Goal: Task Accomplishment & Management: Use online tool/utility

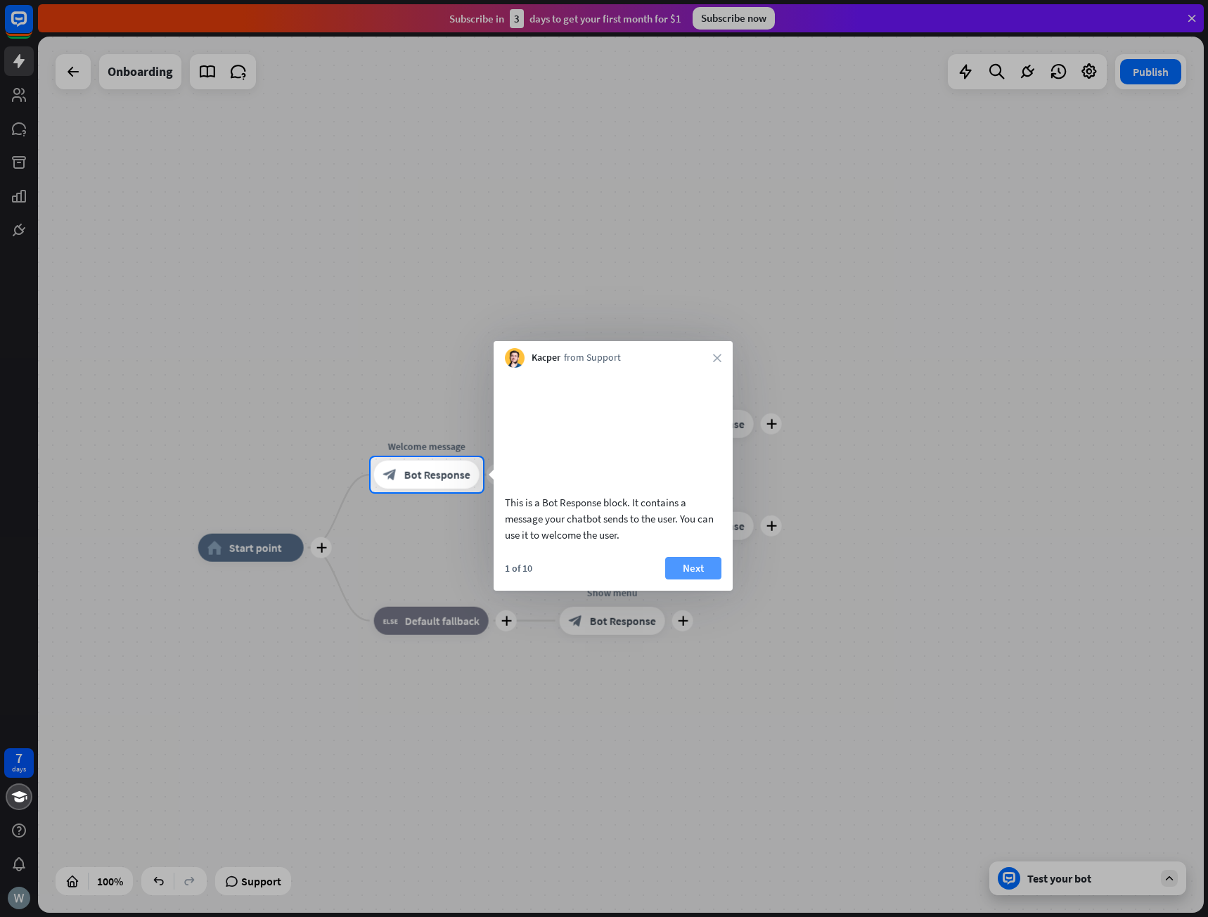
click at [688, 580] on button "Next" at bounding box center [693, 568] width 56 height 23
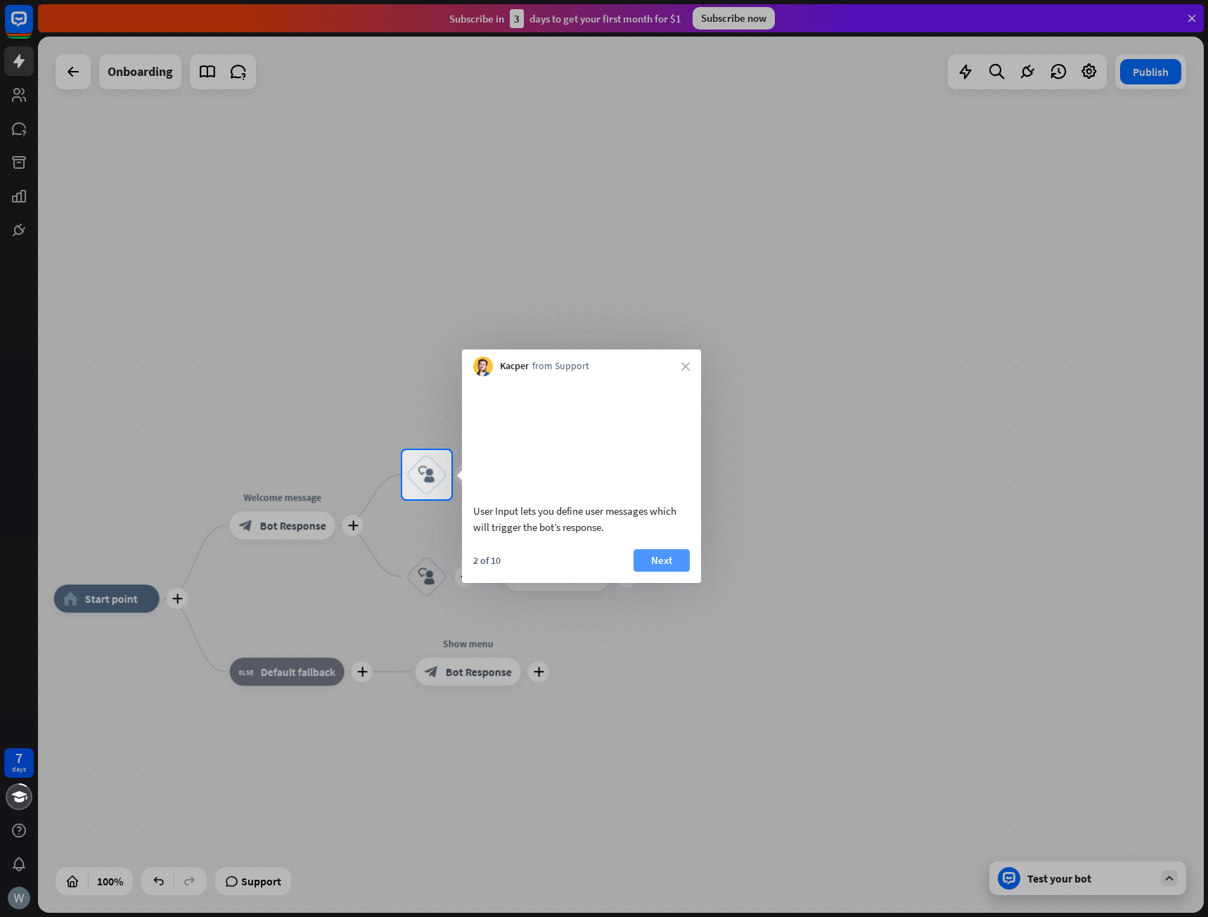
click at [662, 572] on button "Next" at bounding box center [662, 560] width 56 height 23
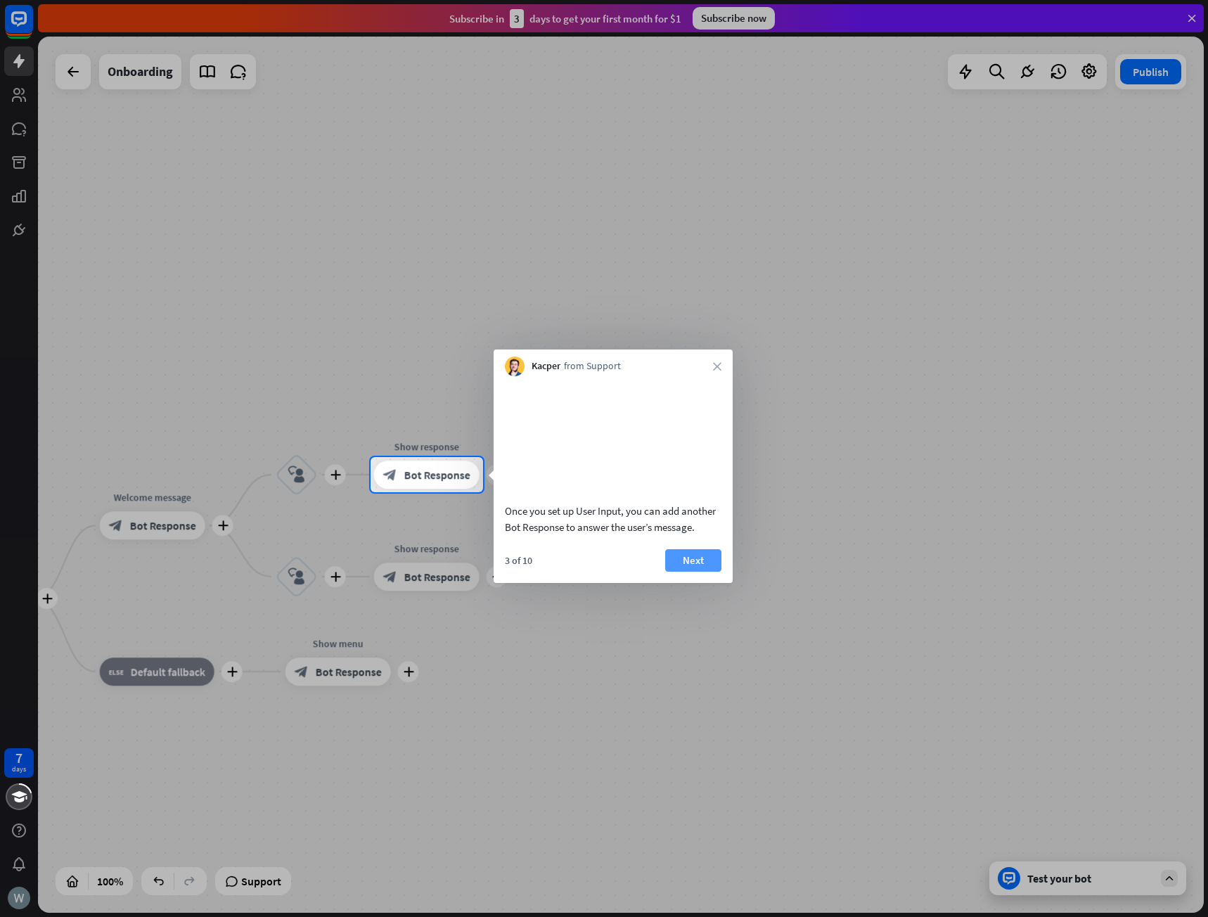
click at [687, 572] on button "Next" at bounding box center [693, 560] width 56 height 23
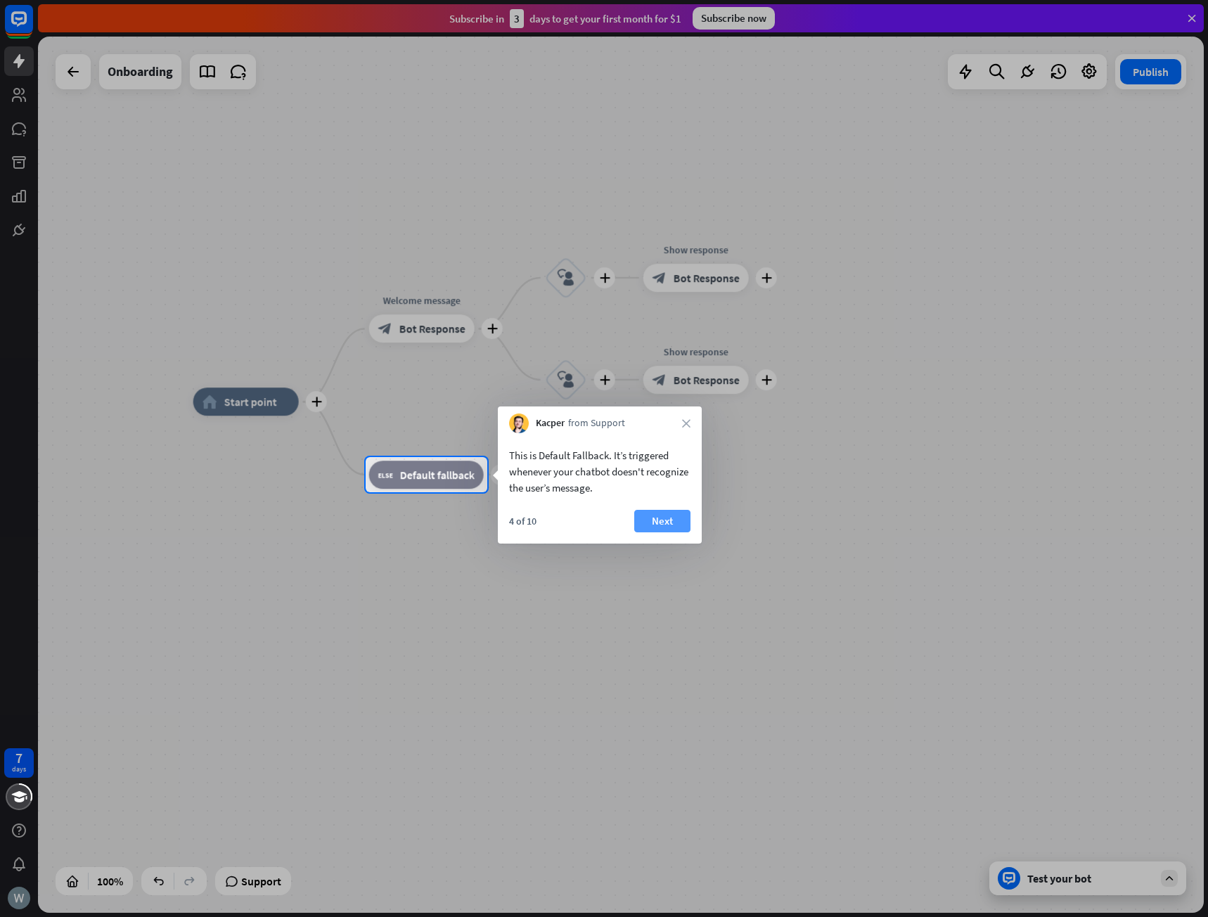
click at [663, 521] on button "Next" at bounding box center [662, 521] width 56 height 23
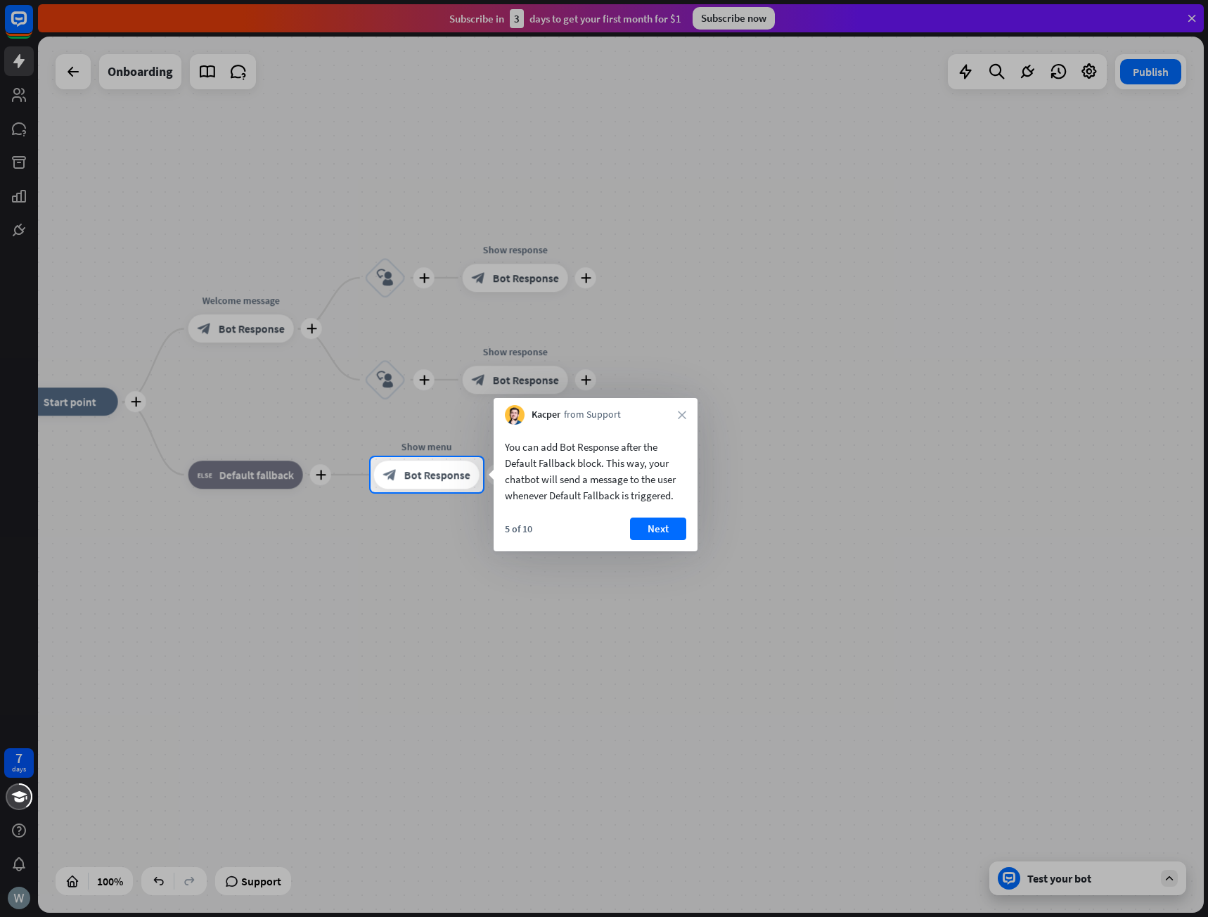
click at [663, 521] on button "Next" at bounding box center [658, 529] width 56 height 23
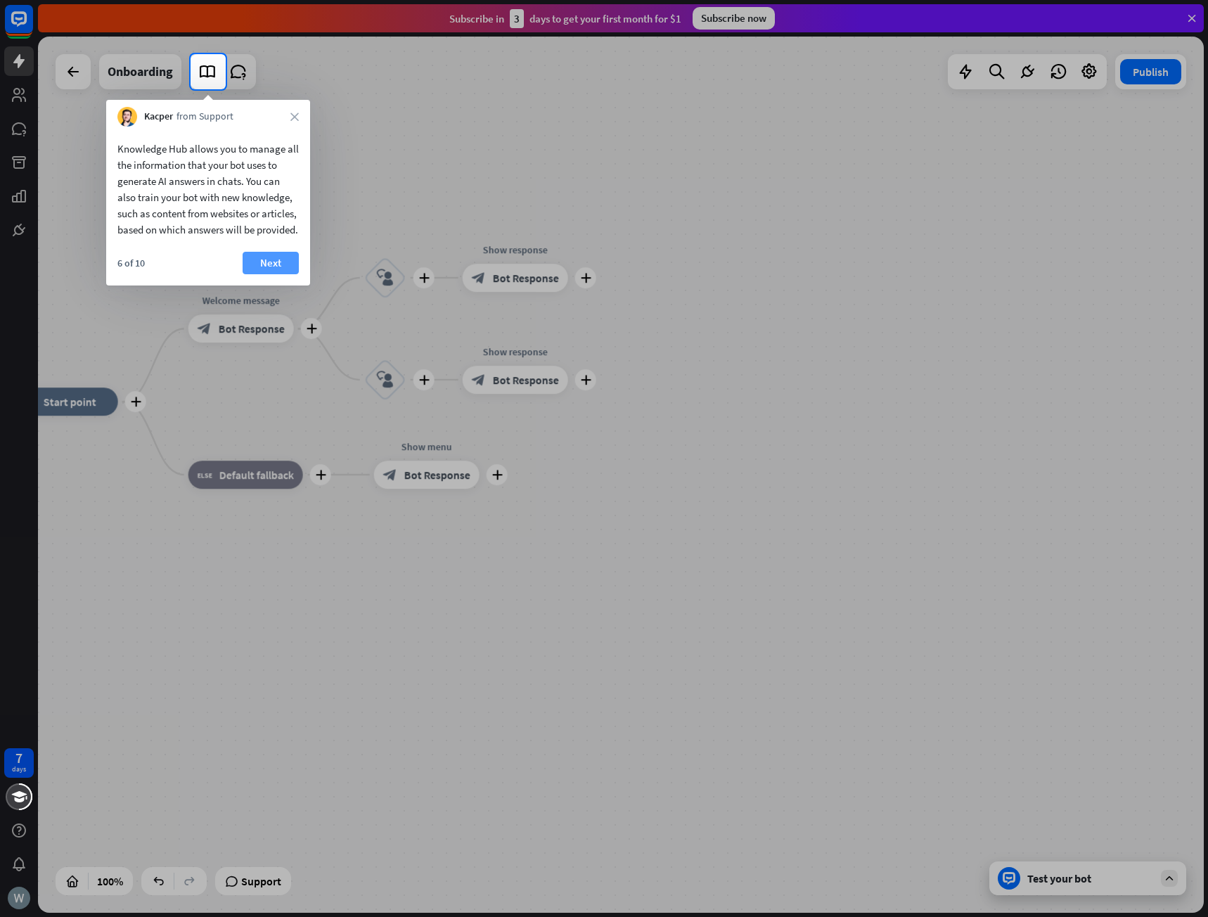
click at [262, 274] on button "Next" at bounding box center [271, 263] width 56 height 23
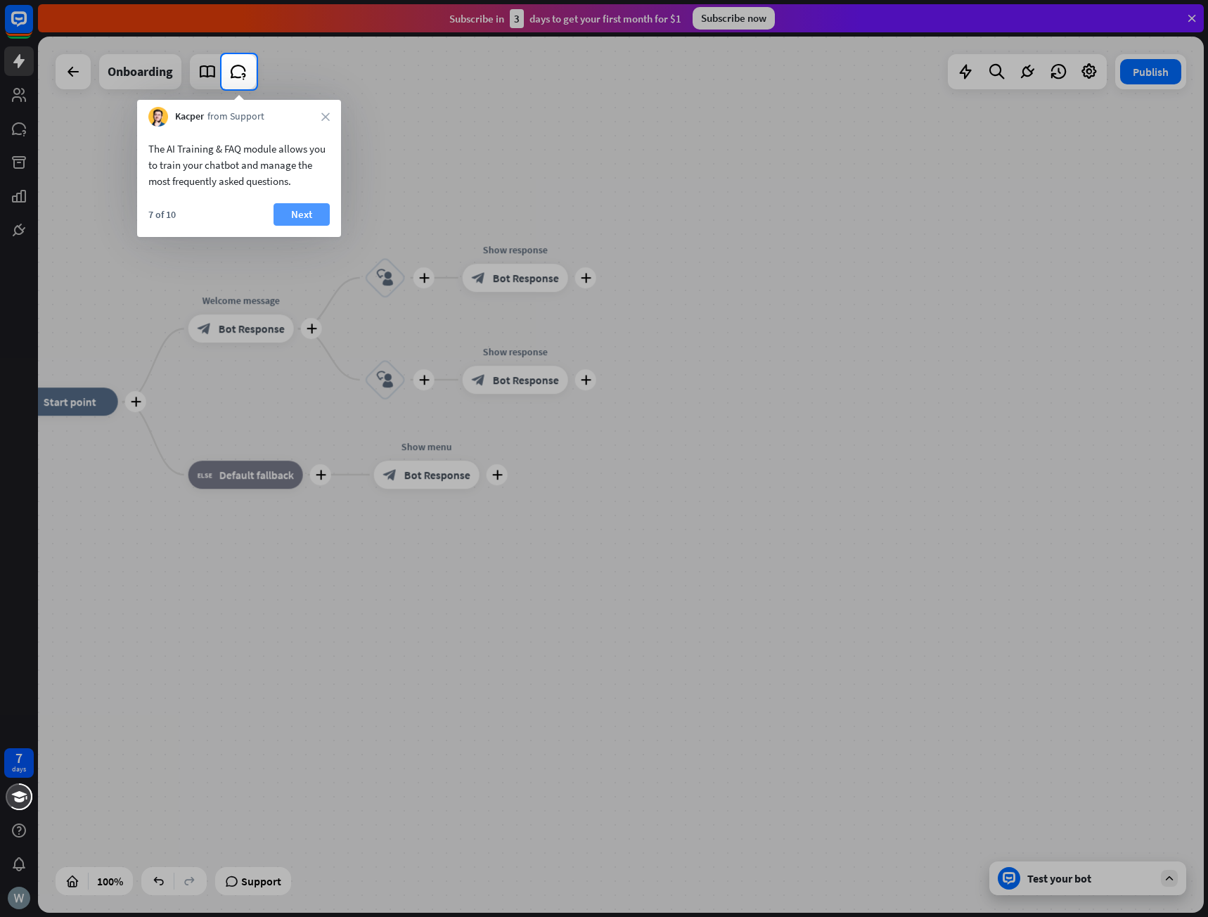
click at [306, 224] on button "Next" at bounding box center [302, 214] width 56 height 23
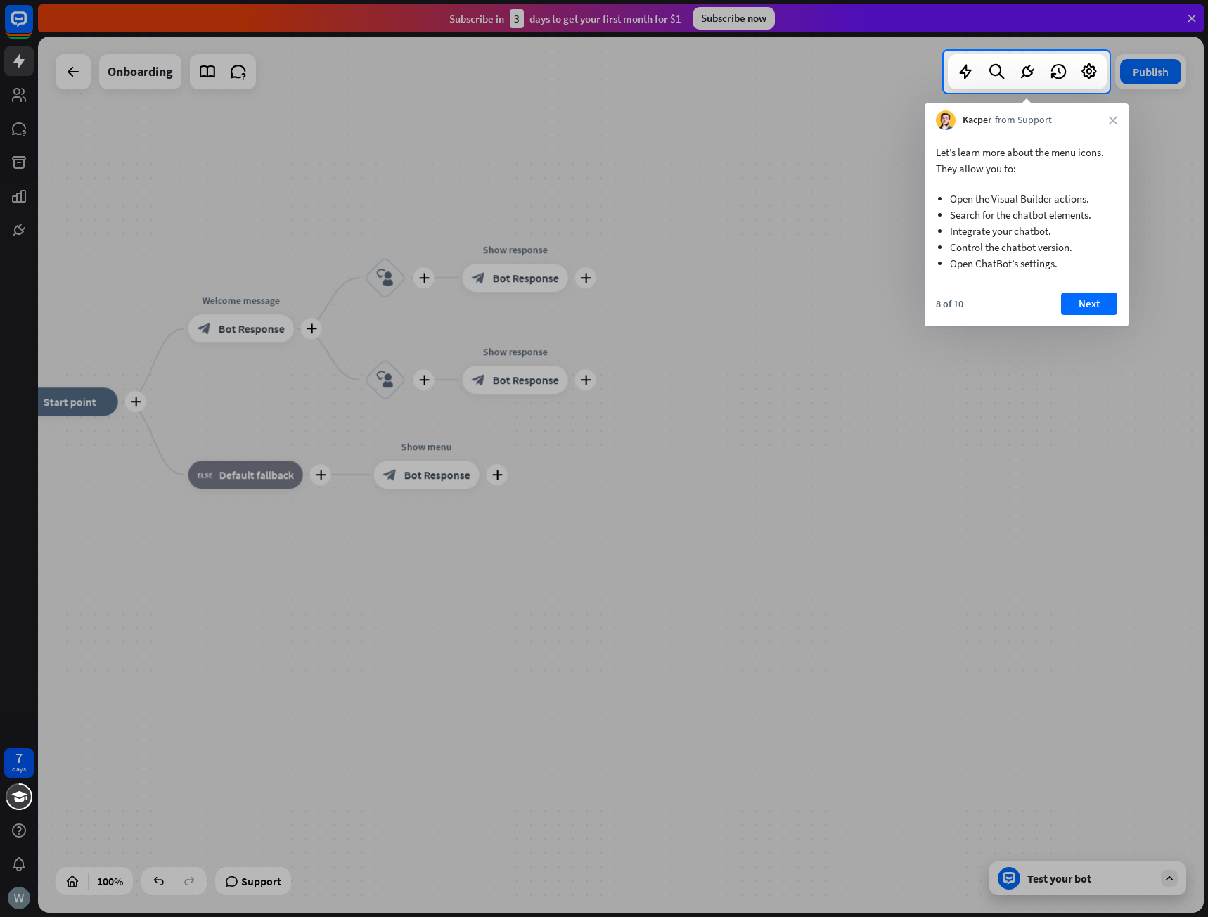
click at [1101, 300] on button "Next" at bounding box center [1089, 304] width 56 height 23
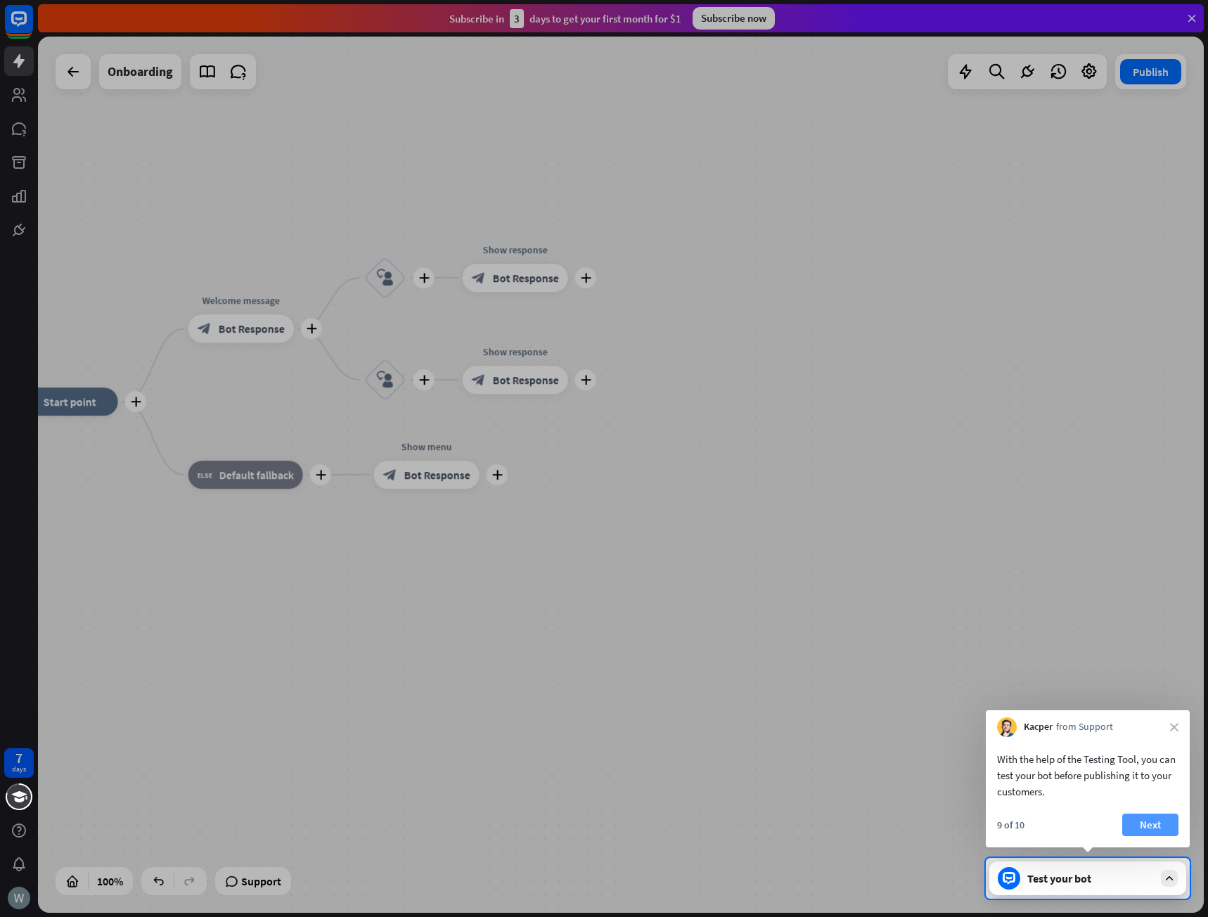
click at [1164, 821] on button "Next" at bounding box center [1151, 825] width 56 height 23
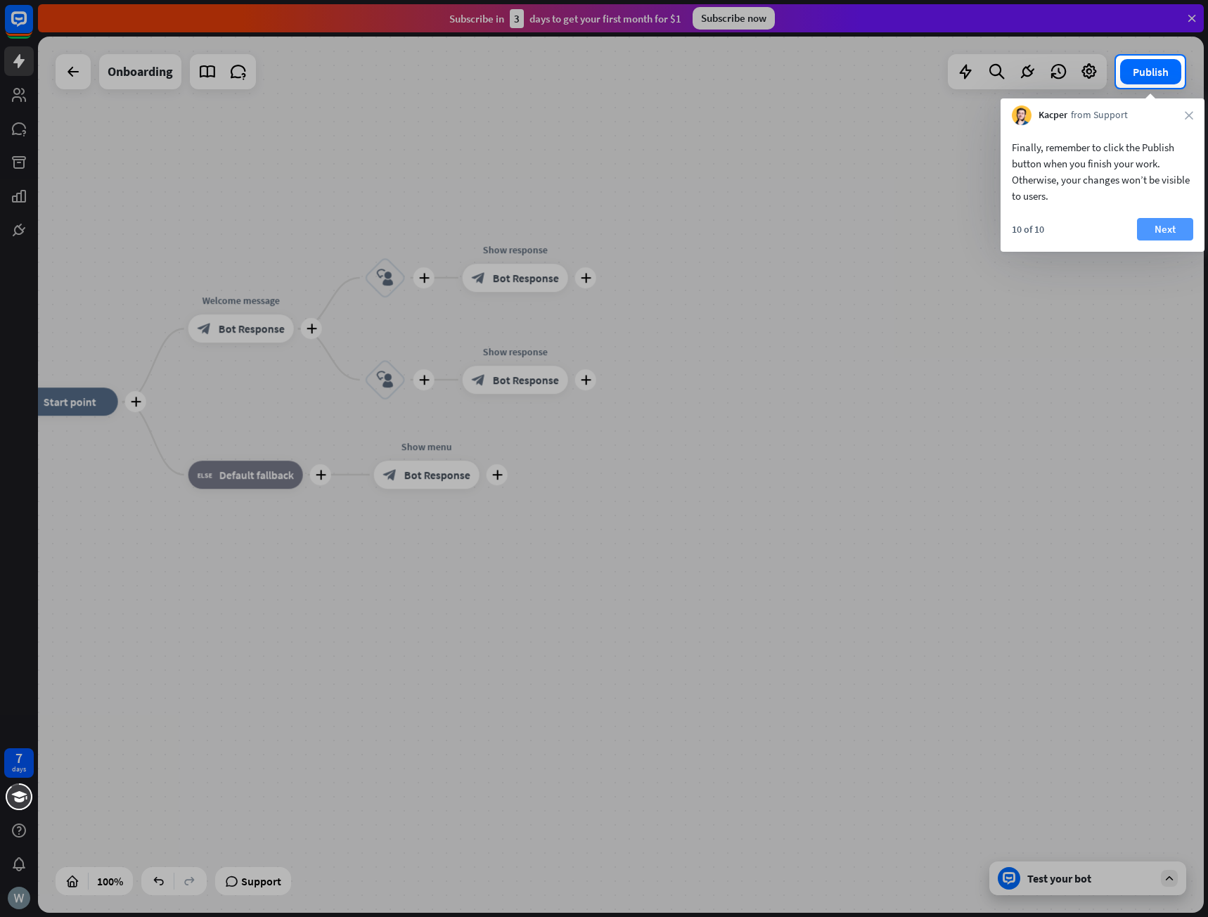
click at [1184, 227] on button "Next" at bounding box center [1165, 229] width 56 height 23
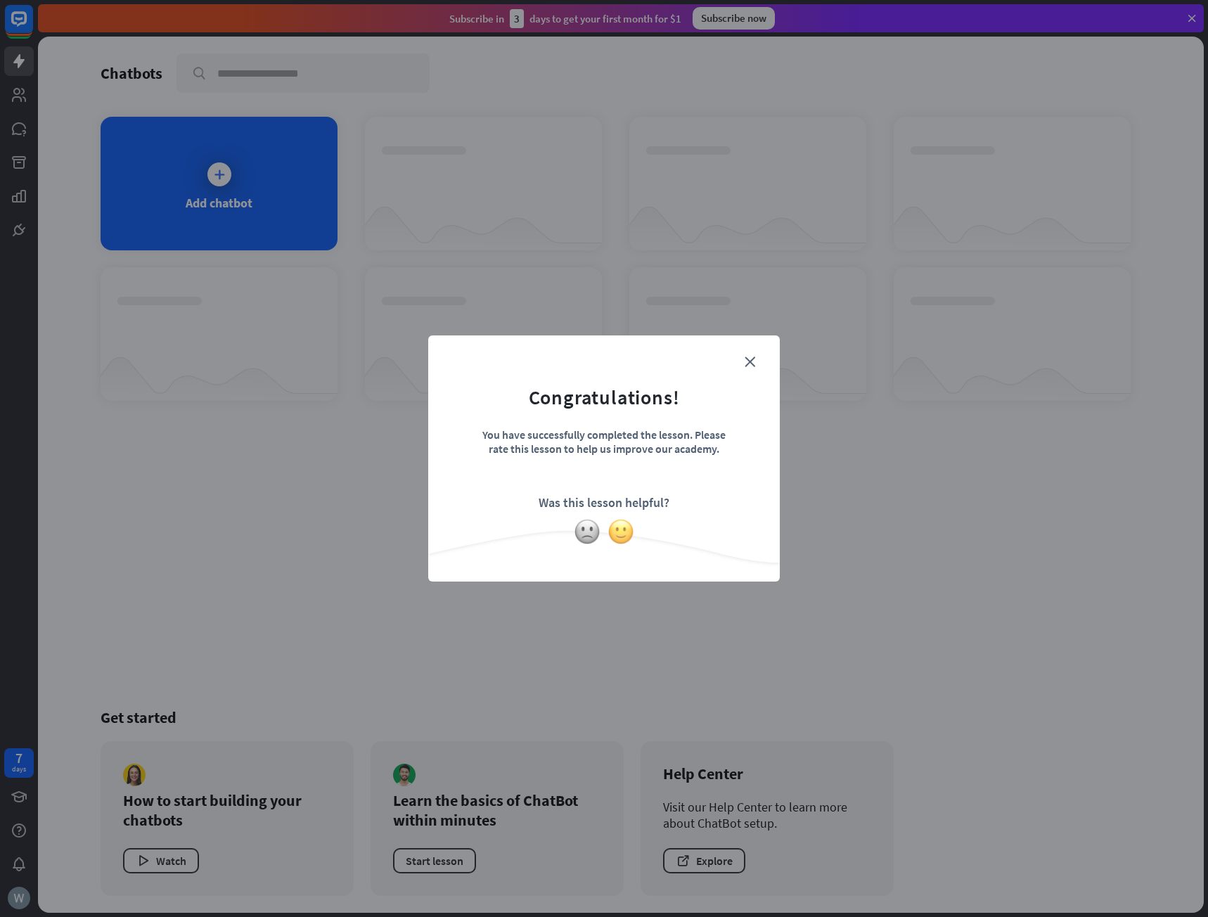
click at [616, 536] on img at bounding box center [621, 531] width 27 height 27
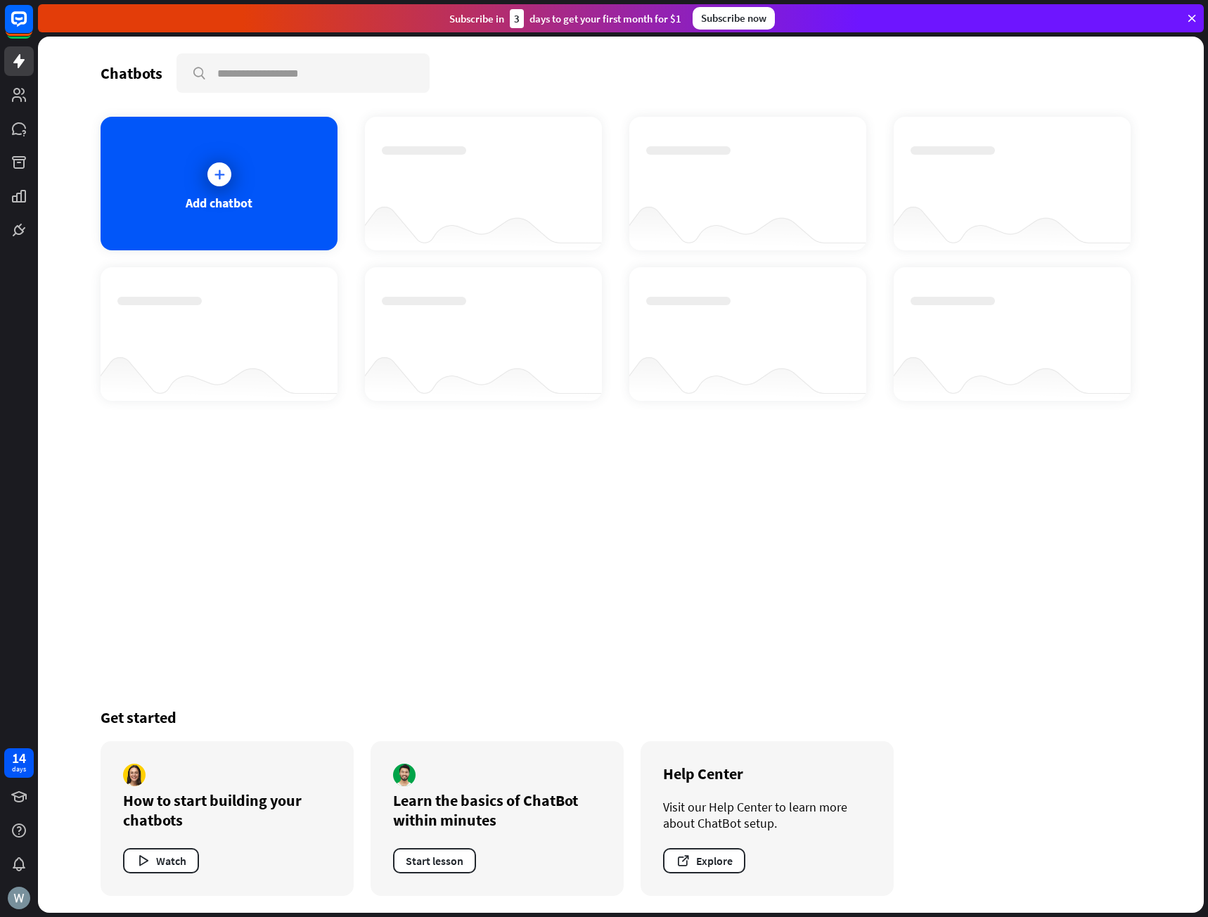
click at [404, 537] on div "Chatbots search Add chatbot Get started How to start building your chatbots Wat…" at bounding box center [620, 475] width 1125 height 876
click at [143, 566] on div "Chatbots search Add chatbot Get started How to start building your chatbots Wat…" at bounding box center [620, 475] width 1125 height 876
click at [20, 138] on link at bounding box center [19, 129] width 30 height 30
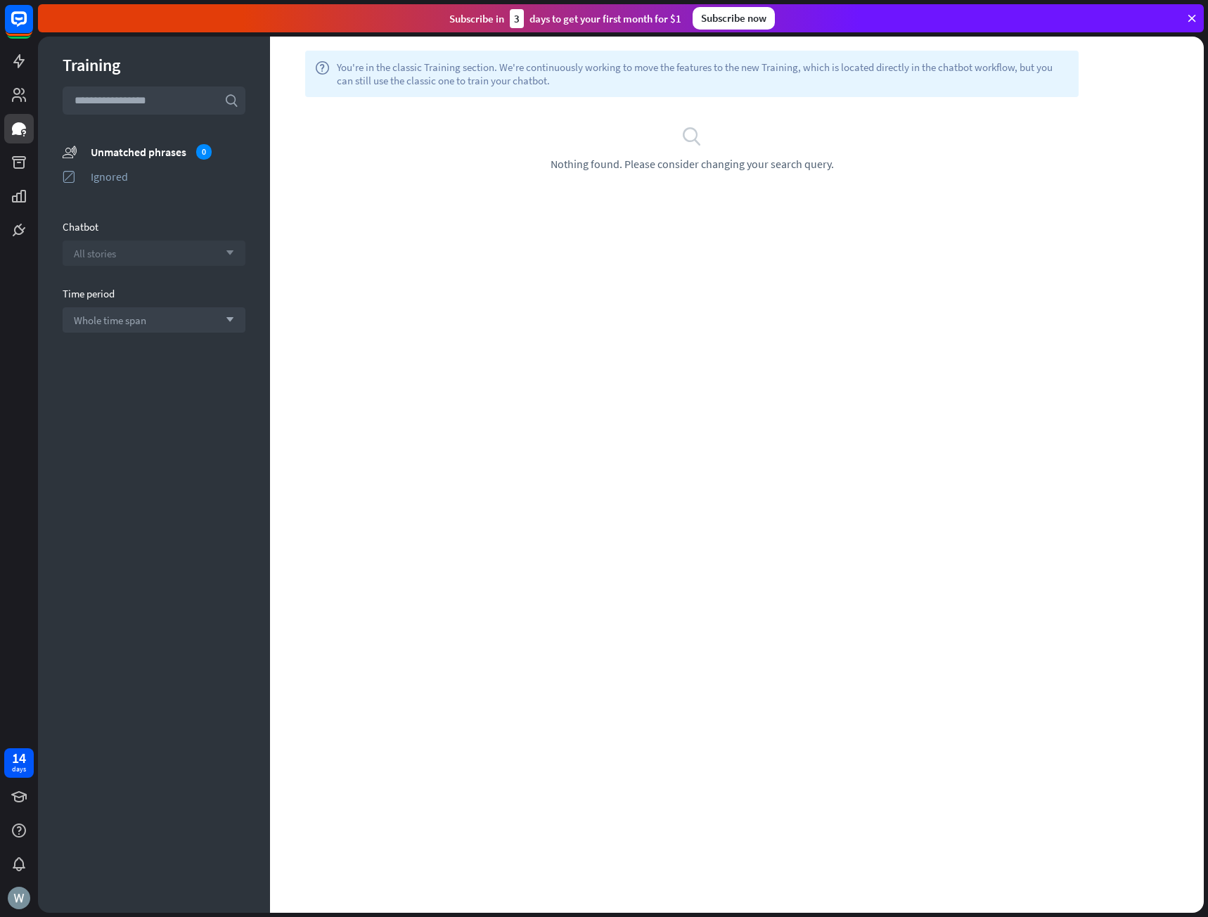
click at [212, 255] on div "All stories arrow_down" at bounding box center [154, 253] width 183 height 25
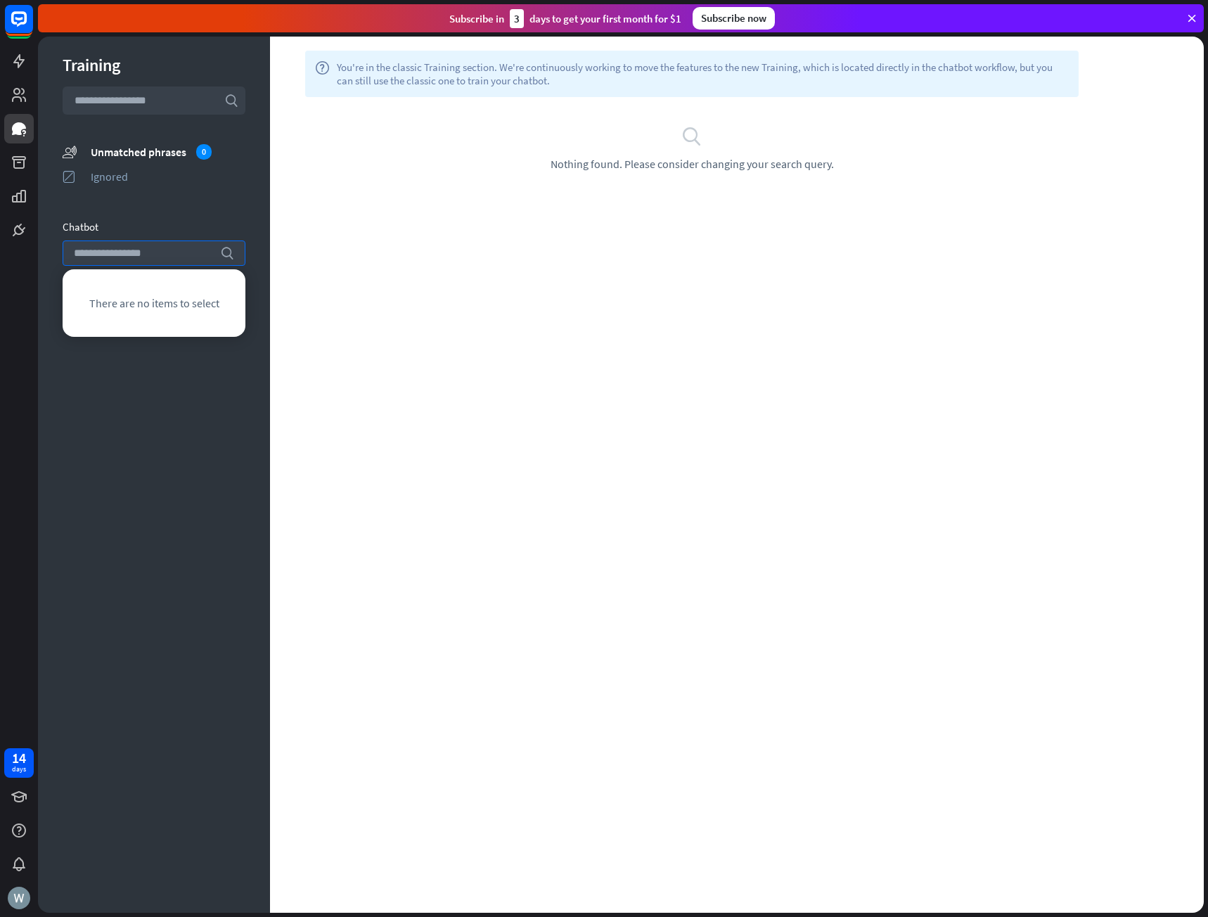
click at [224, 215] on div "Training search unmatched_phrases Unmatched phrases 0 ignored Ignored Chatbot s…" at bounding box center [154, 475] width 232 height 876
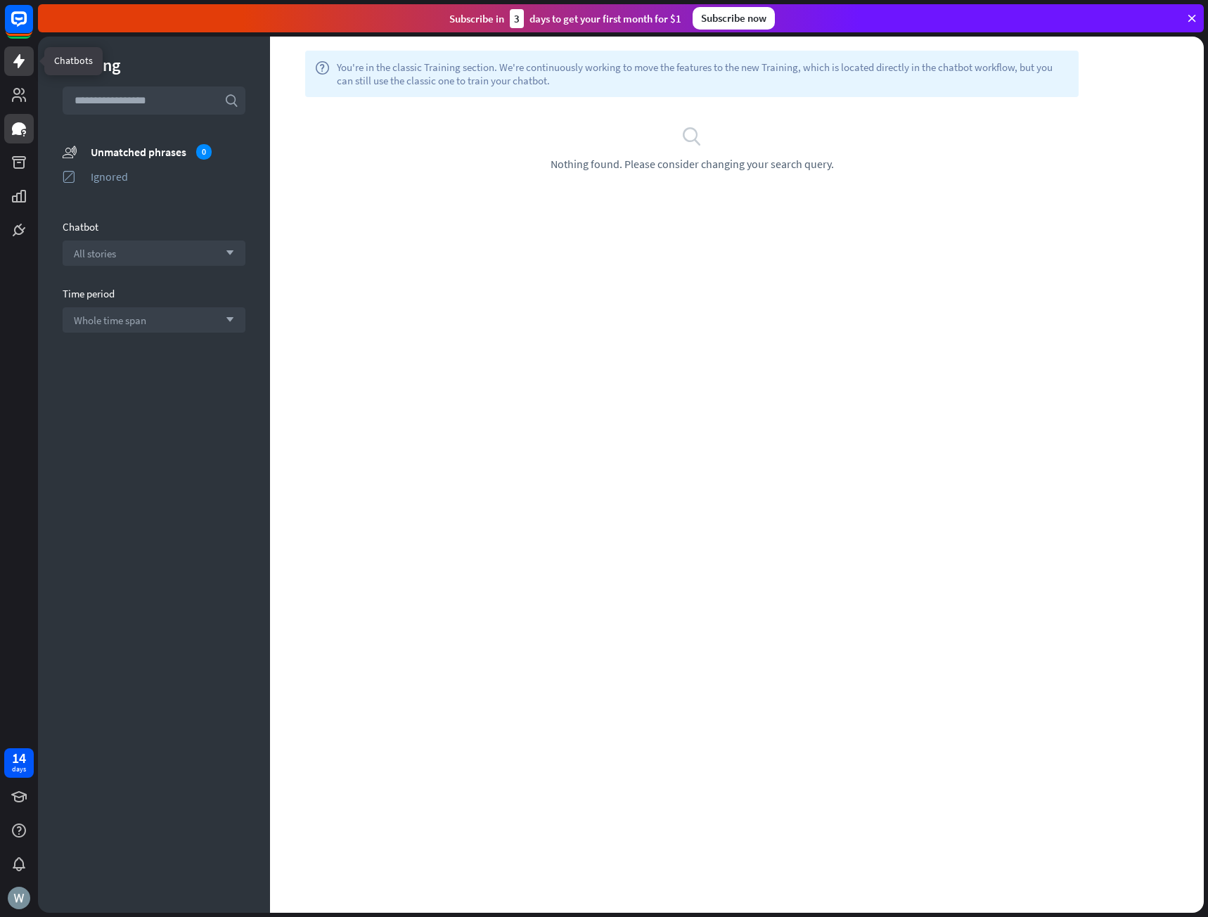
click at [23, 60] on icon at bounding box center [18, 61] width 11 height 14
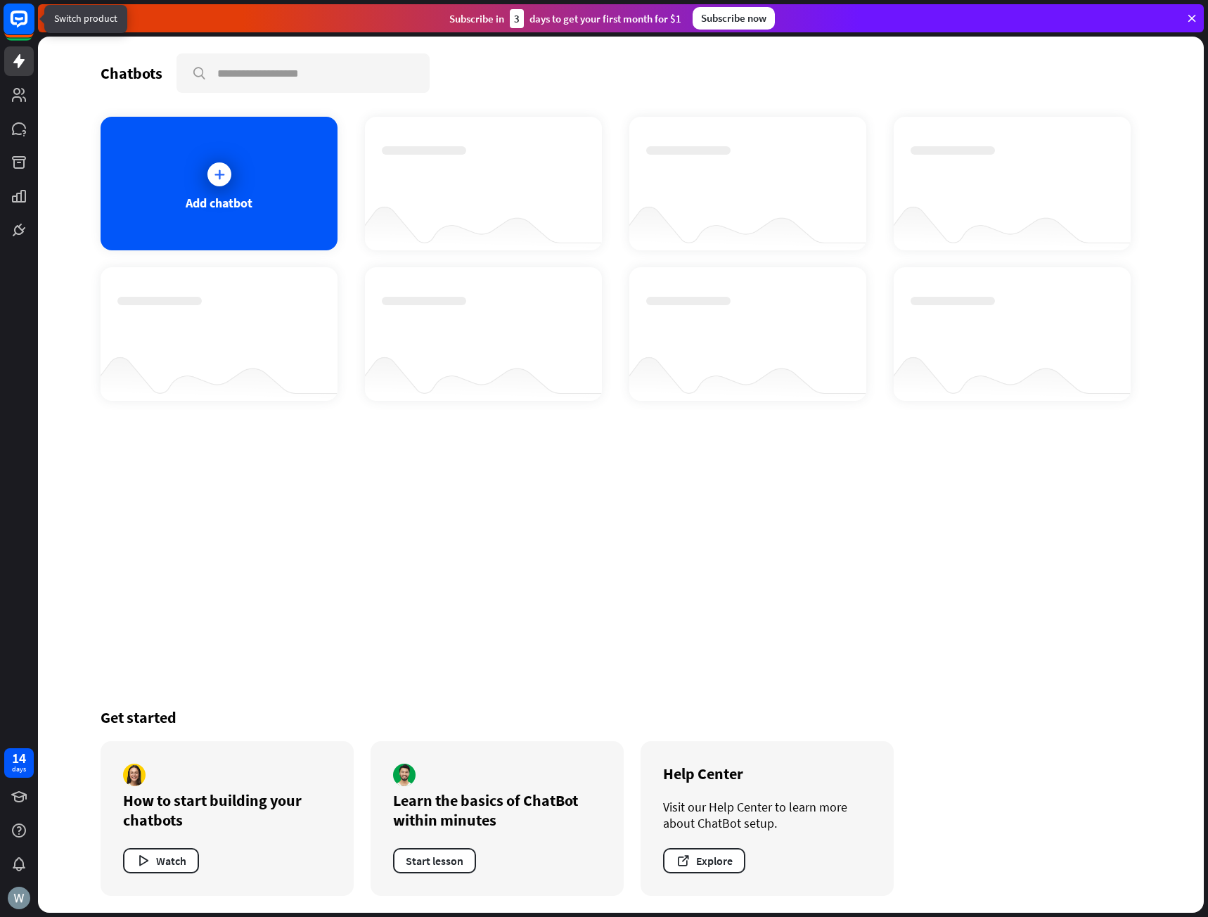
click at [18, 29] on rect at bounding box center [19, 19] width 31 height 31
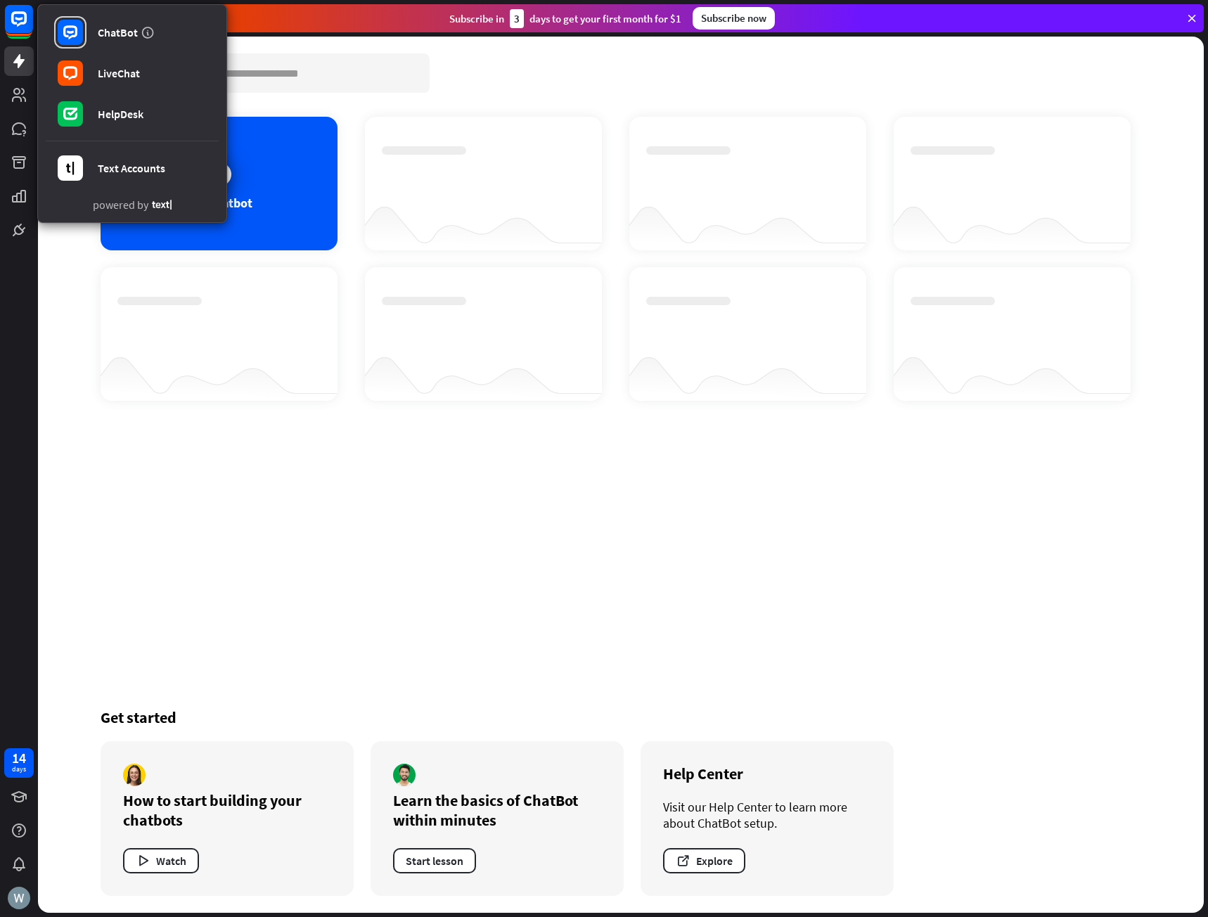
click at [306, 501] on div "Chatbots search Add chatbot Get started How to start building your chatbots Wat…" at bounding box center [620, 475] width 1125 height 876
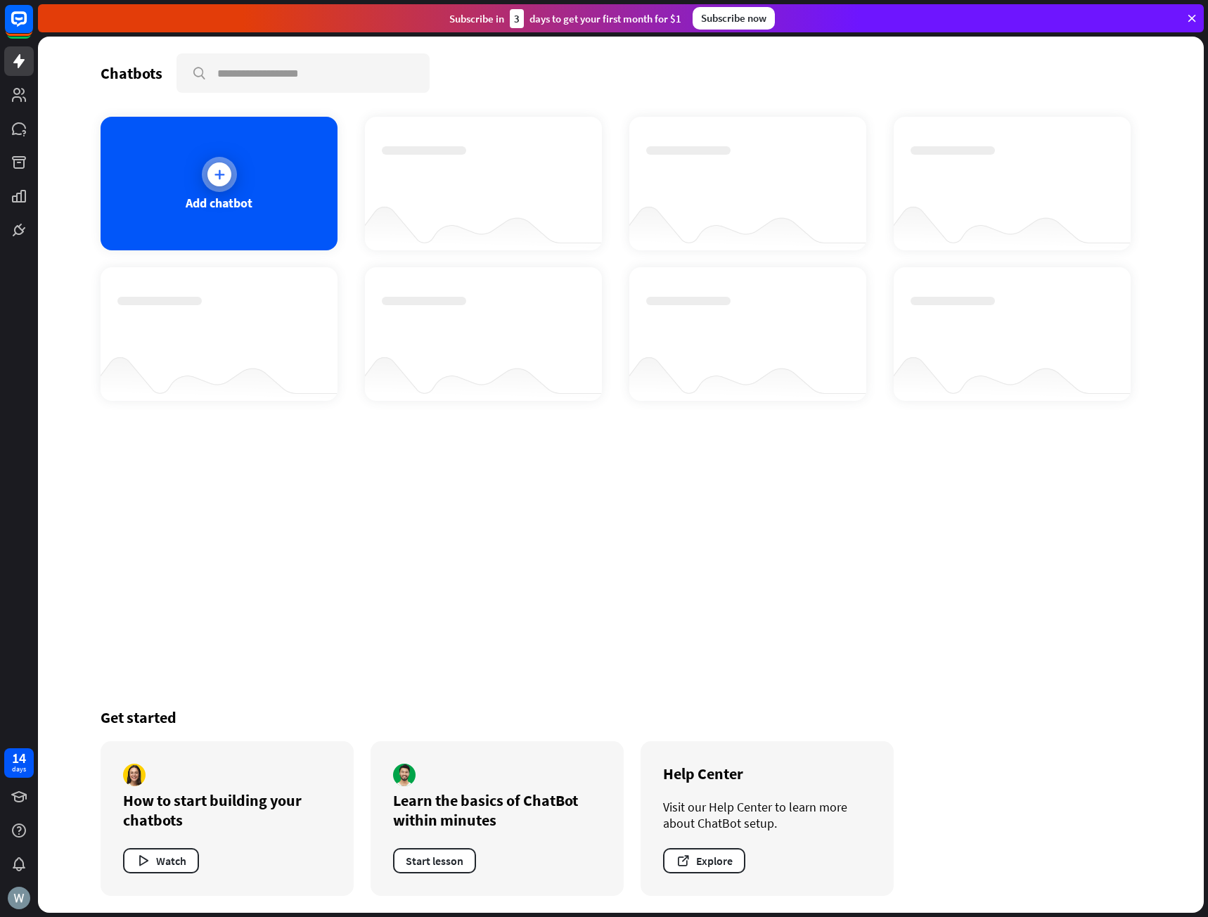
click at [212, 172] on icon at bounding box center [219, 174] width 14 height 14
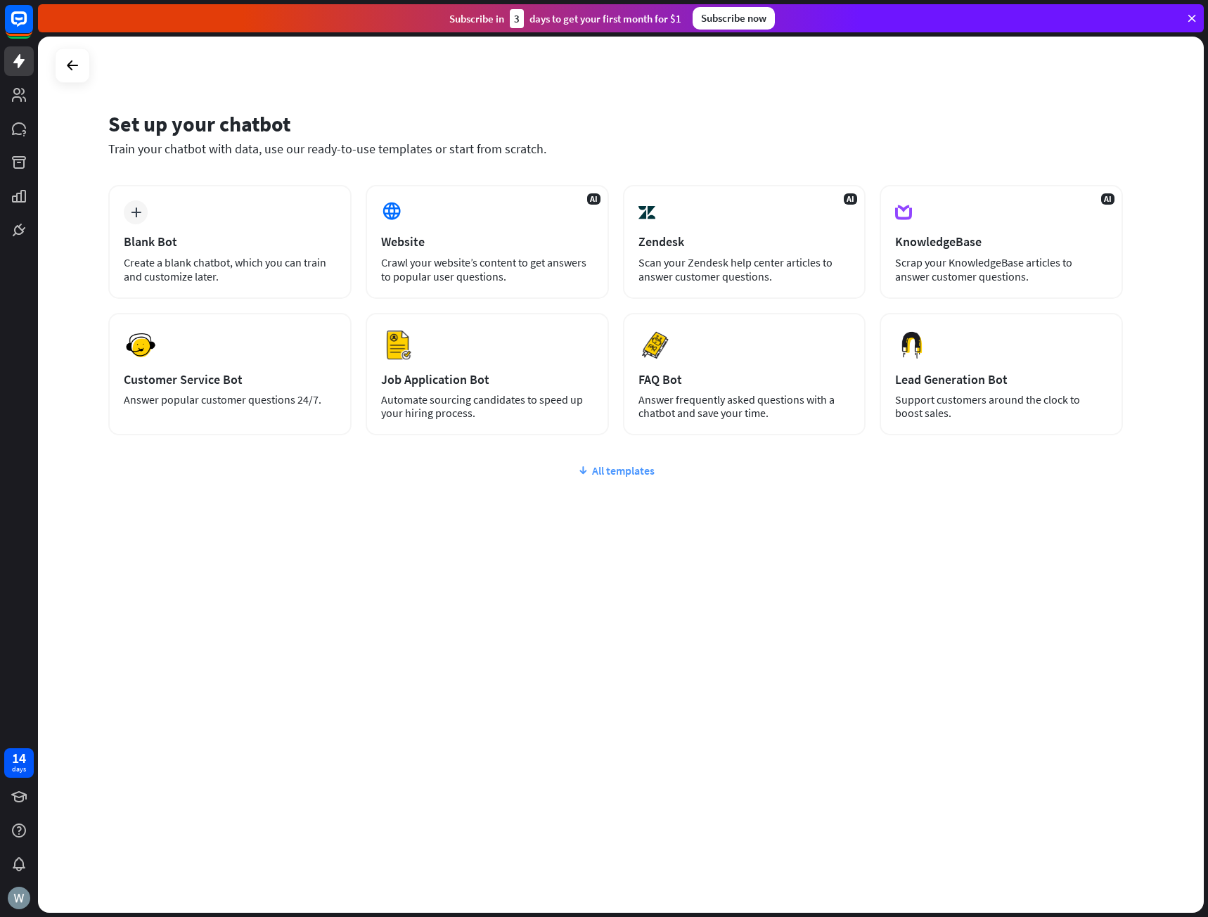
click at [581, 468] on icon at bounding box center [582, 471] width 11 height 14
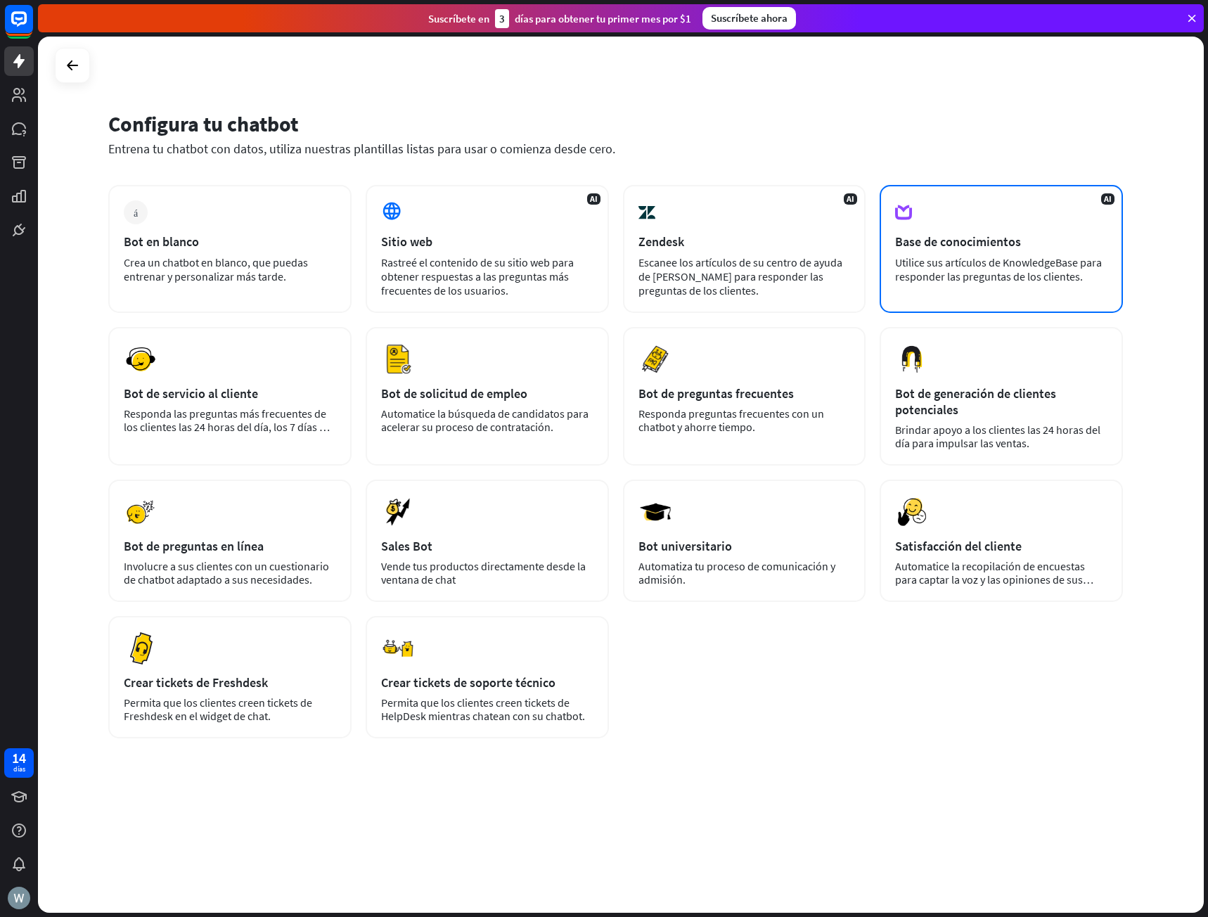
click at [1007, 249] on font "Base de conocimientos" at bounding box center [958, 242] width 126 height 16
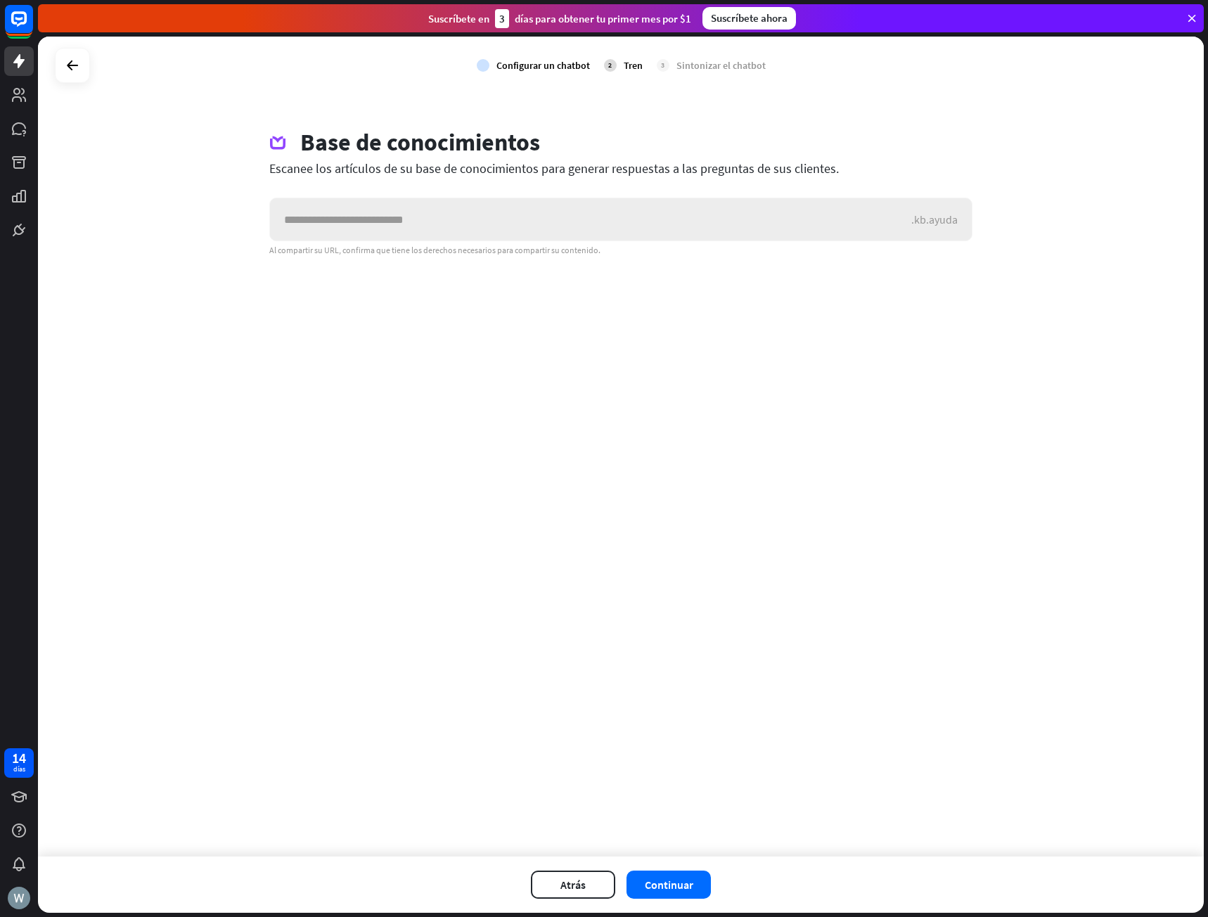
click at [855, 231] on input "text" at bounding box center [591, 219] width 642 height 42
click at [915, 227] on div ".kb.ayuda" at bounding box center [620, 220] width 703 height 44
click at [826, 419] on div "controlar Configurar un chatbot 2 Tren 3 Sintonizar el chatbot Base de conocimi…" at bounding box center [621, 447] width 1166 height 820
click at [67, 67] on icon at bounding box center [72, 65] width 17 height 17
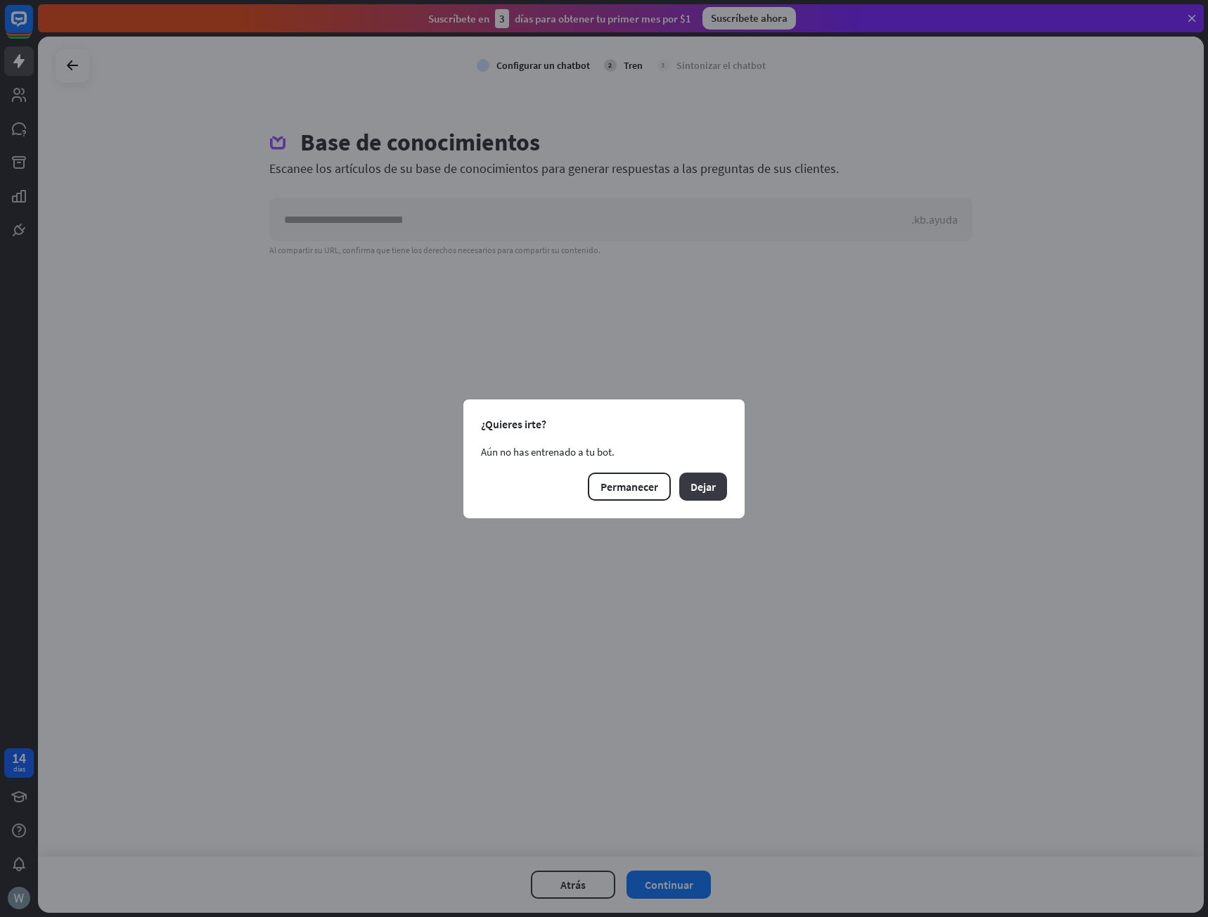
click at [704, 485] on font "Dejar" at bounding box center [703, 487] width 25 height 14
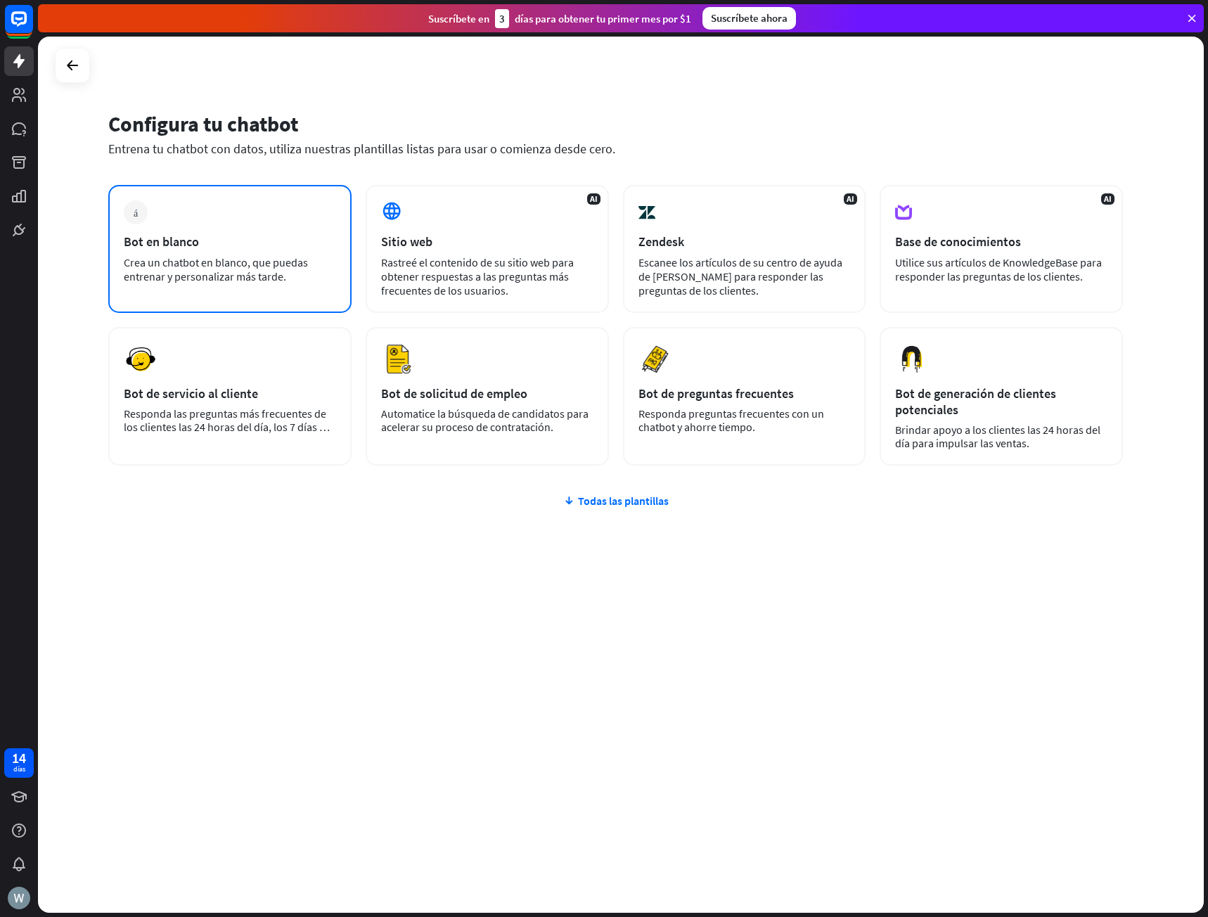
click at [215, 253] on div "más Bot en blanco Crea un chatbot en blanco, que puedas entrenar y personalizar…" at bounding box center [229, 249] width 243 height 128
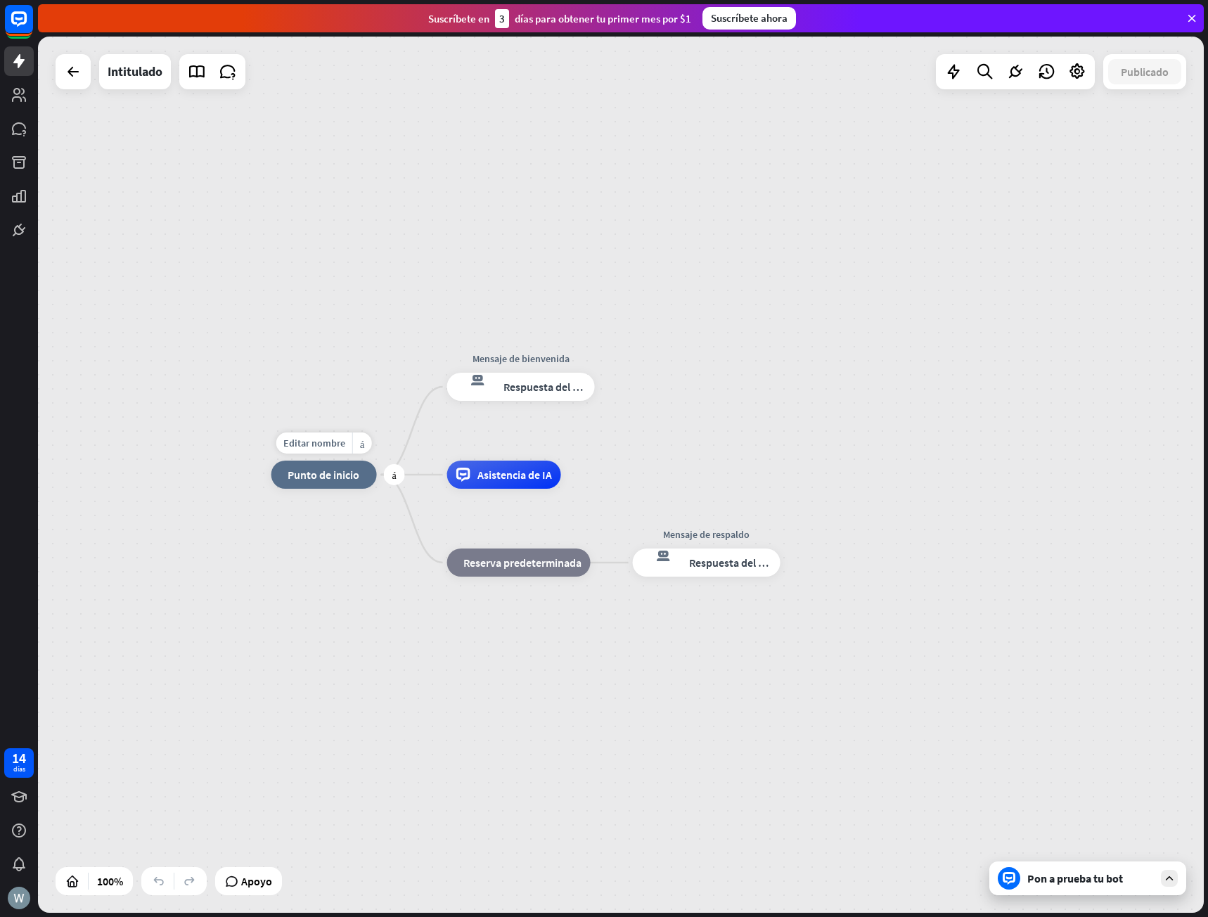
click at [322, 482] on div "inicio_2 Punto de inicio" at bounding box center [325, 475] width 106 height 28
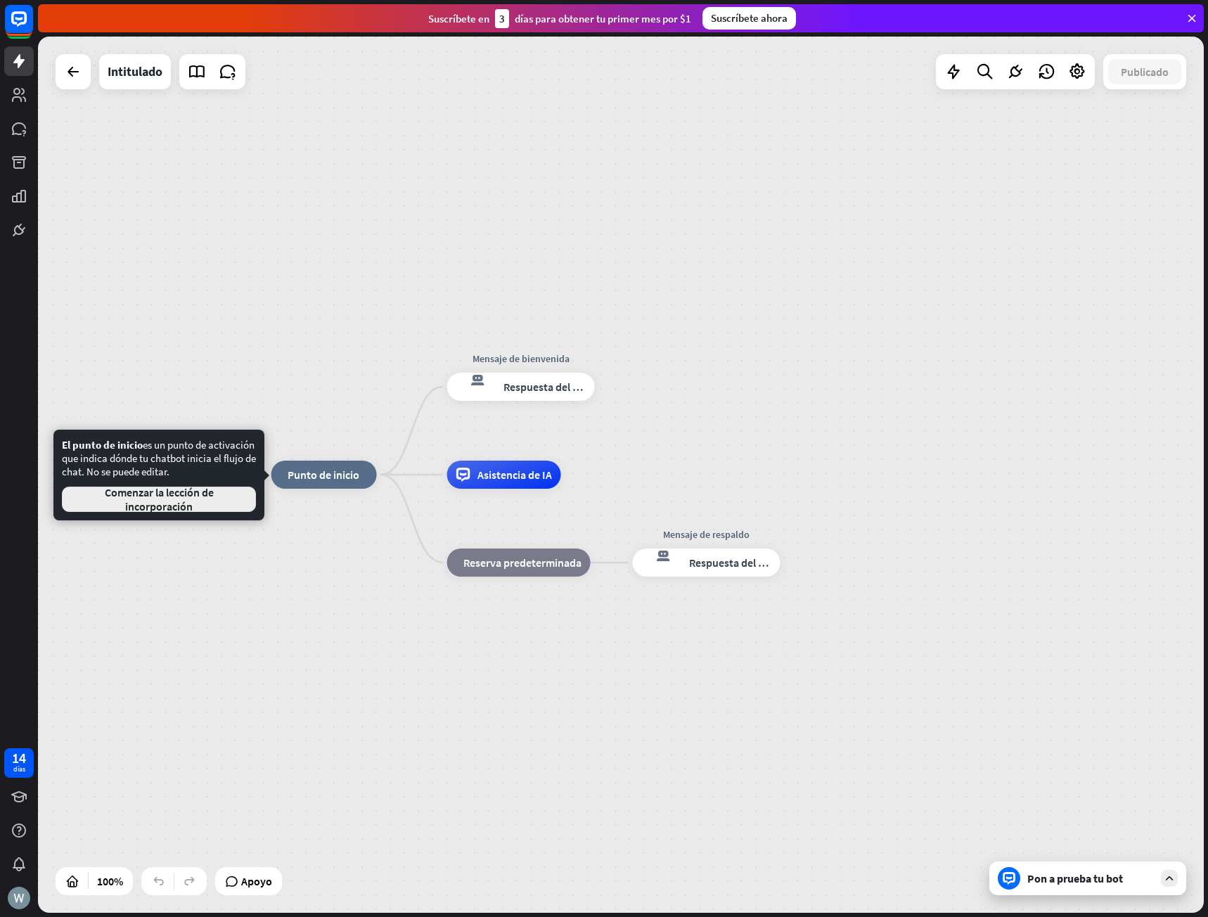
click at [180, 502] on font "Comenzar la lección de incorporación" at bounding box center [159, 499] width 109 height 28
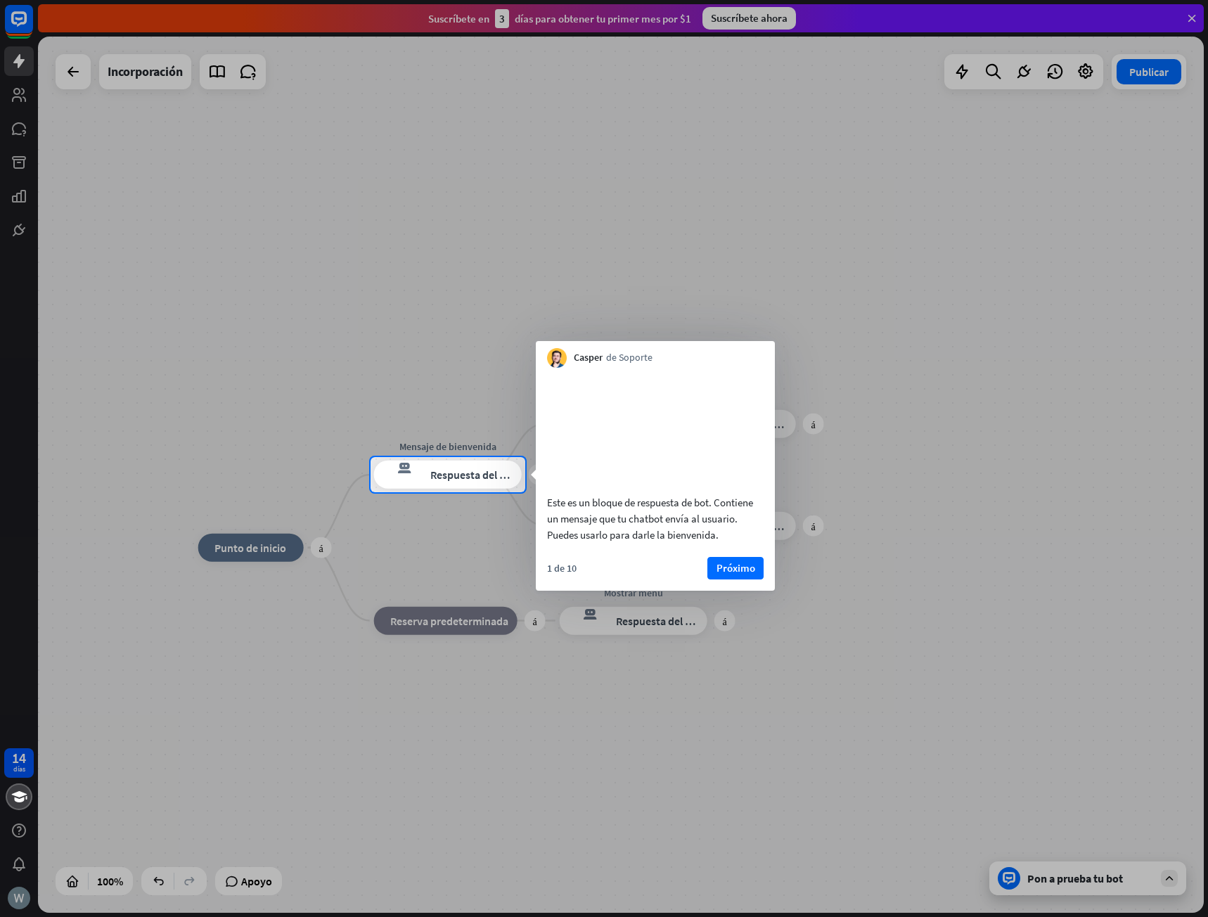
click at [649, 725] on div at bounding box center [604, 704] width 1208 height 425
click at [771, 212] on div at bounding box center [604, 228] width 1208 height 457
click at [241, 615] on div at bounding box center [604, 704] width 1208 height 425
click at [740, 575] on font "Próximo" at bounding box center [736, 567] width 39 height 13
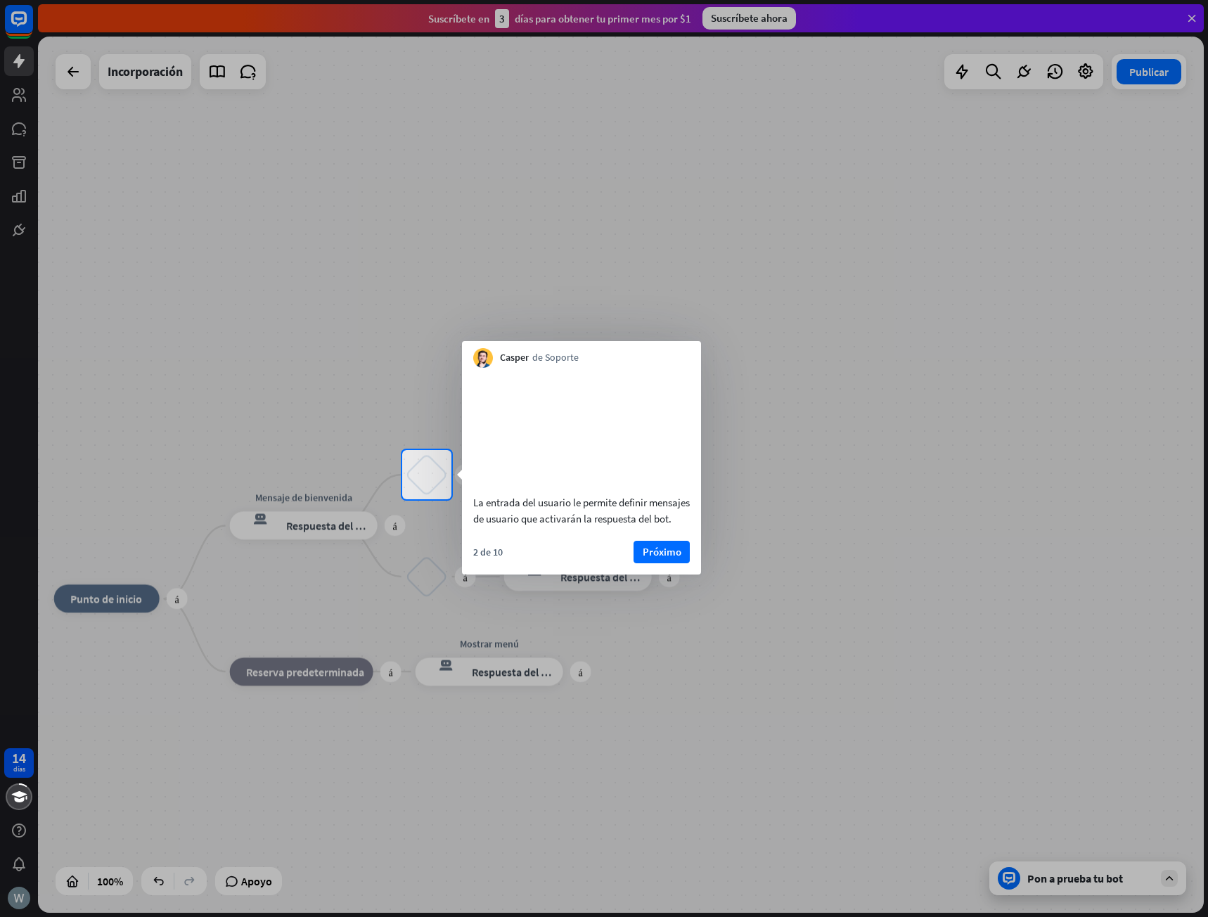
click at [675, 562] on font "Próximo" at bounding box center [662, 552] width 39 height 20
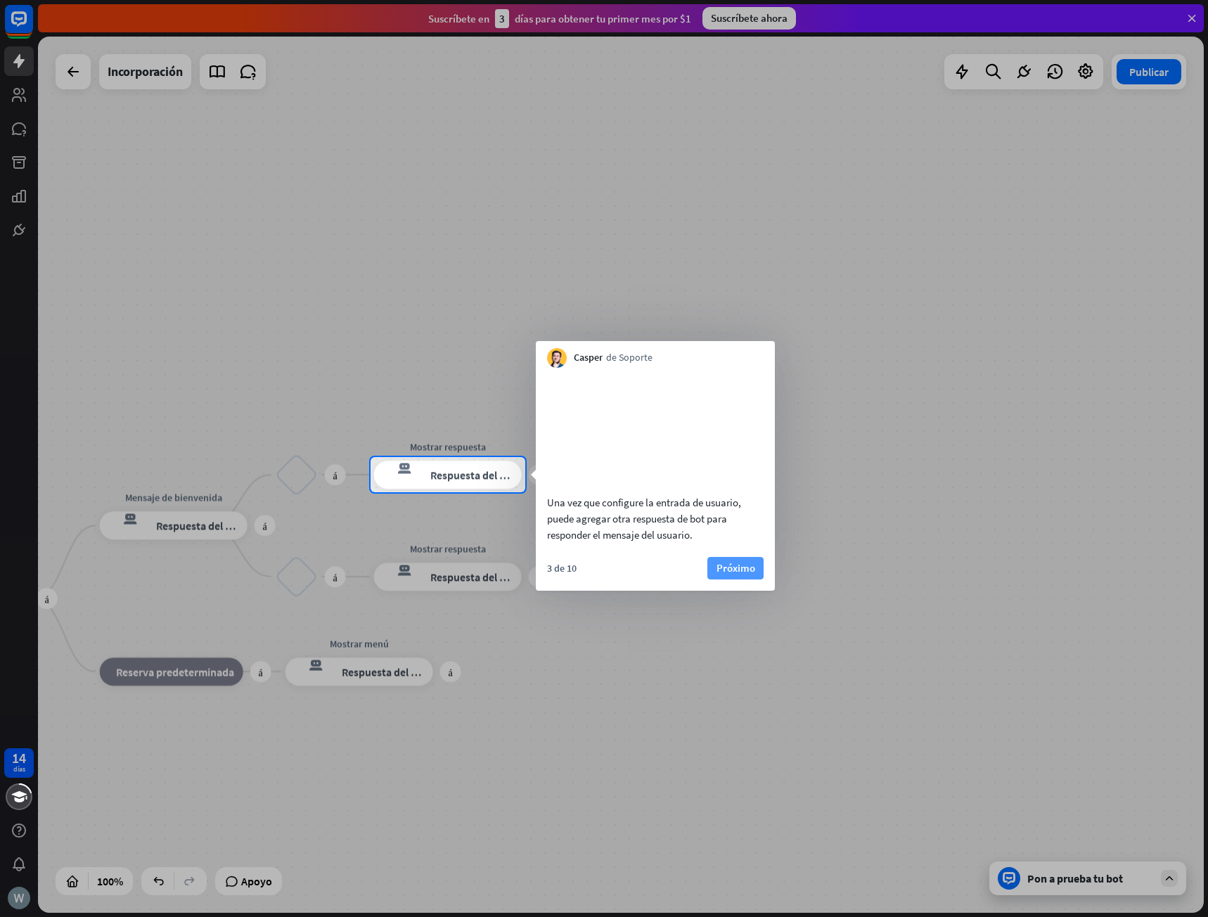
click at [756, 580] on button "Próximo" at bounding box center [736, 568] width 56 height 23
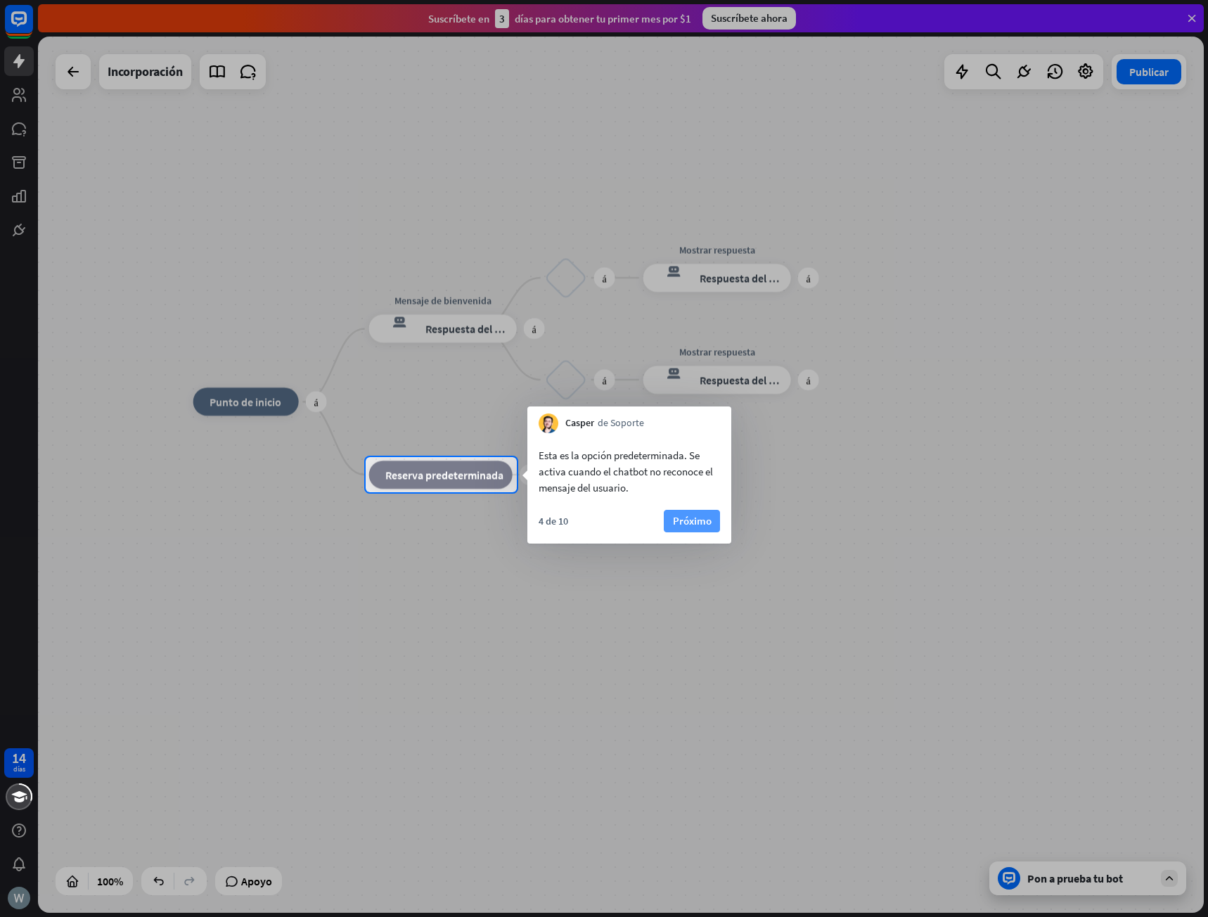
click at [695, 525] on font "Próximo" at bounding box center [692, 520] width 39 height 13
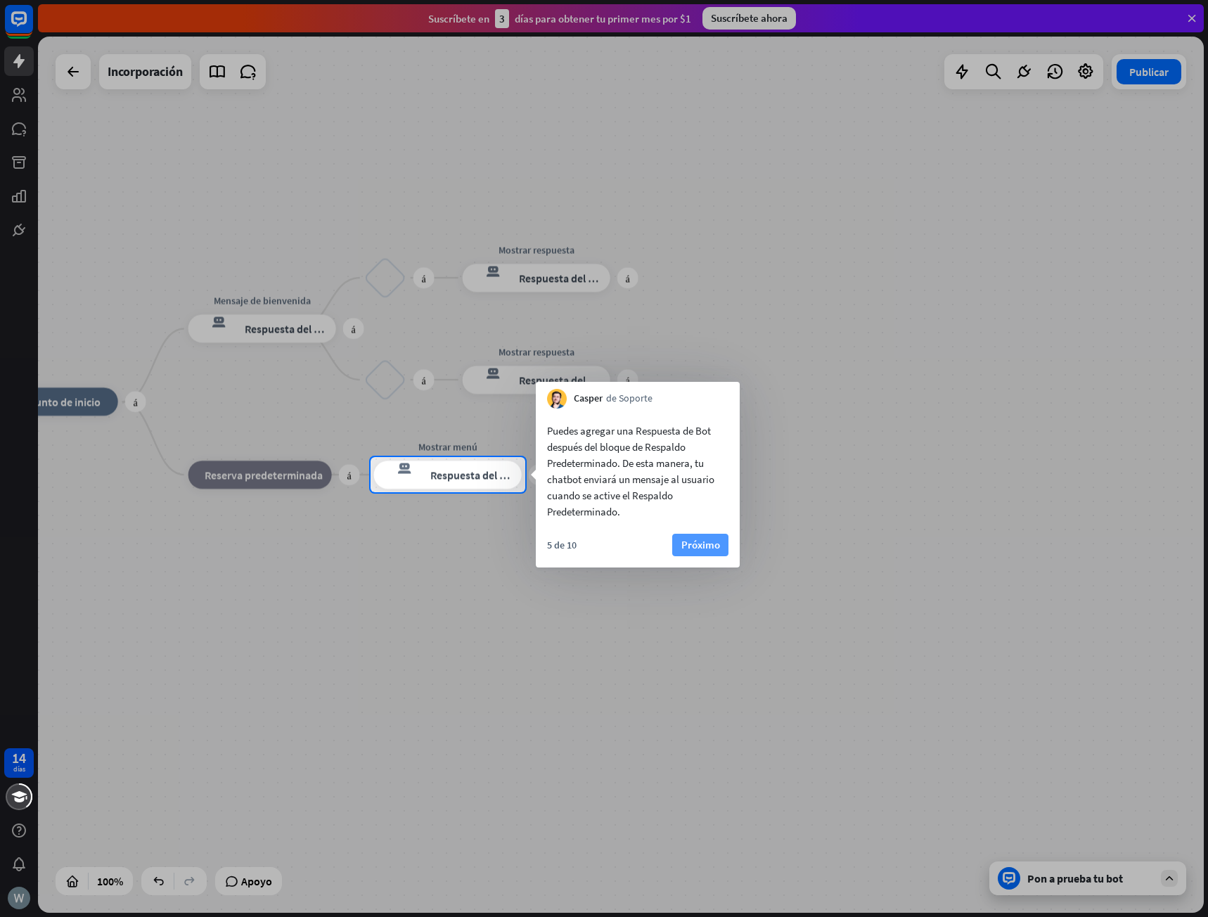
click at [714, 545] on font "Próximo" at bounding box center [701, 544] width 39 height 13
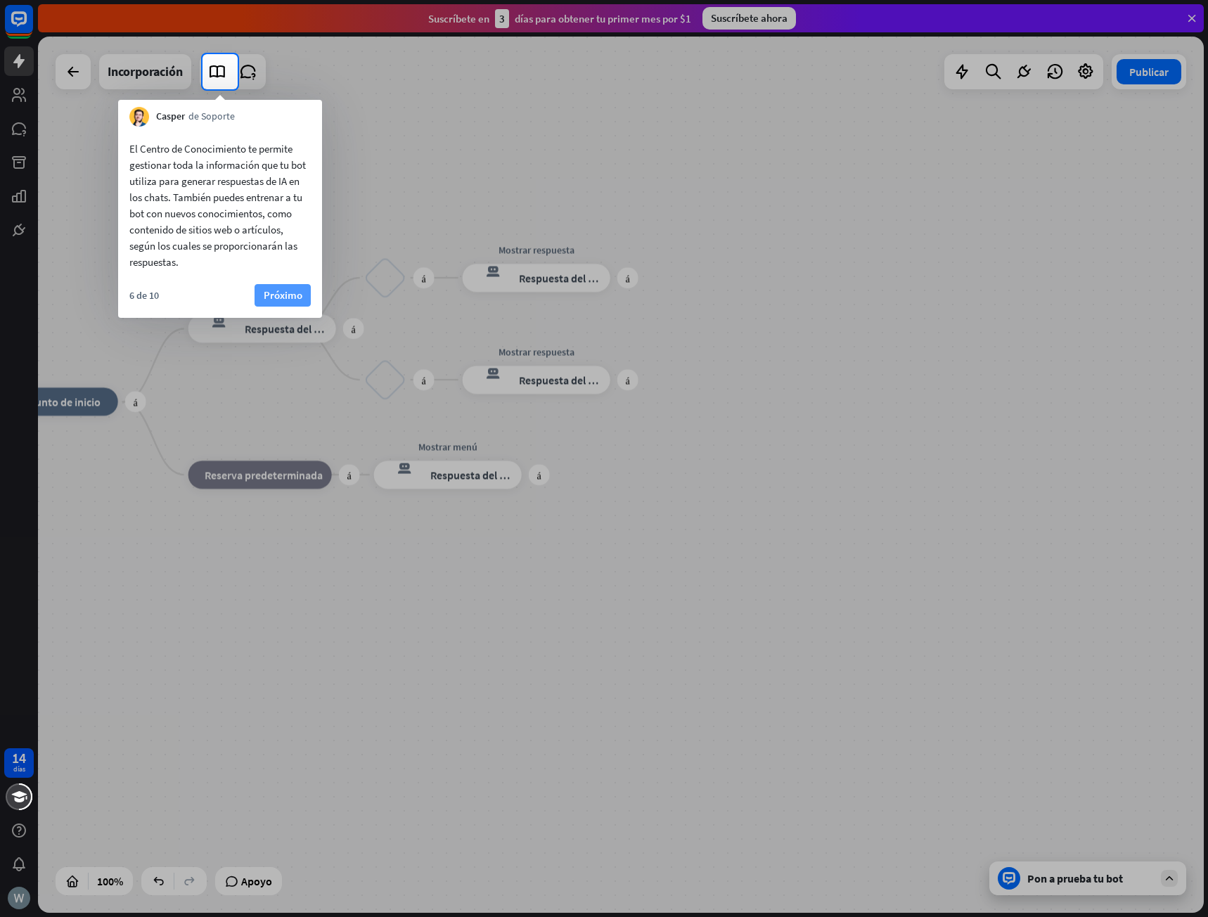
click at [272, 294] on font "Próximo" at bounding box center [283, 294] width 39 height 13
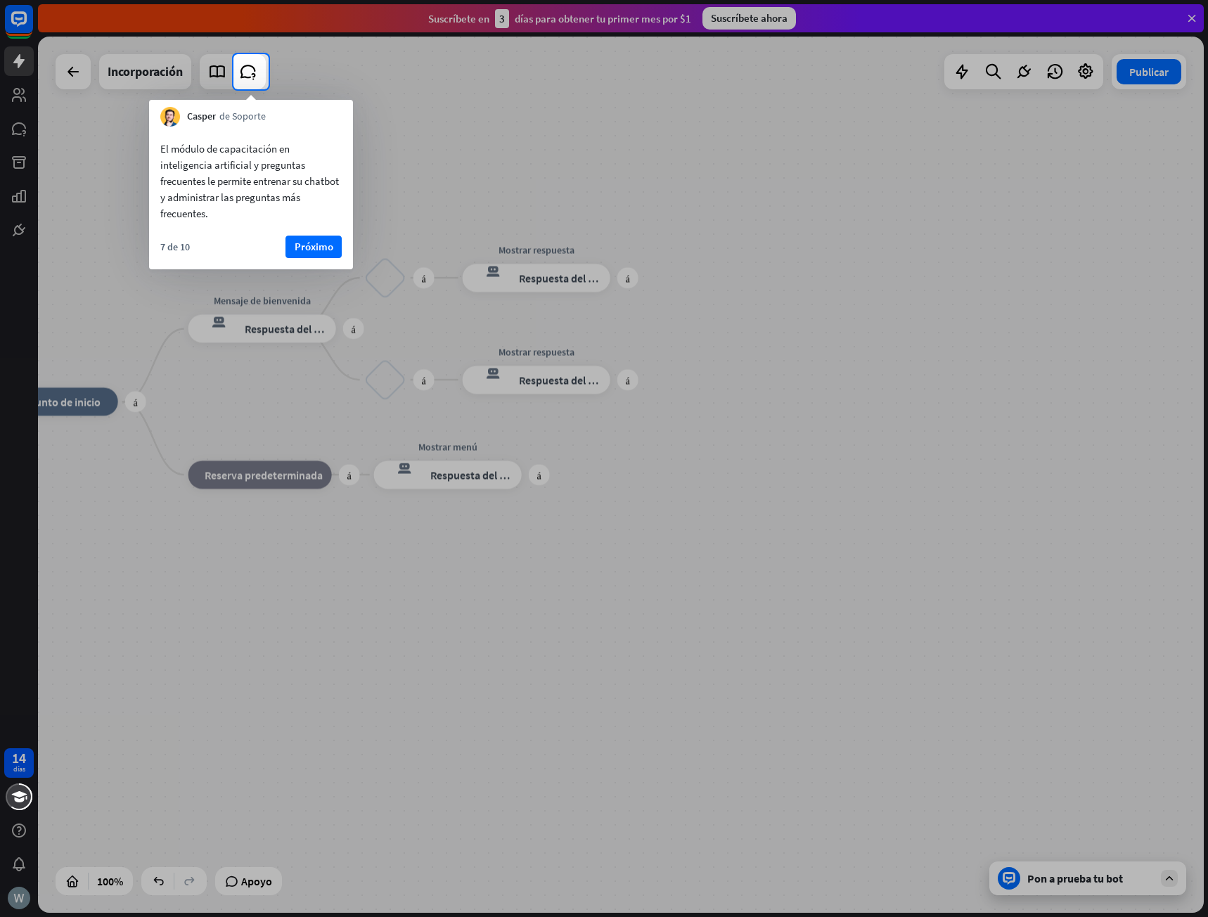
click at [325, 232] on div "El módulo de capacitación en inteligencia artificial y preguntas frecuentes le …" at bounding box center [251, 198] width 204 height 143
click at [323, 245] on font "Próximo" at bounding box center [314, 246] width 39 height 13
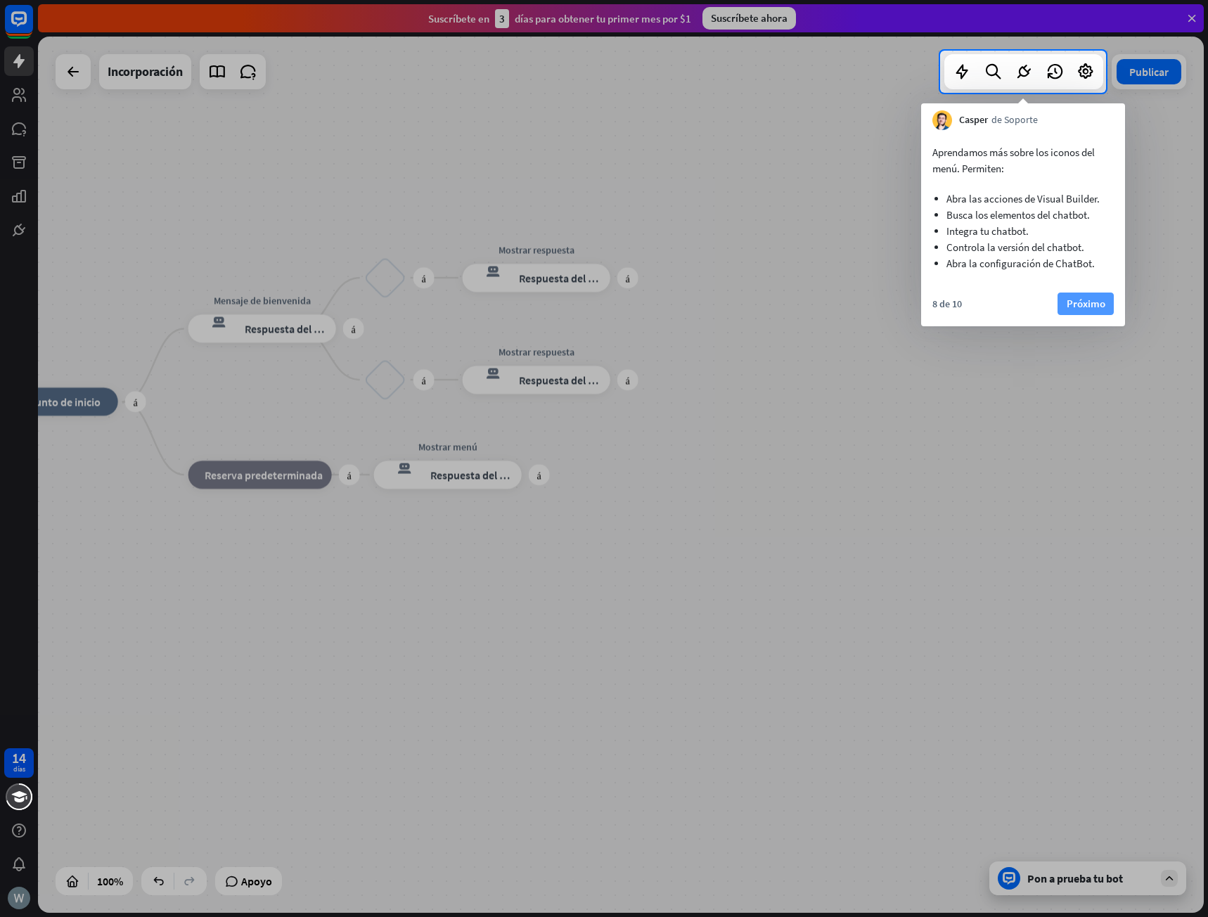
click at [1089, 301] on font "Próximo" at bounding box center [1086, 303] width 39 height 13
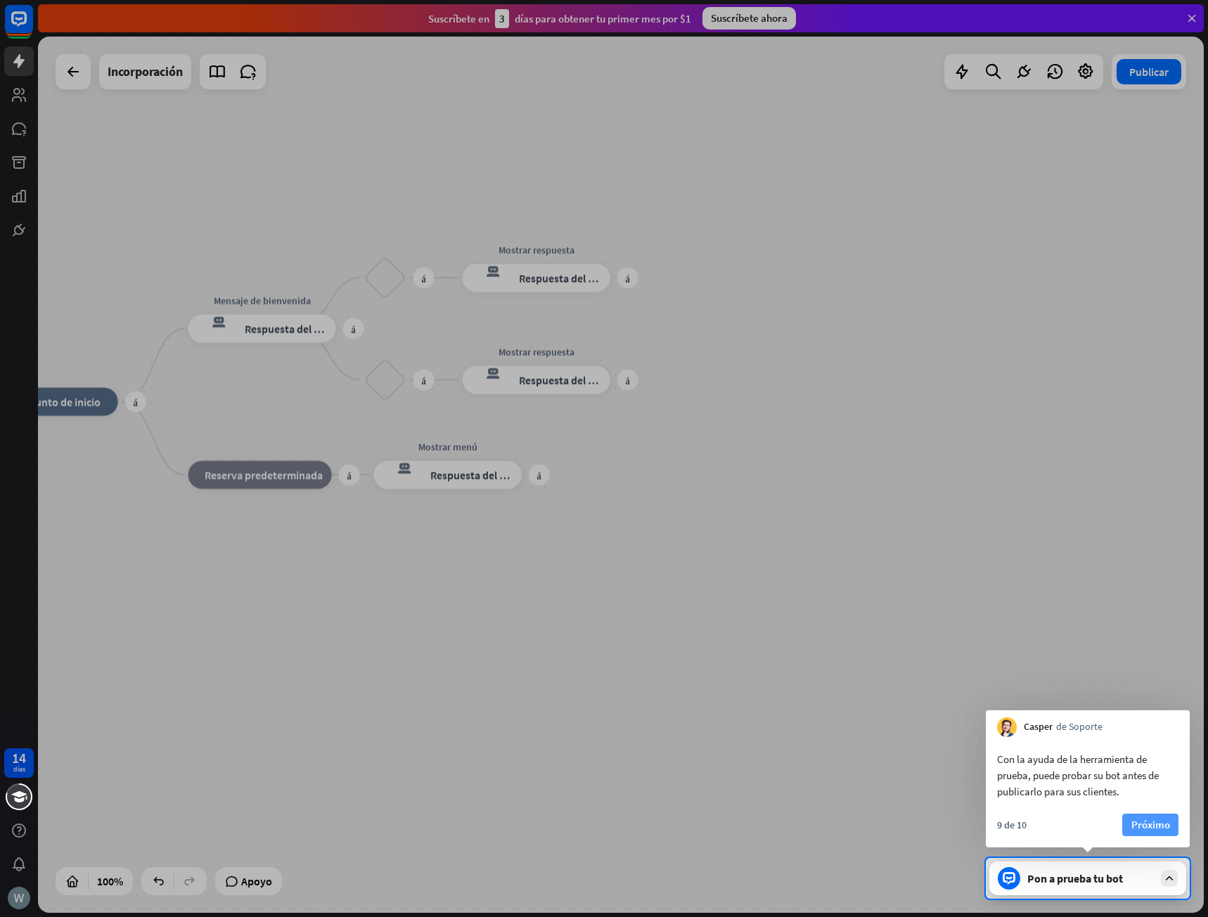
click at [1163, 828] on font "Próximo" at bounding box center [1151, 824] width 39 height 13
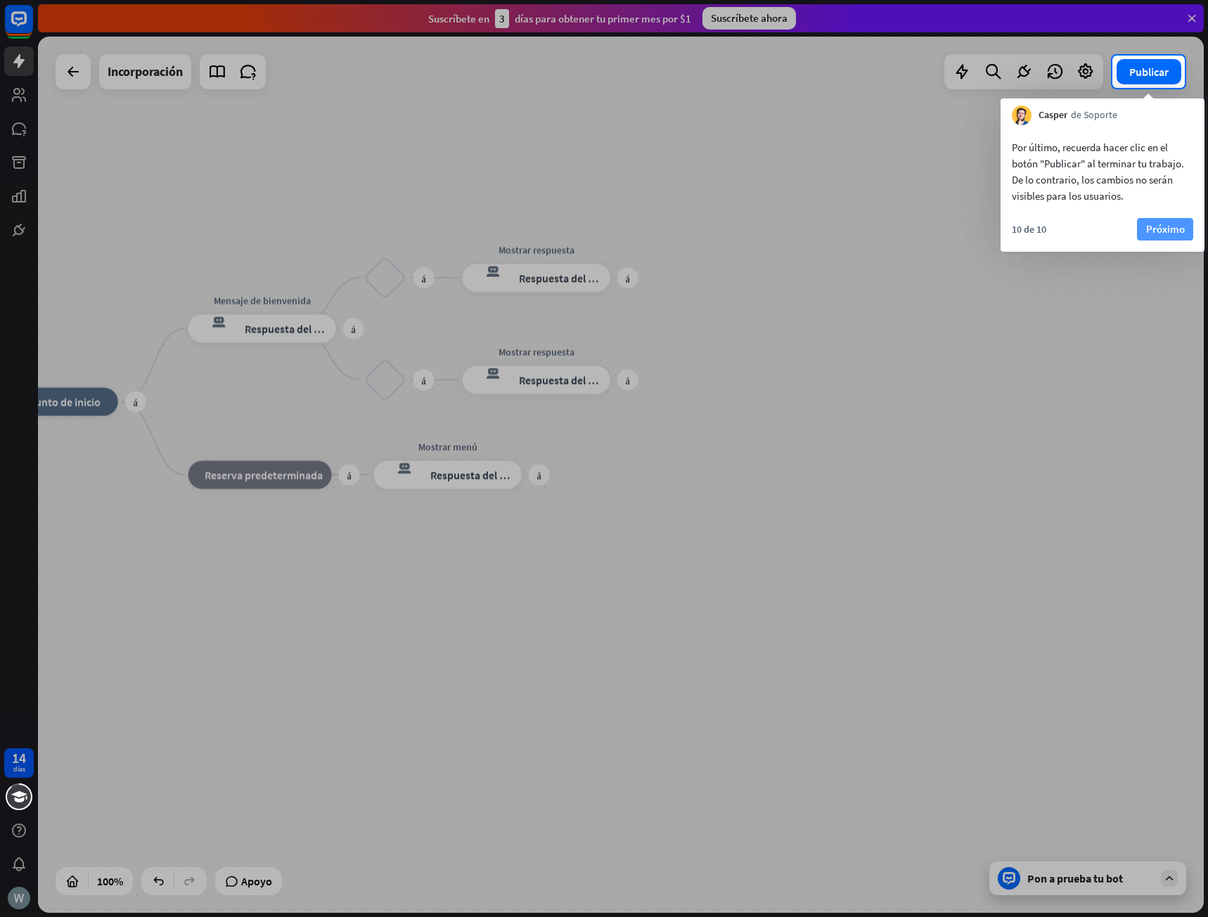
click at [1159, 224] on font "Próximo" at bounding box center [1166, 228] width 39 height 13
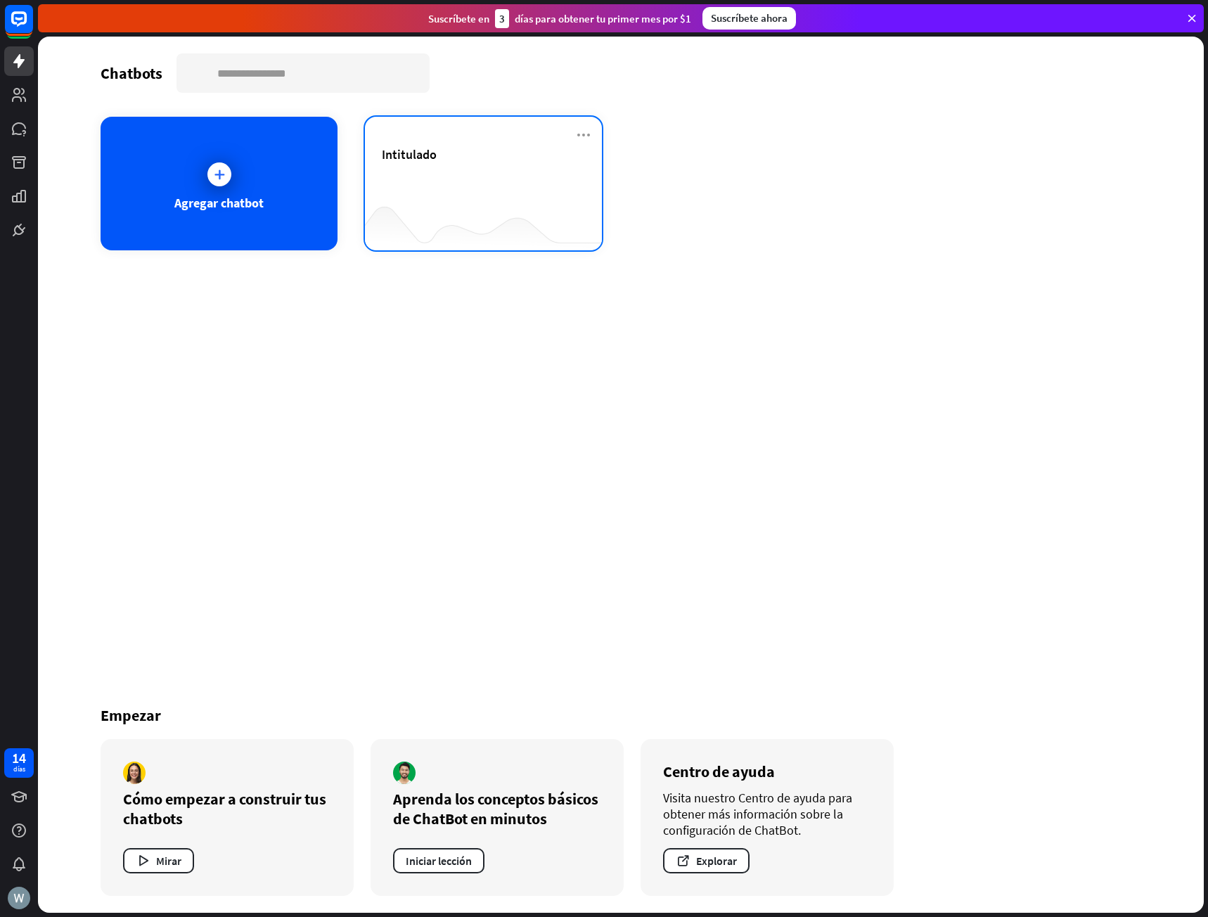
click at [463, 174] on div "Intitulado" at bounding box center [483, 170] width 203 height 49
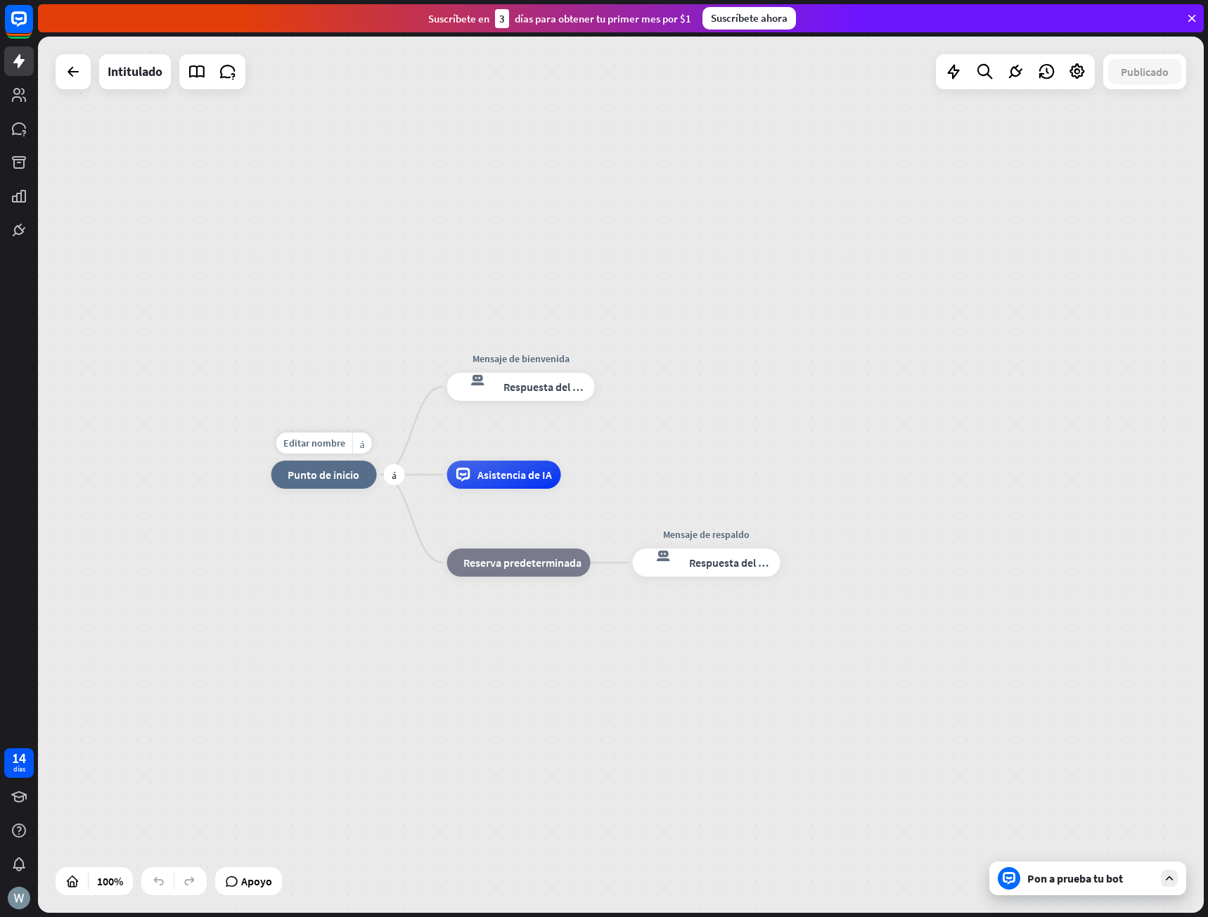
click at [328, 476] on font "Punto de inicio" at bounding box center [324, 475] width 72 height 14
click at [314, 446] on font "Editar nombre" at bounding box center [314, 443] width 62 height 13
click at [326, 445] on input "text" at bounding box center [324, 444] width 98 height 20
click at [345, 402] on div "inicio_2 Punto de inicio Mensaje de bienvenida respuesta del bot de bloqueo Res…" at bounding box center [621, 475] width 1166 height 876
click at [812, 428] on div "inicio_2 Punto de inicio Mensaje de bienvenida respuesta del bot de bloqueo Res…" at bounding box center [621, 475] width 1166 height 876
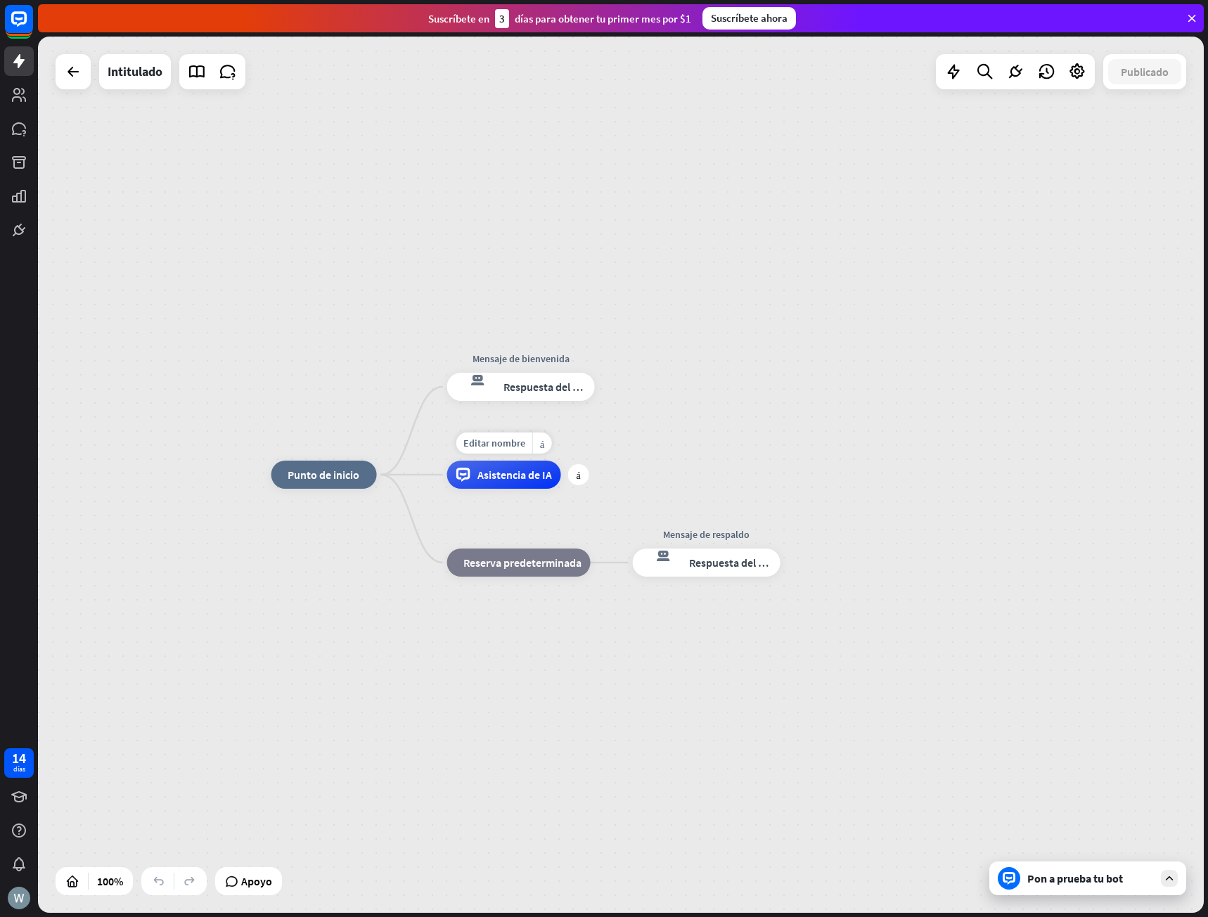
click at [502, 473] on font "Asistencia de IA" at bounding box center [515, 475] width 75 height 14
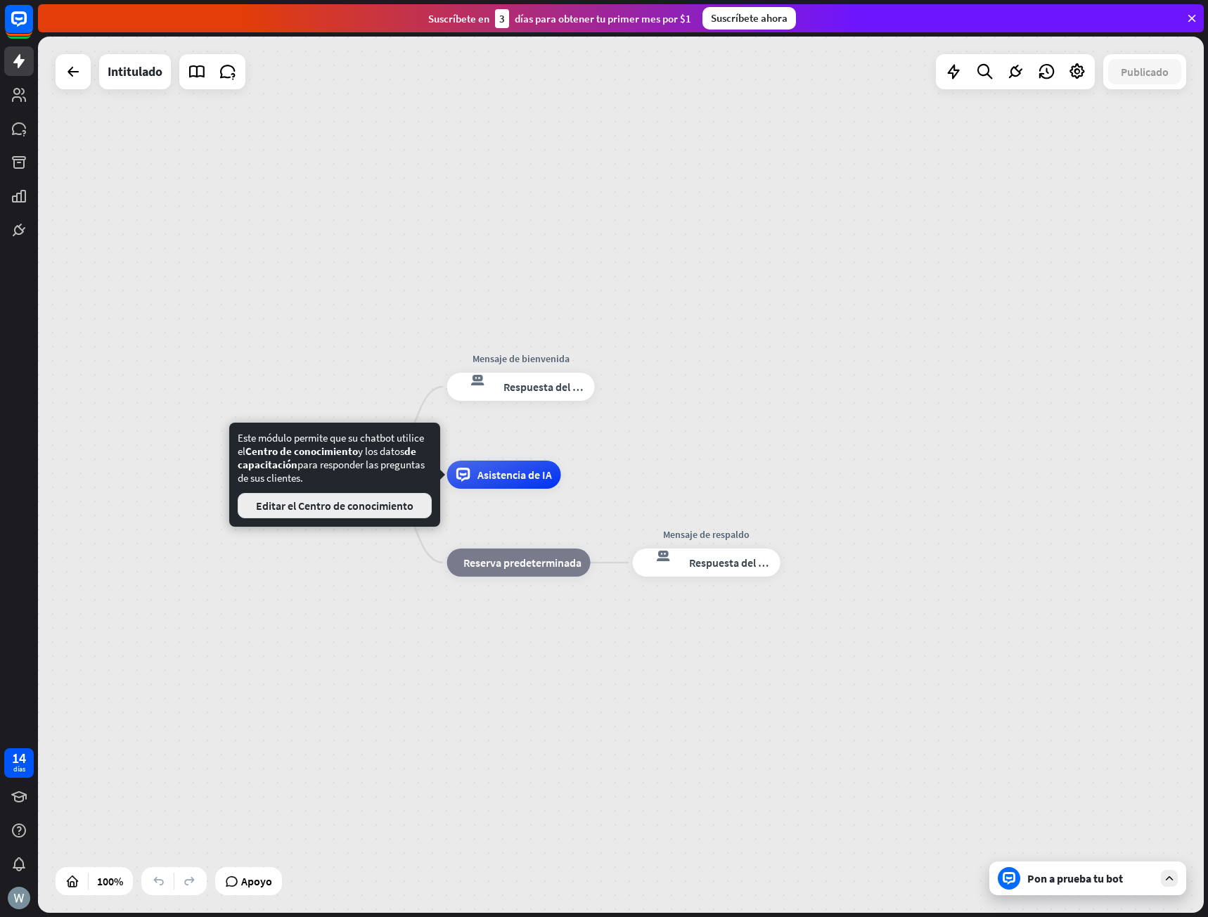
click at [401, 506] on font "Editar el Centro de conocimiento" at bounding box center [335, 506] width 158 height 14
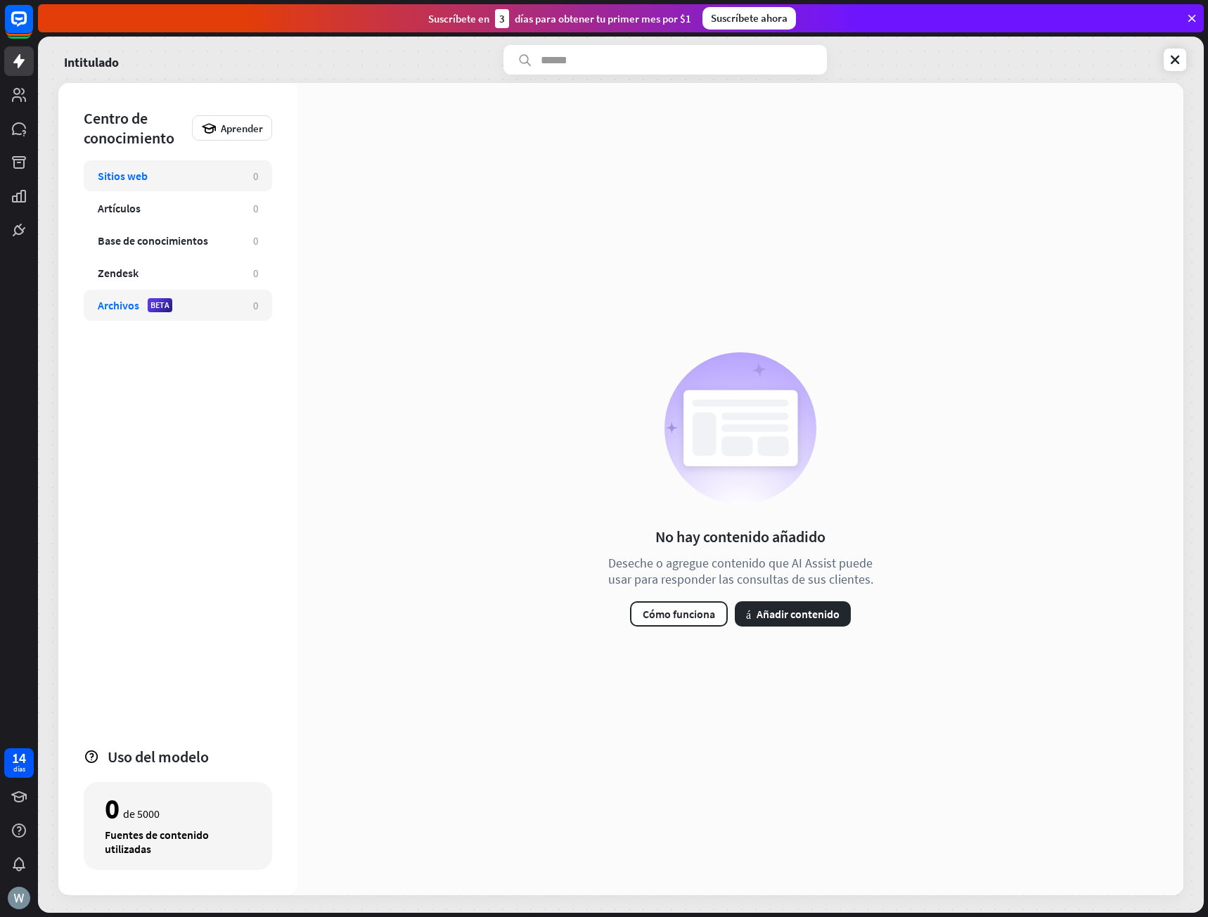
click at [181, 318] on div "Archivos BETA 0" at bounding box center [178, 305] width 189 height 31
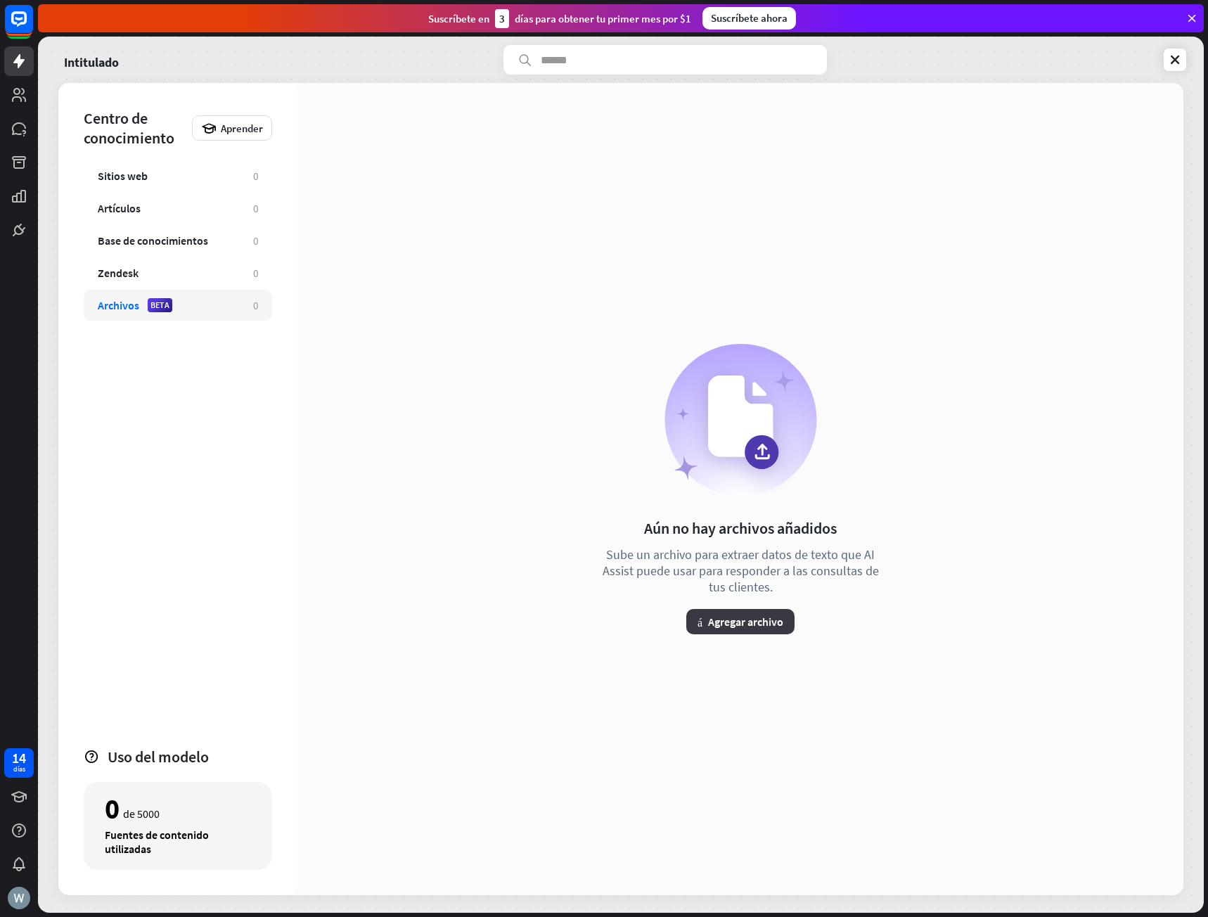
click at [748, 620] on font "Agregar archivo" at bounding box center [745, 622] width 75 height 14
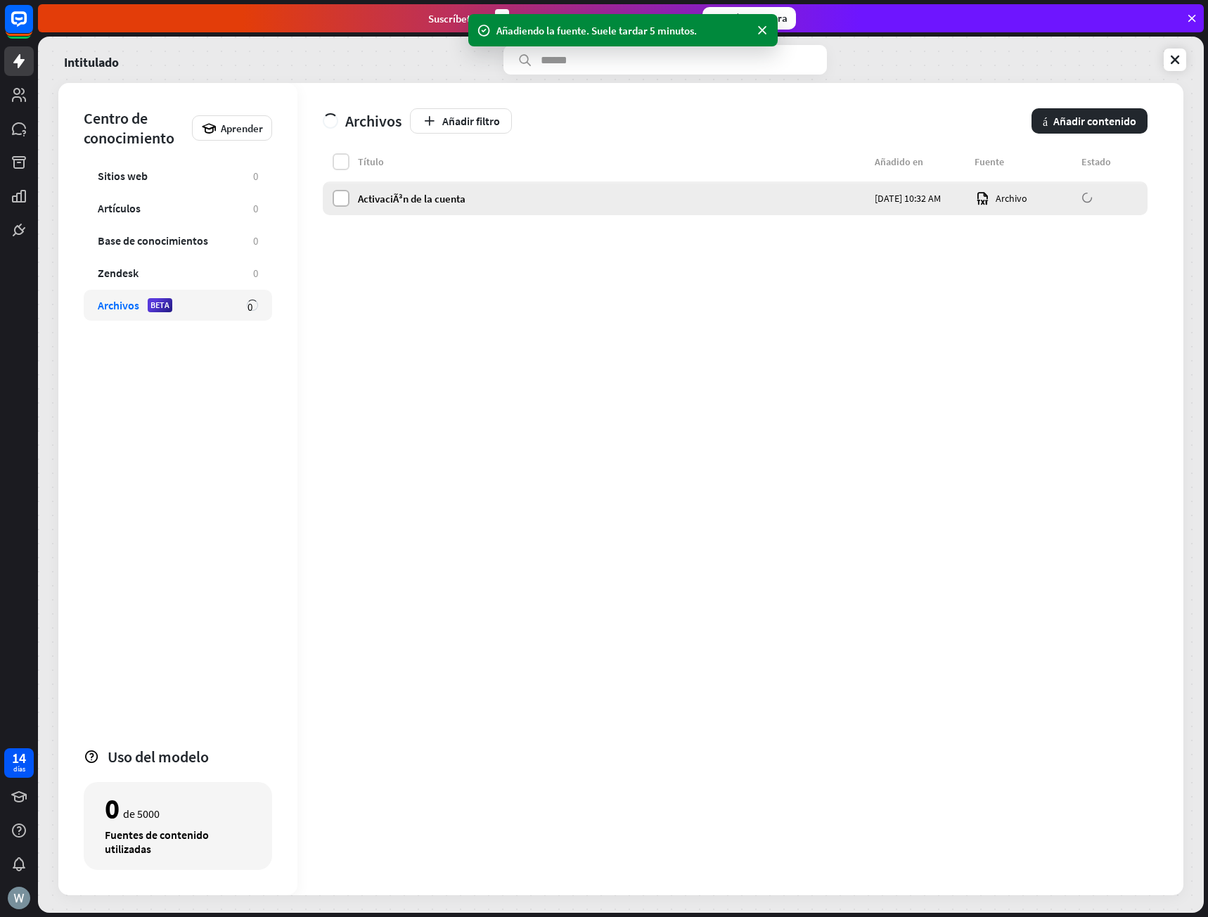
click at [343, 199] on label at bounding box center [341, 198] width 17 height 17
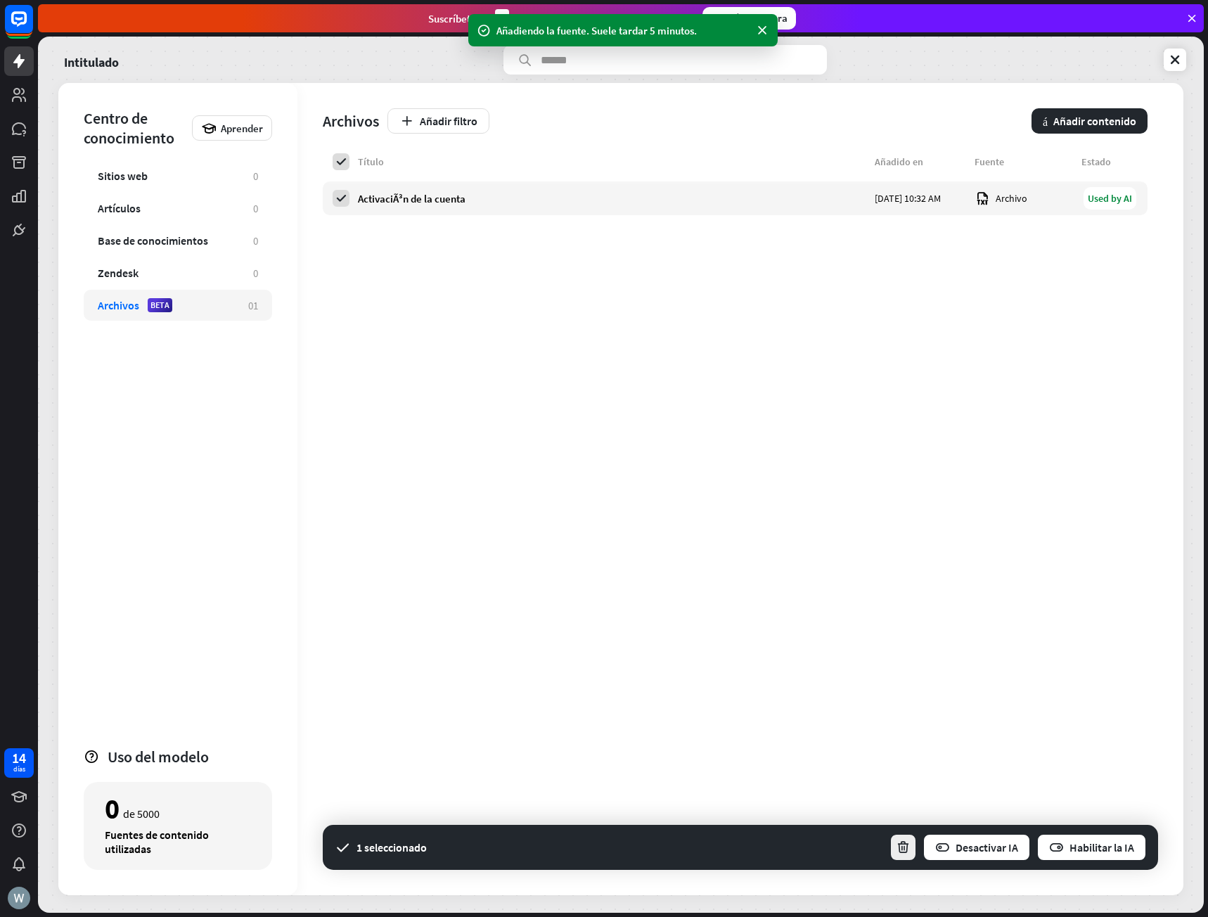
click at [902, 845] on icon "button" at bounding box center [903, 848] width 15 height 15
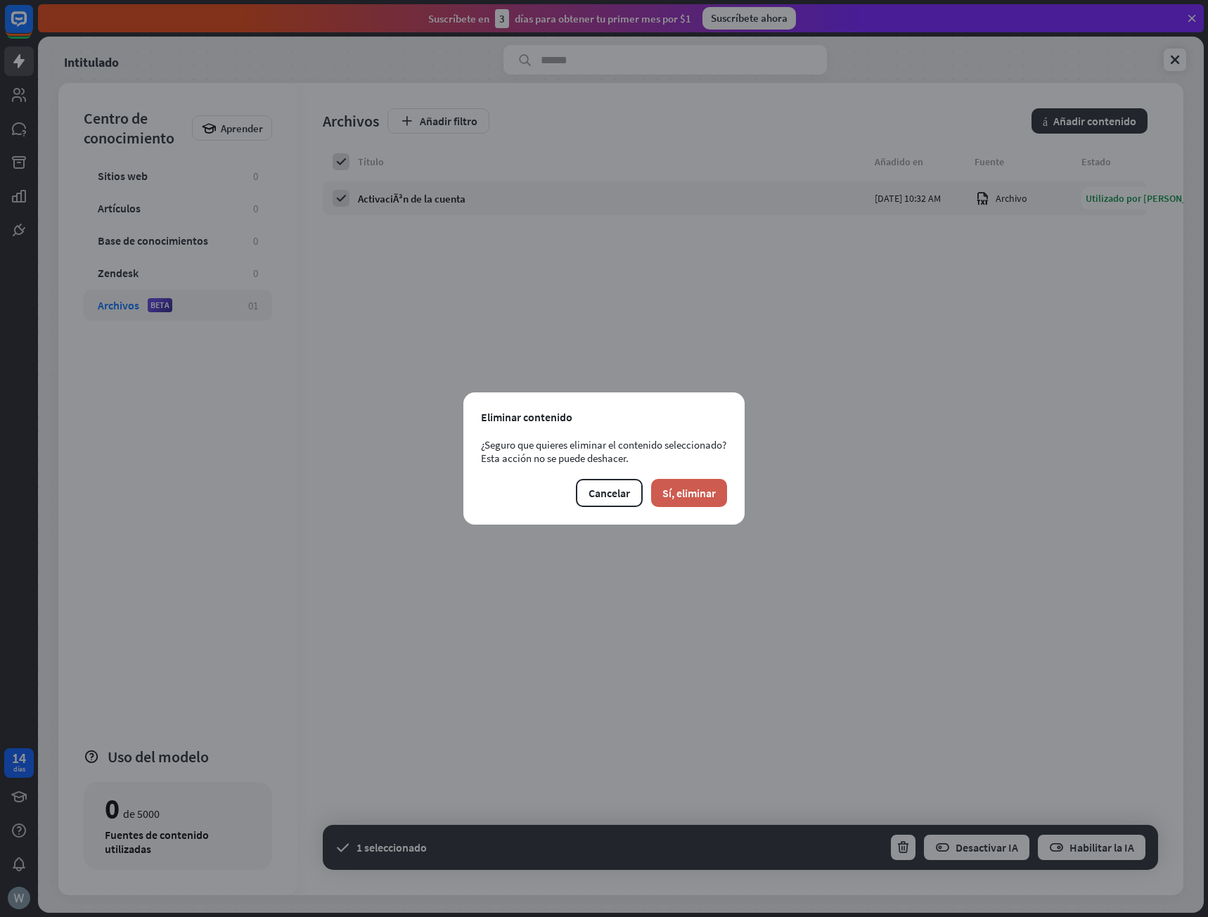
click at [696, 492] on font "Sí, eliminar" at bounding box center [689, 493] width 53 height 14
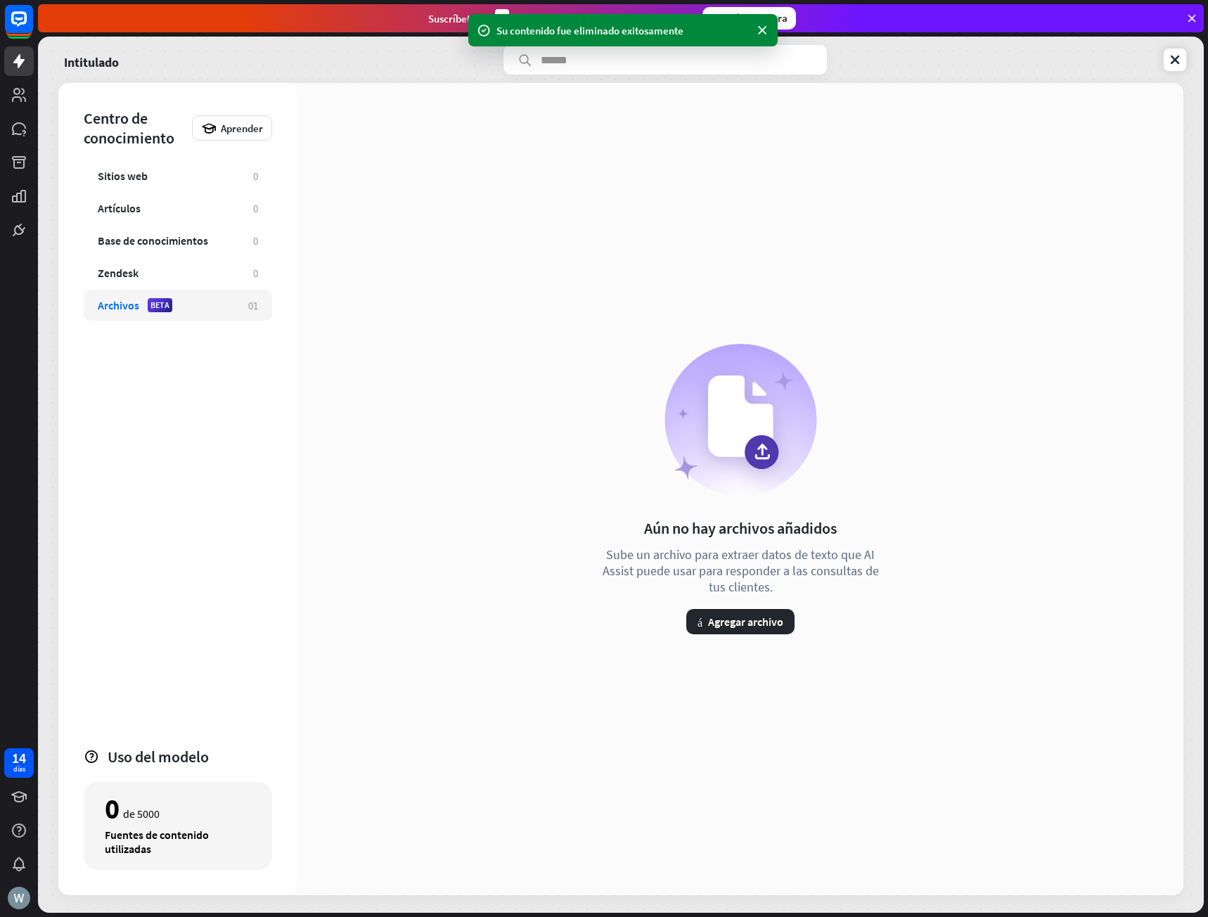
click at [577, 625] on div "Aún no hay archivos añadidos Sube un archivo para extraer datos de texto que AI…" at bounding box center [741, 489] width 886 height 812
click at [556, 645] on div "Aún no hay archivos añadidos Sube un archivo para extraer datos de texto que AI…" at bounding box center [741, 489] width 886 height 812
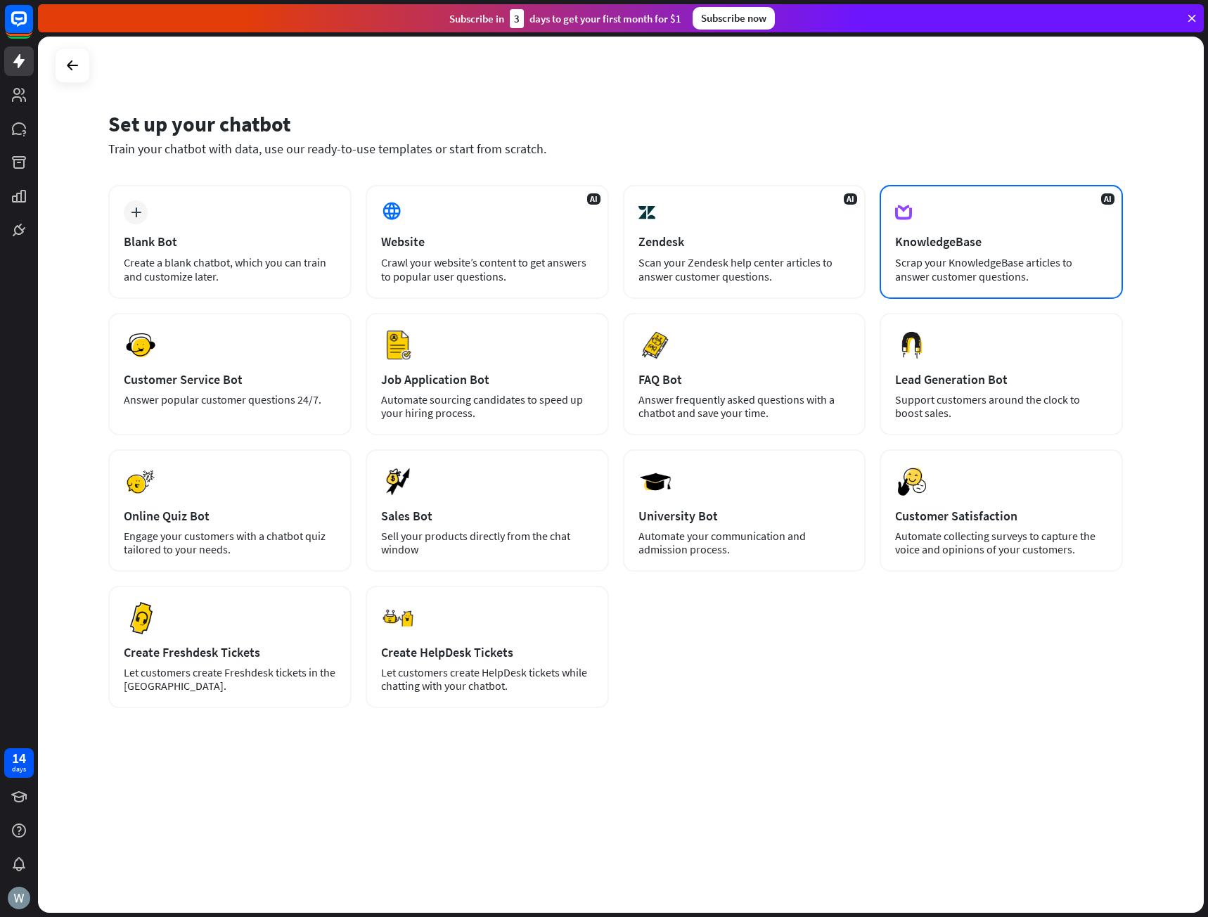
click at [1006, 267] on div "Scrap your KnowledgeBase articles to answer customer questions." at bounding box center [1001, 269] width 212 height 28
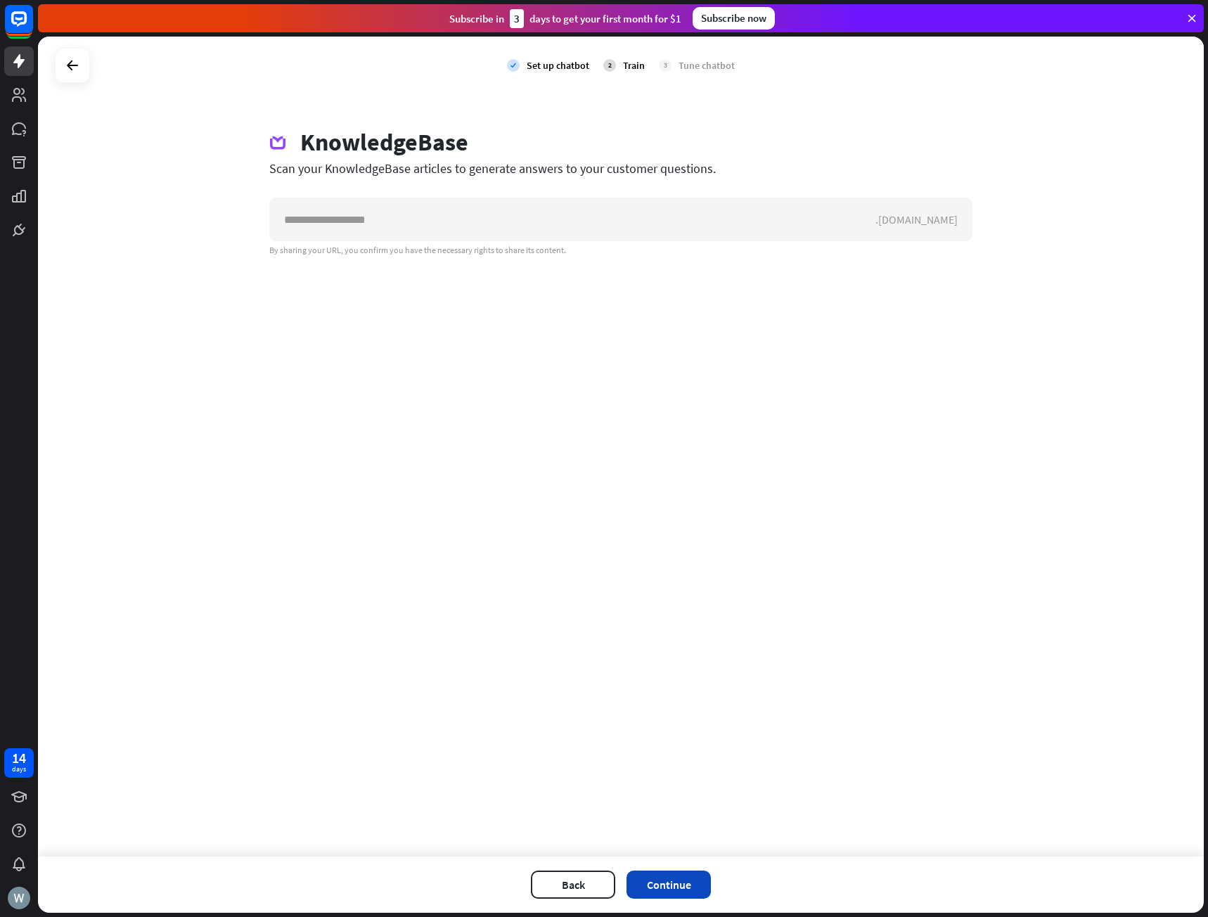
click at [663, 888] on button "Continue" at bounding box center [669, 885] width 84 height 28
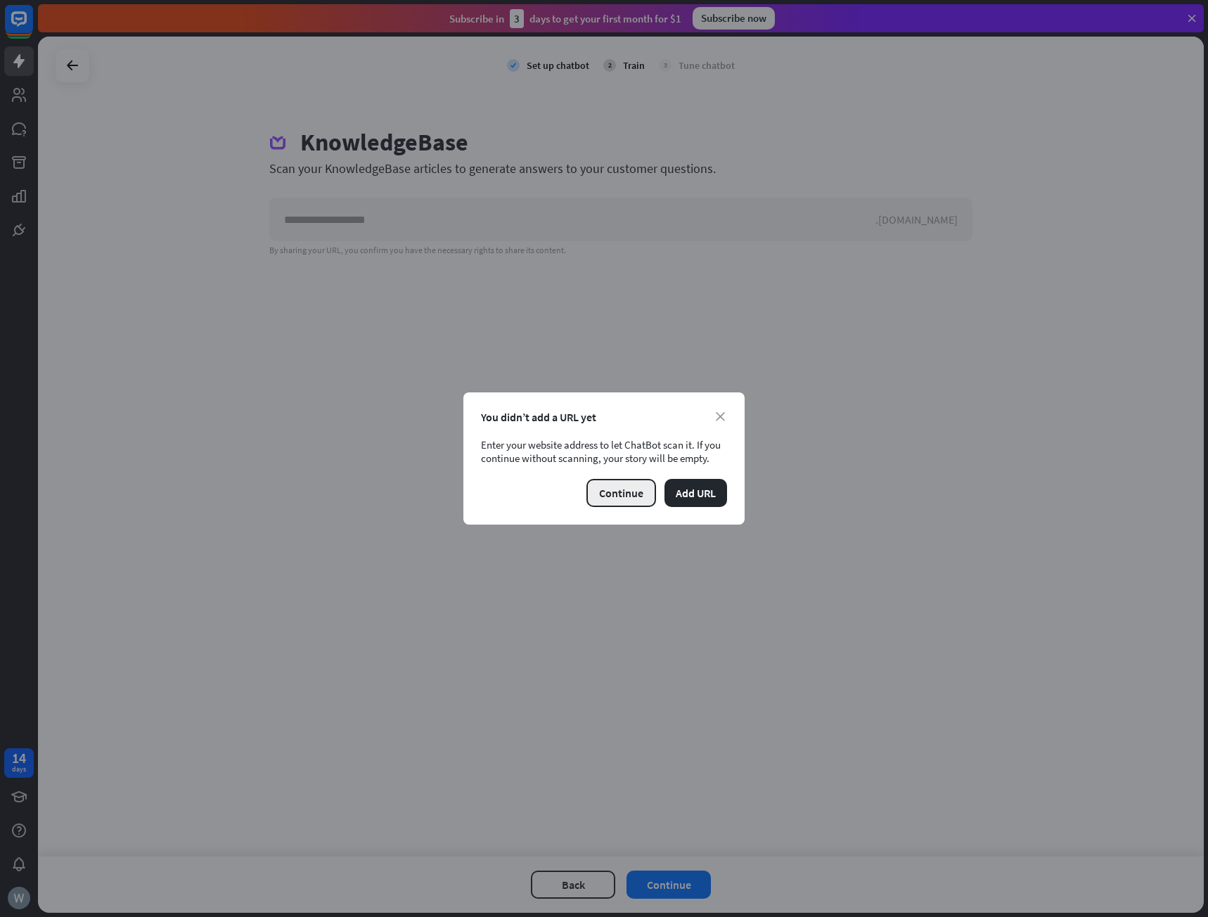
click at [622, 493] on button "Continue" at bounding box center [622, 493] width 70 height 28
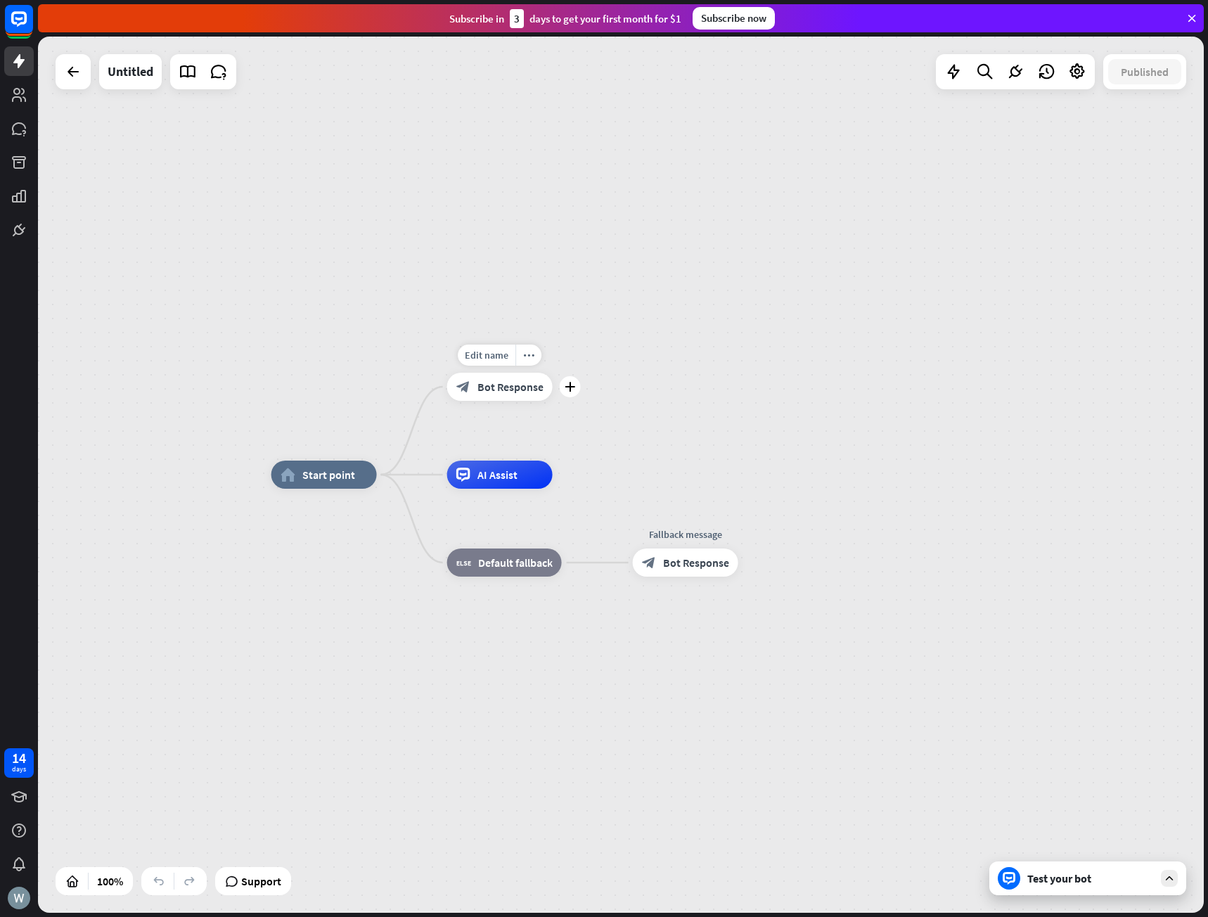
click at [530, 395] on div "block_bot_response Bot Response" at bounding box center [500, 387] width 106 height 28
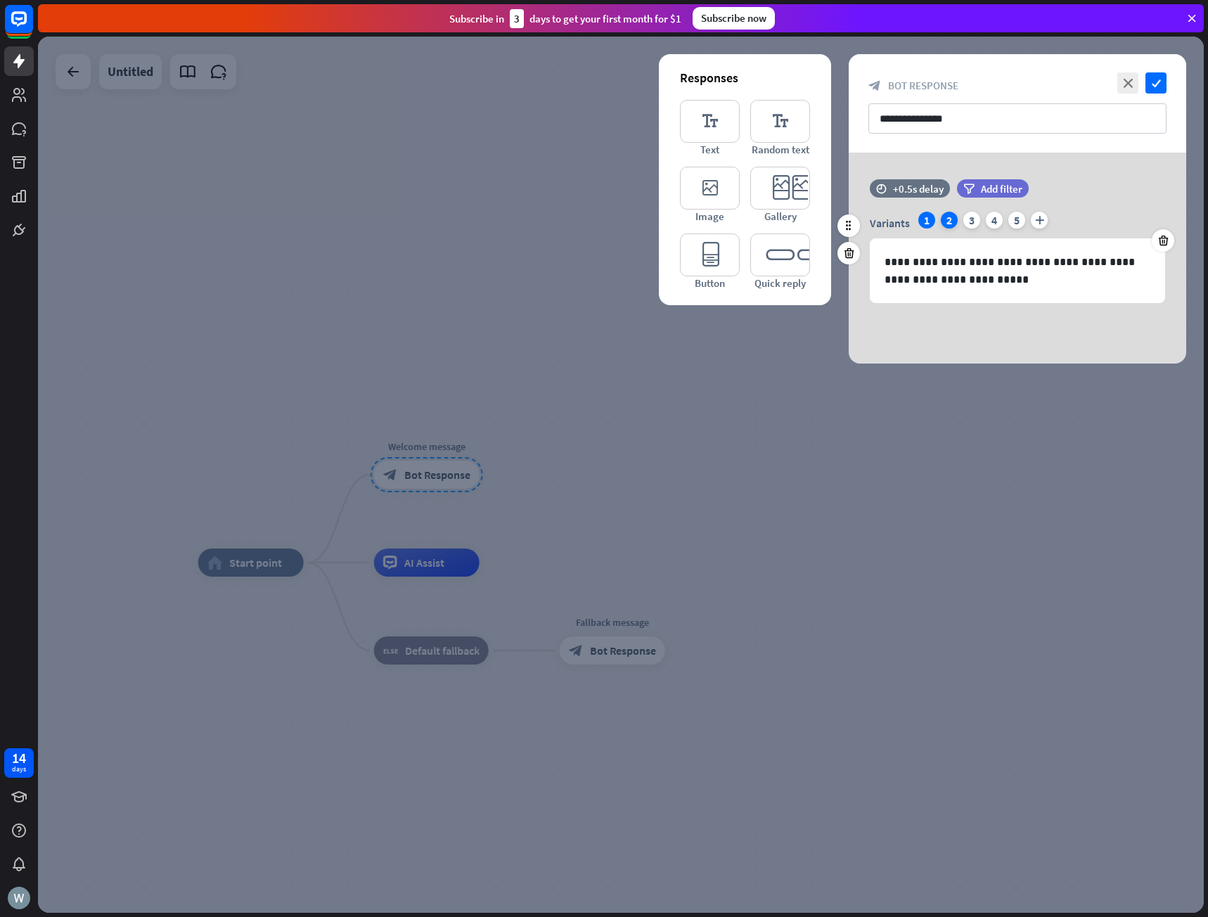
click at [950, 219] on div "2" at bounding box center [949, 220] width 17 height 17
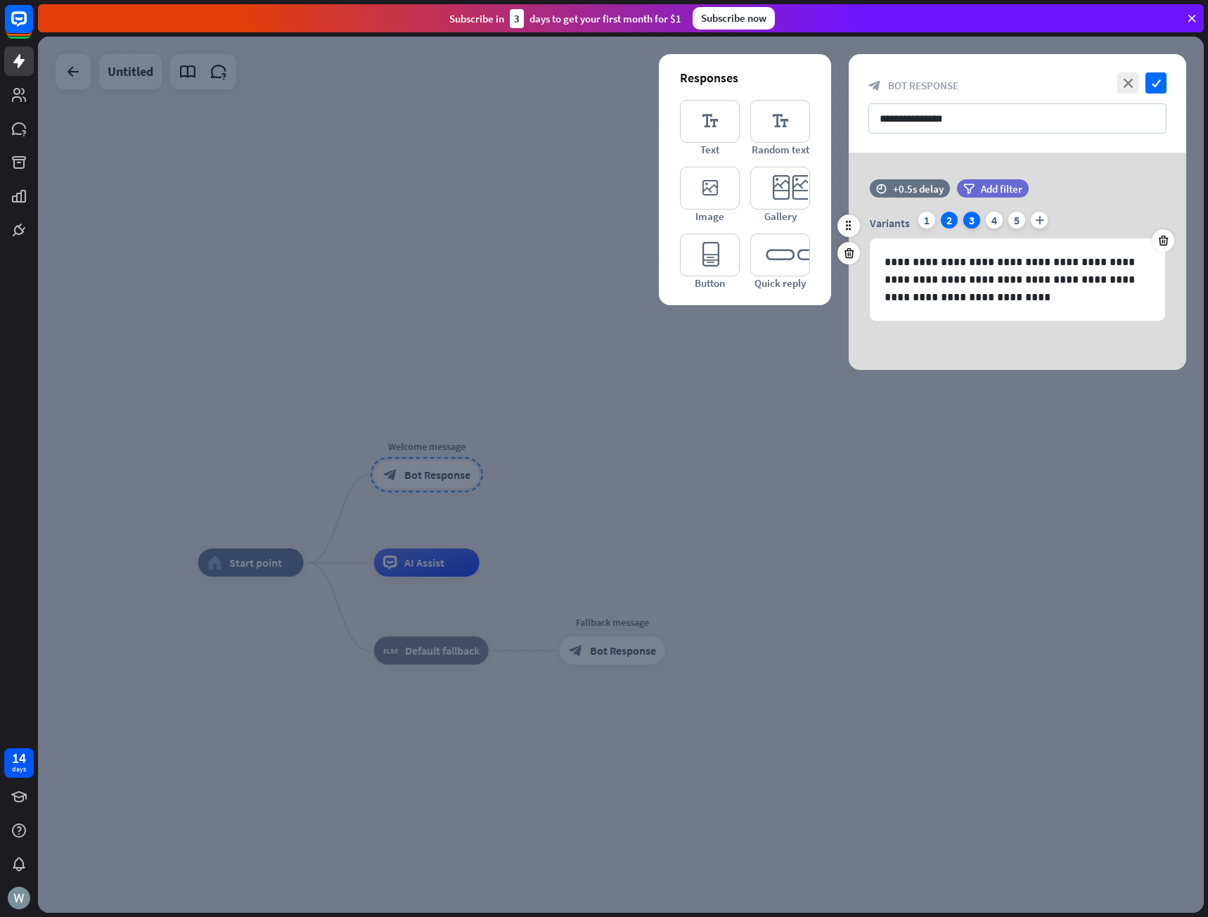
click at [969, 222] on div "3" at bounding box center [972, 220] width 17 height 17
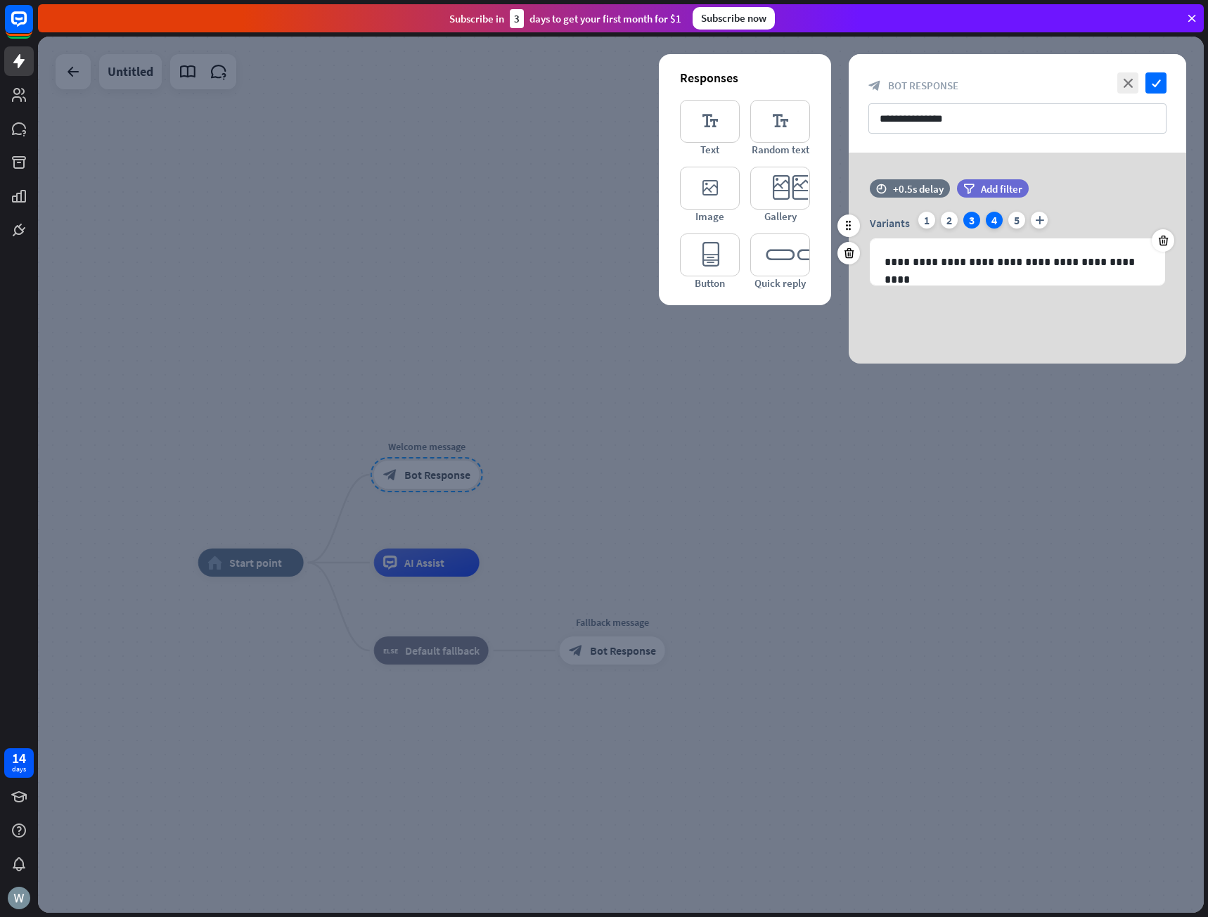
click at [988, 222] on div "4" at bounding box center [994, 220] width 17 height 17
click at [1014, 219] on div "5" at bounding box center [1017, 220] width 17 height 17
click at [921, 225] on div "1" at bounding box center [927, 220] width 17 height 17
click at [888, 219] on span "Variants" at bounding box center [890, 223] width 40 height 14
click at [848, 225] on icon at bounding box center [849, 225] width 13 height 13
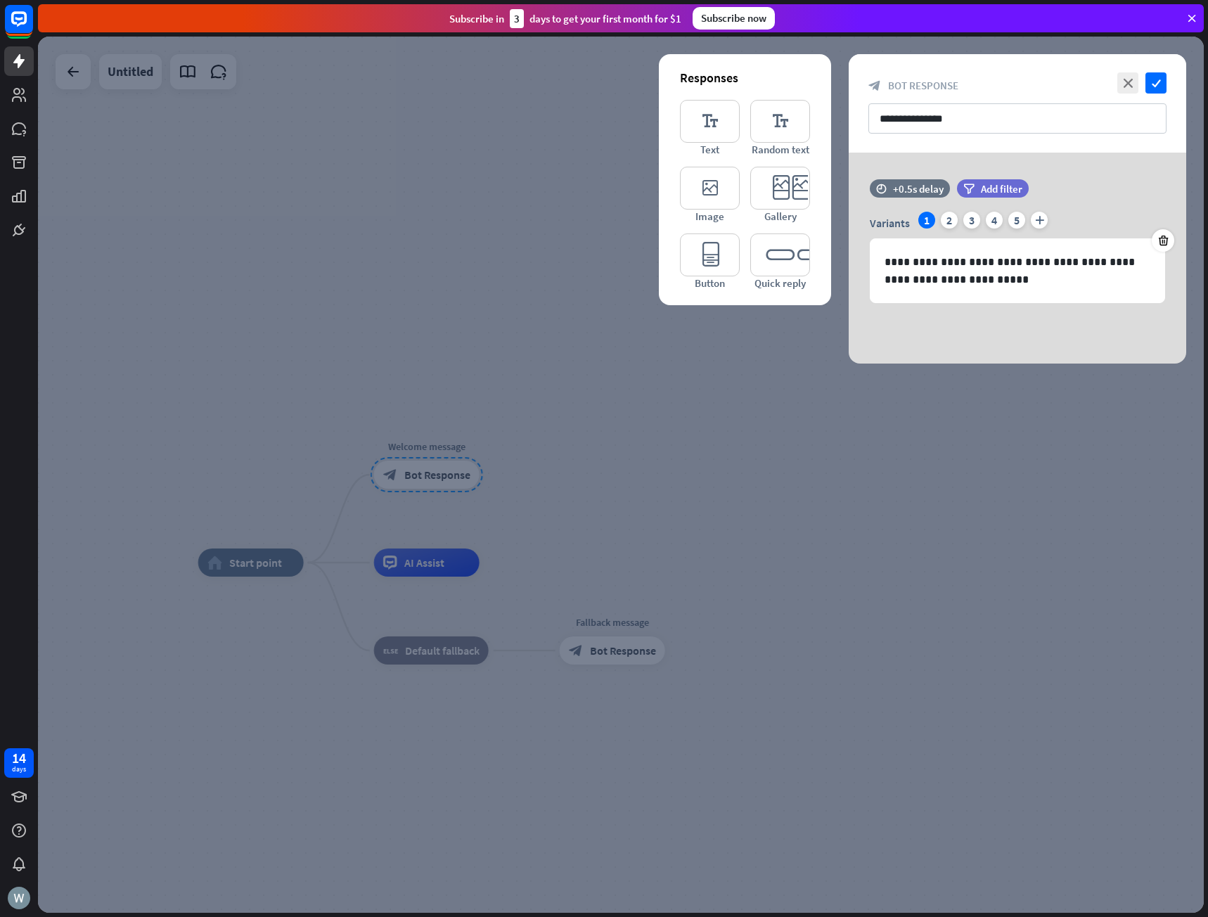
drag, startPoint x: 502, startPoint y: 183, endPoint x: 936, endPoint y: 335, distance: 459.8
click at [928, 340] on div "**********" at bounding box center [1018, 258] width 338 height 211
click at [1018, 221] on div "5" at bounding box center [1017, 220] width 17 height 17
click at [930, 219] on div "1" at bounding box center [927, 220] width 17 height 17
click at [1077, 209] on div "filter Add filter" at bounding box center [1028, 195] width 142 height 32
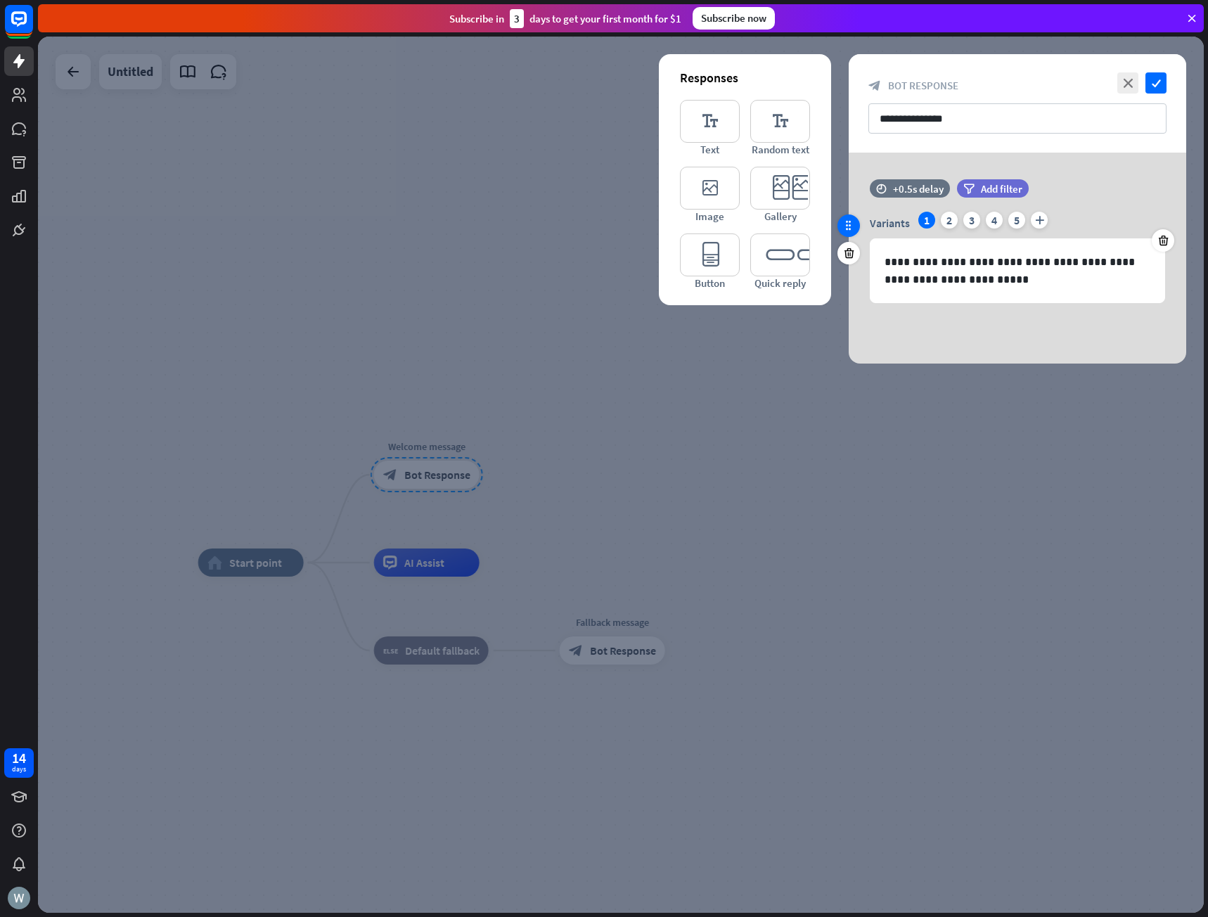
click at [849, 231] on icon at bounding box center [849, 225] width 13 height 13
click at [1132, 82] on icon "close" at bounding box center [1128, 82] width 21 height 21
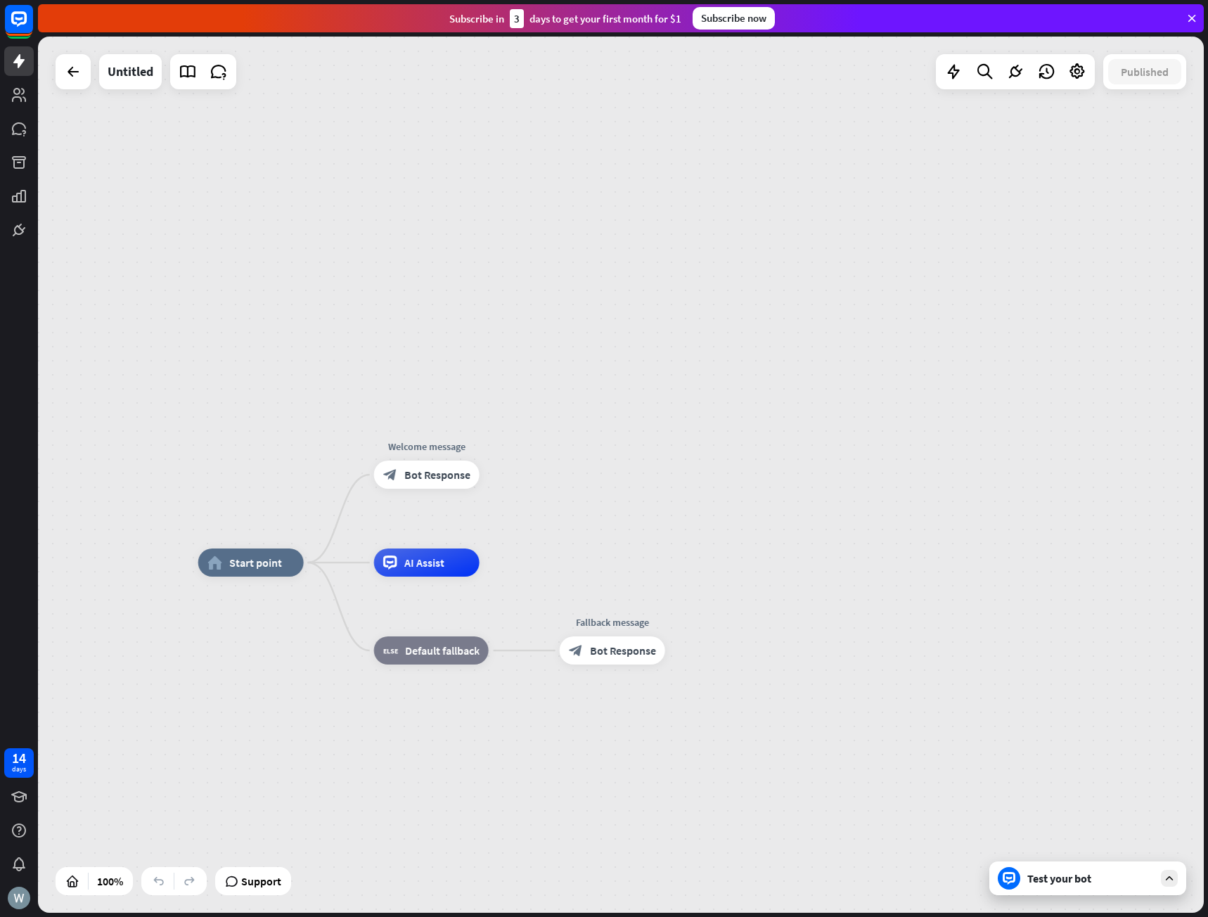
click at [1068, 883] on div "Test your bot" at bounding box center [1091, 879] width 127 height 14
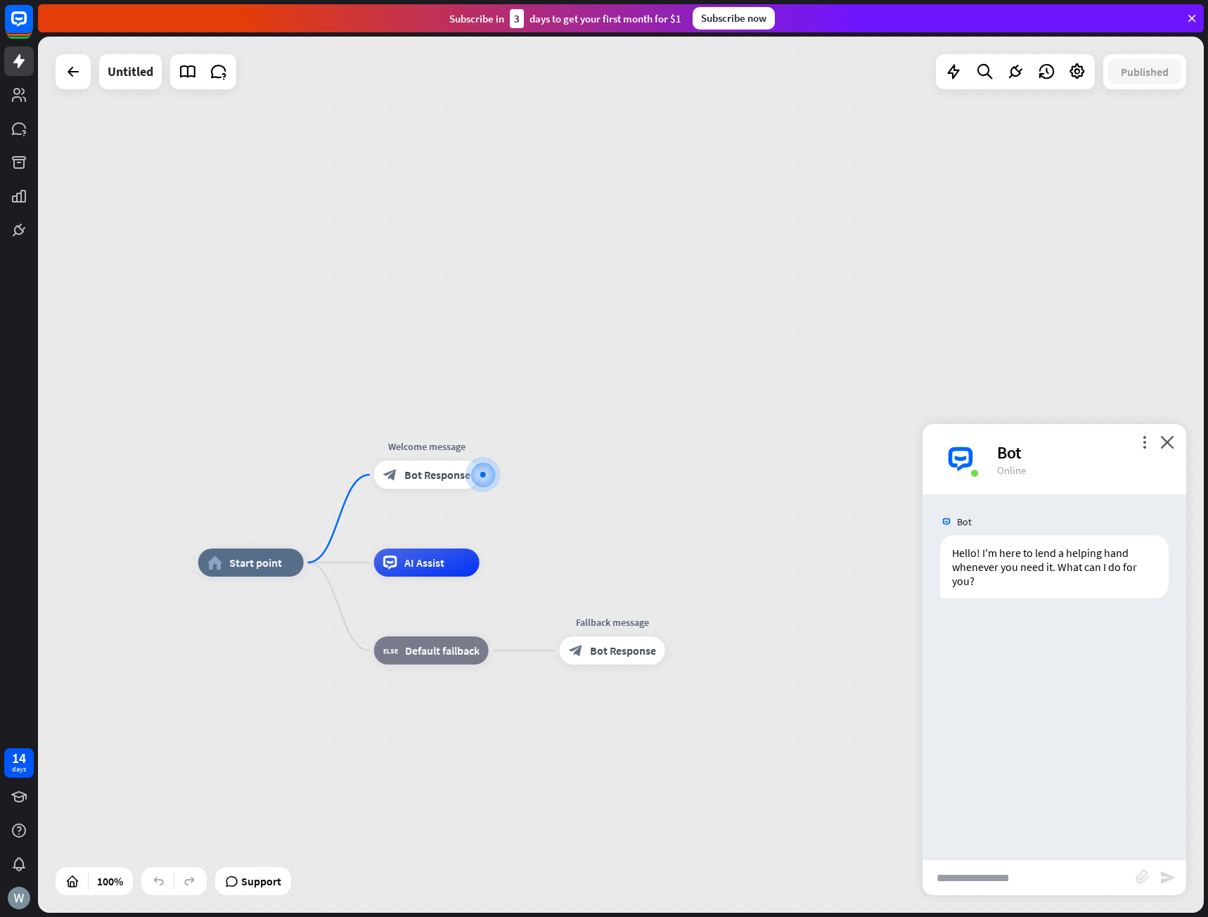
click at [994, 872] on input "text" at bounding box center [1029, 877] width 213 height 35
type input "****"
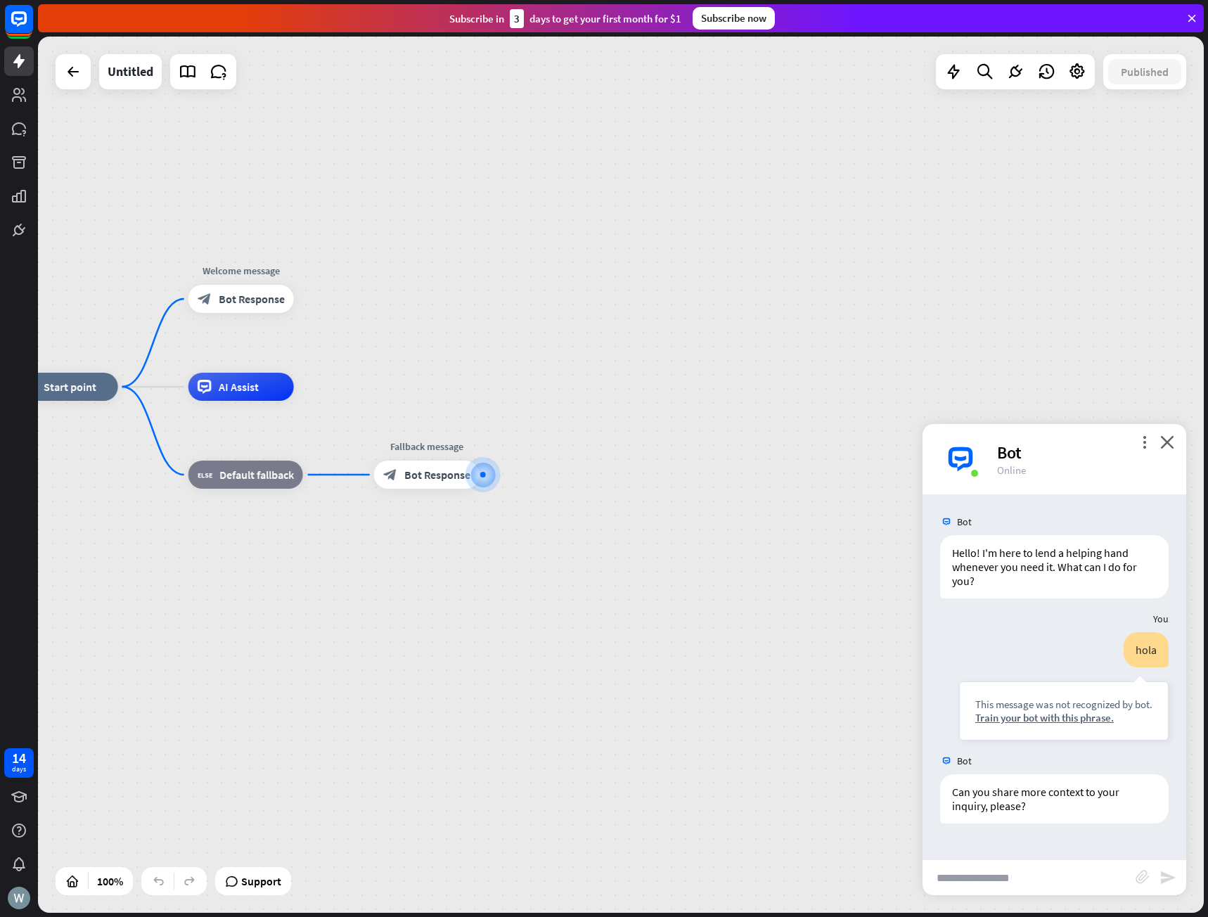
click at [1002, 869] on input "text" at bounding box center [1029, 877] width 213 height 35
type input "*"
type input "**********"
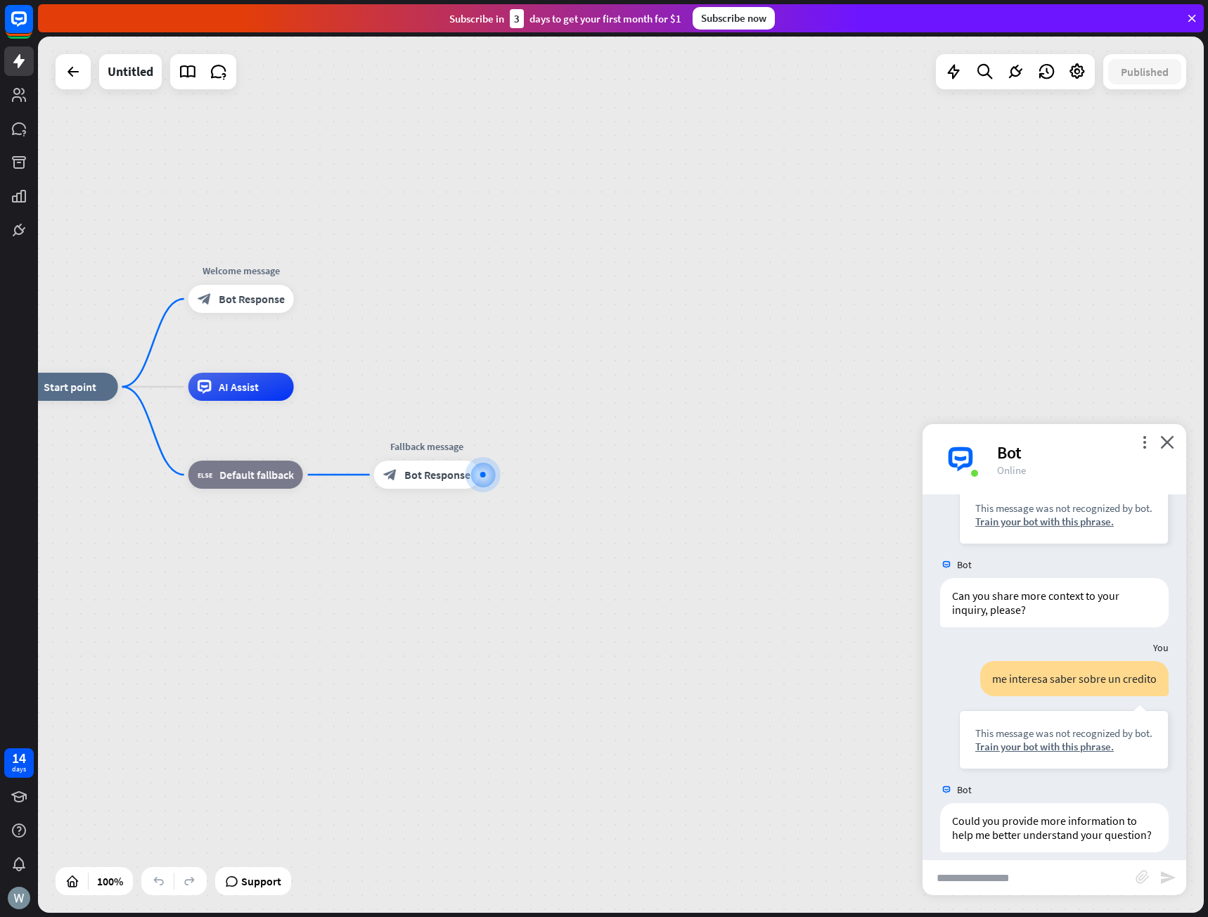
scroll to position [224, 0]
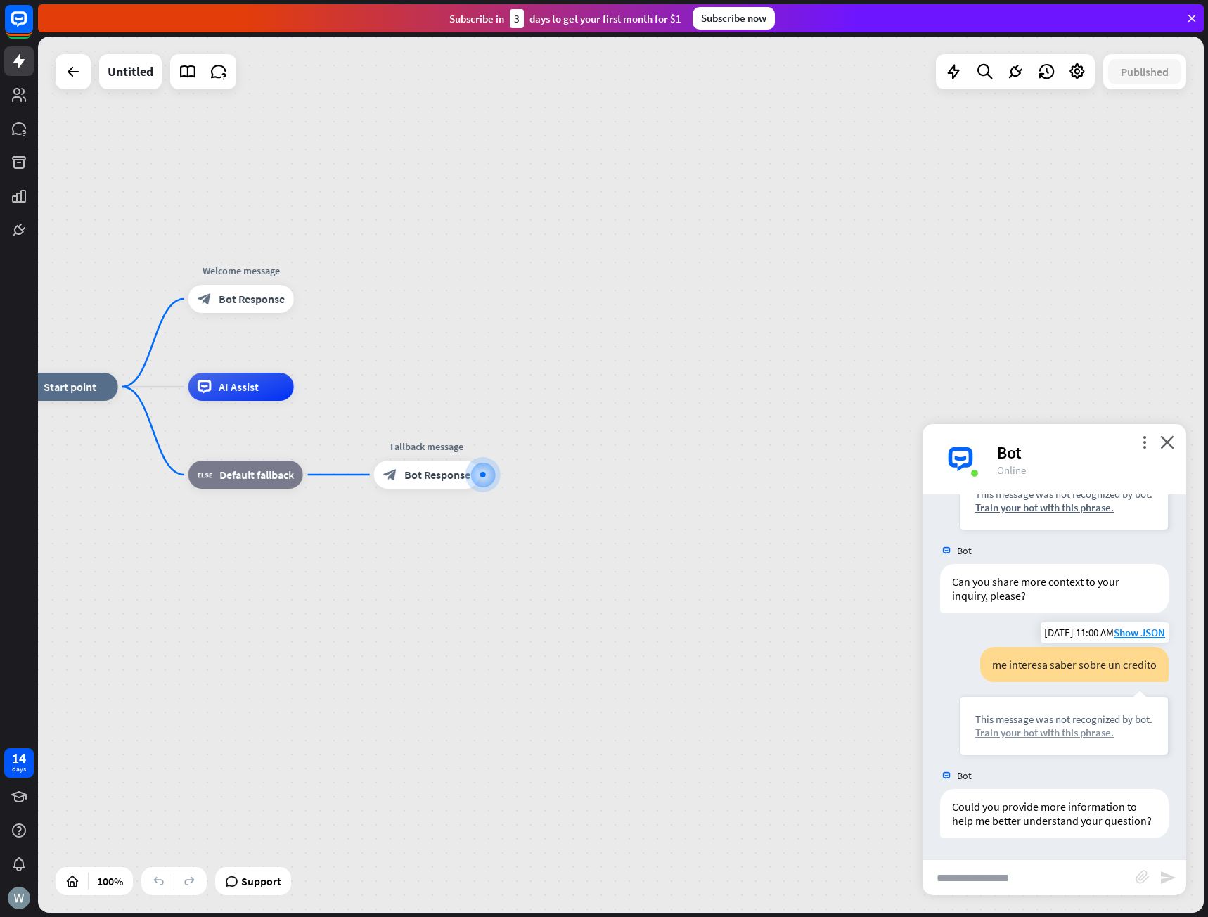
click at [1016, 726] on div "Train your bot with this phrase." at bounding box center [1064, 732] width 177 height 13
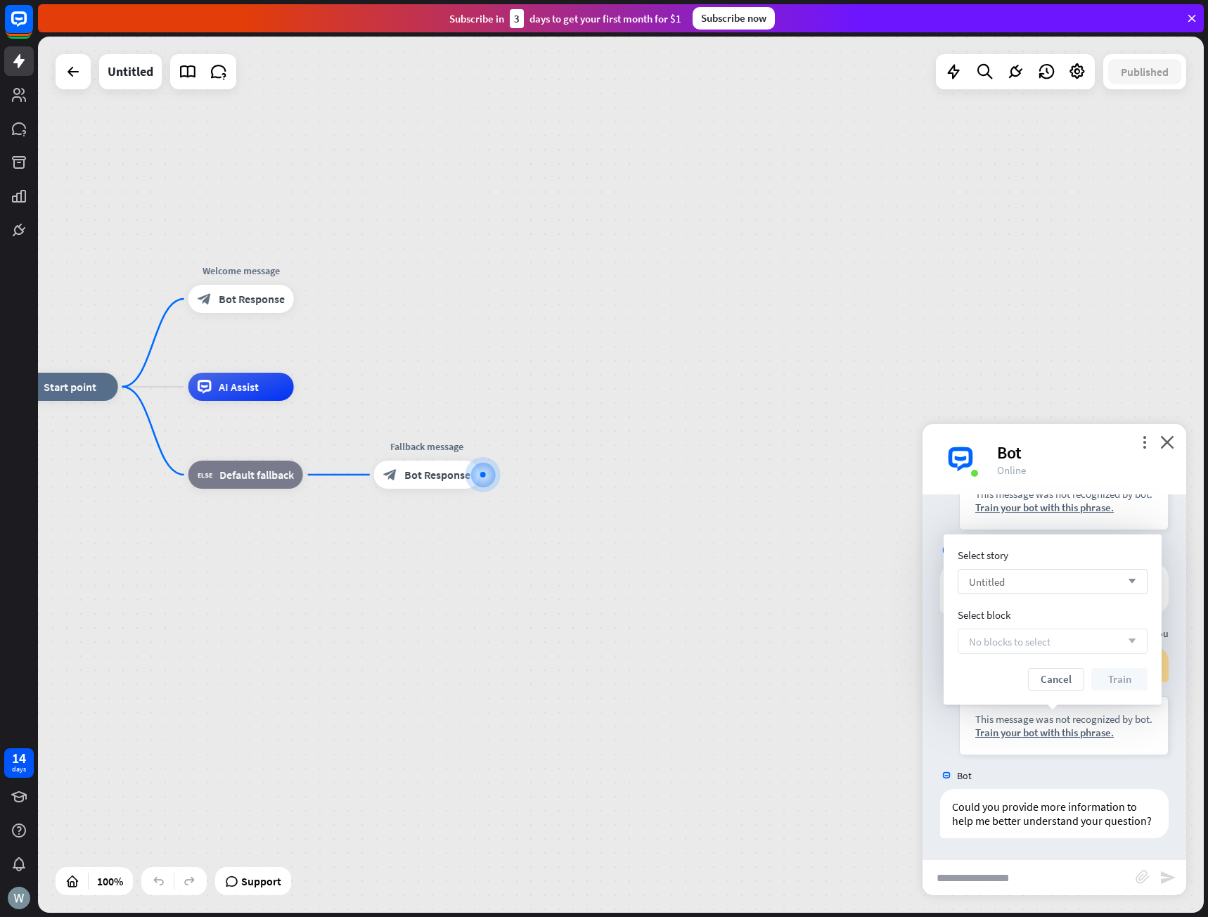
click at [1090, 587] on div "Untitled arrow_down" at bounding box center [1053, 581] width 190 height 25
click at [1102, 574] on input "search" at bounding box center [1042, 582] width 146 height 24
drag, startPoint x: 984, startPoint y: 675, endPoint x: 1028, endPoint y: 673, distance: 43.6
click at [985, 675] on div "Cancel Train" at bounding box center [1053, 679] width 190 height 23
click at [1053, 675] on button "Cancel" at bounding box center [1056, 679] width 56 height 23
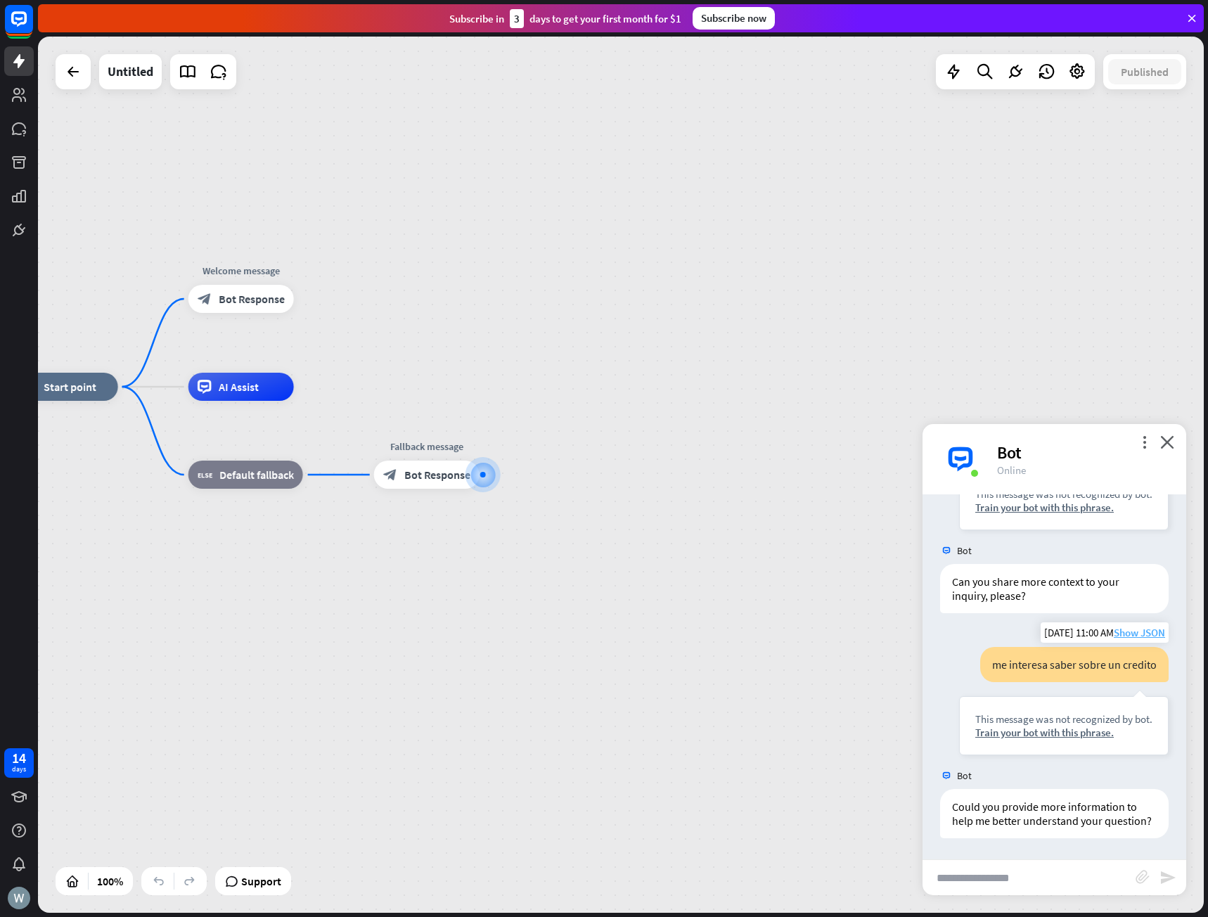
click at [1136, 626] on span "Show JSON" at bounding box center [1139, 632] width 51 height 13
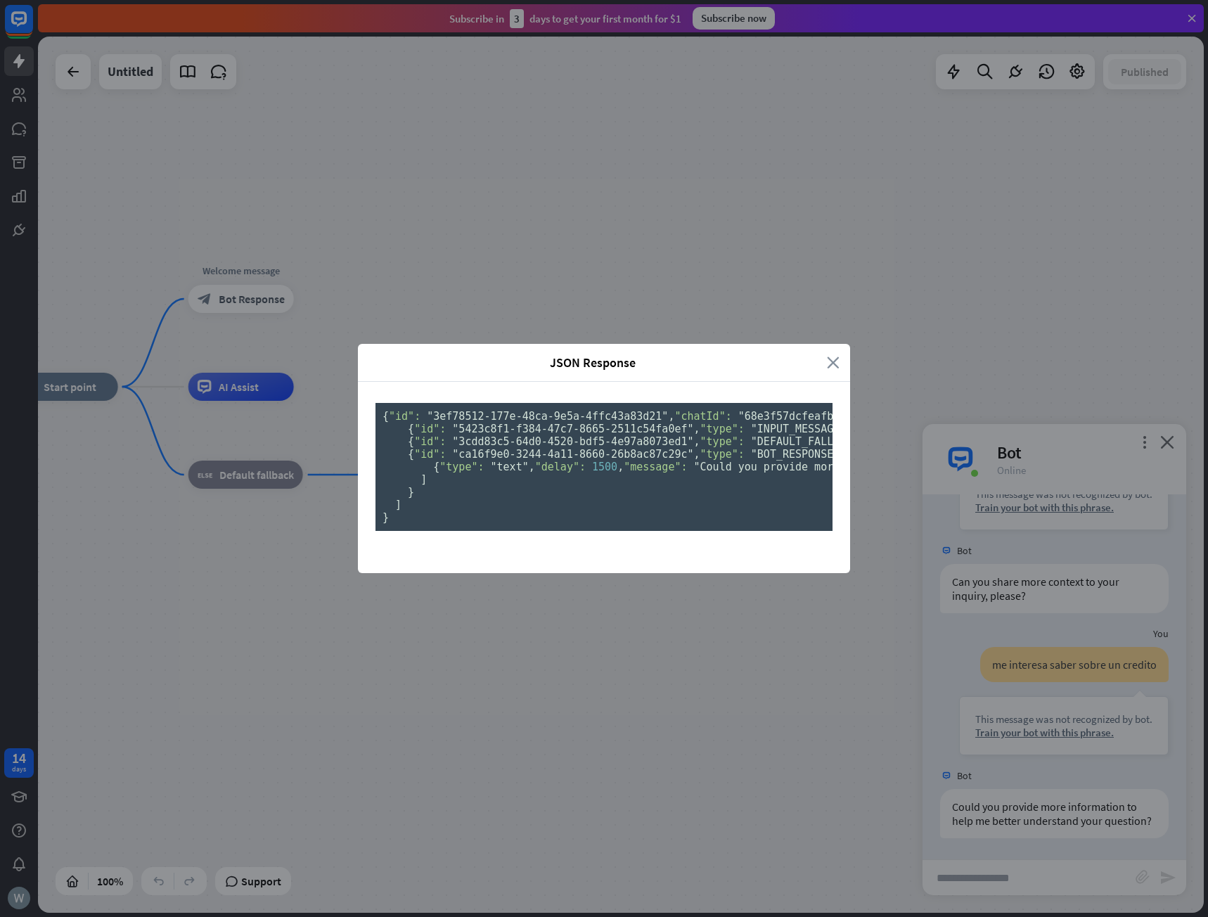
click at [833, 355] on icon "close" at bounding box center [833, 363] width 13 height 16
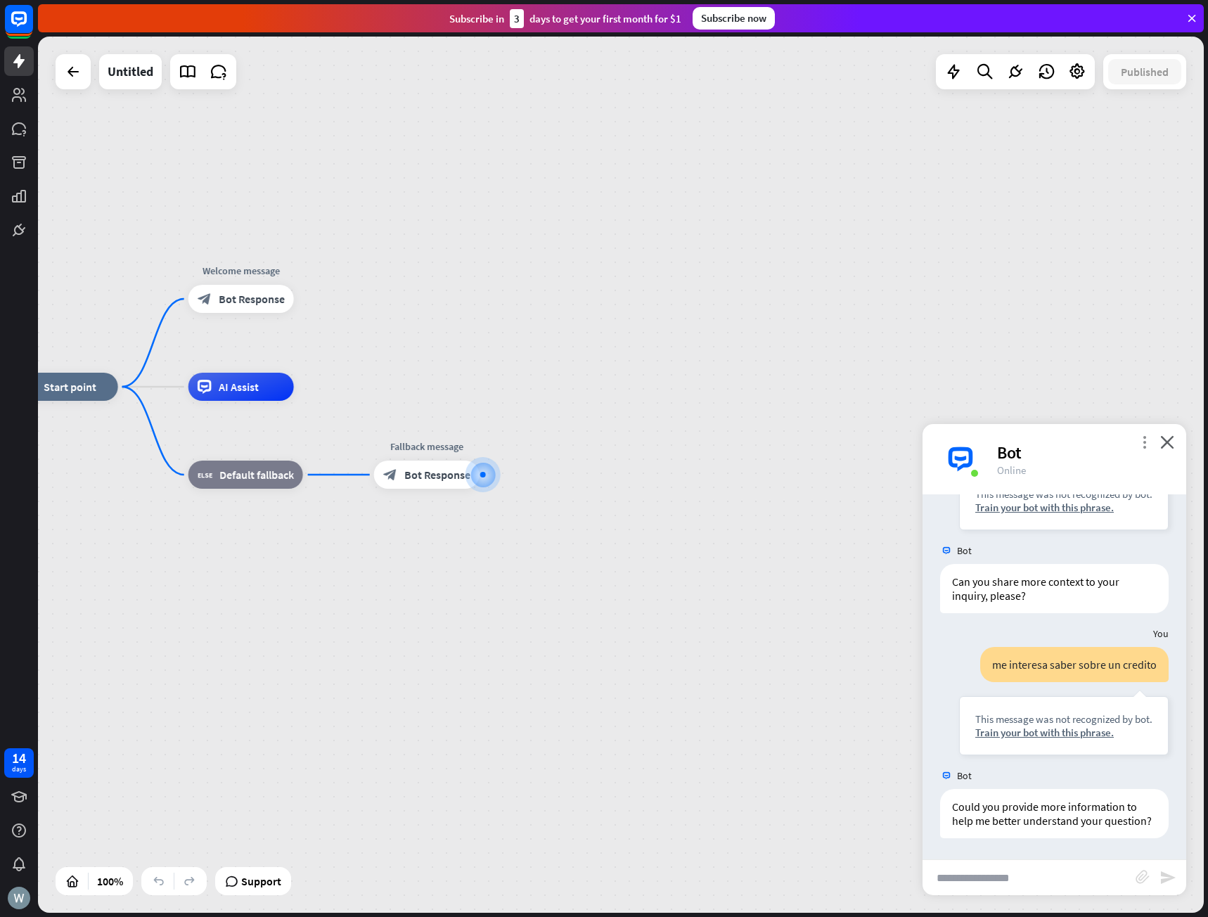
click at [1147, 446] on icon "more_vert" at bounding box center [1144, 441] width 13 height 13
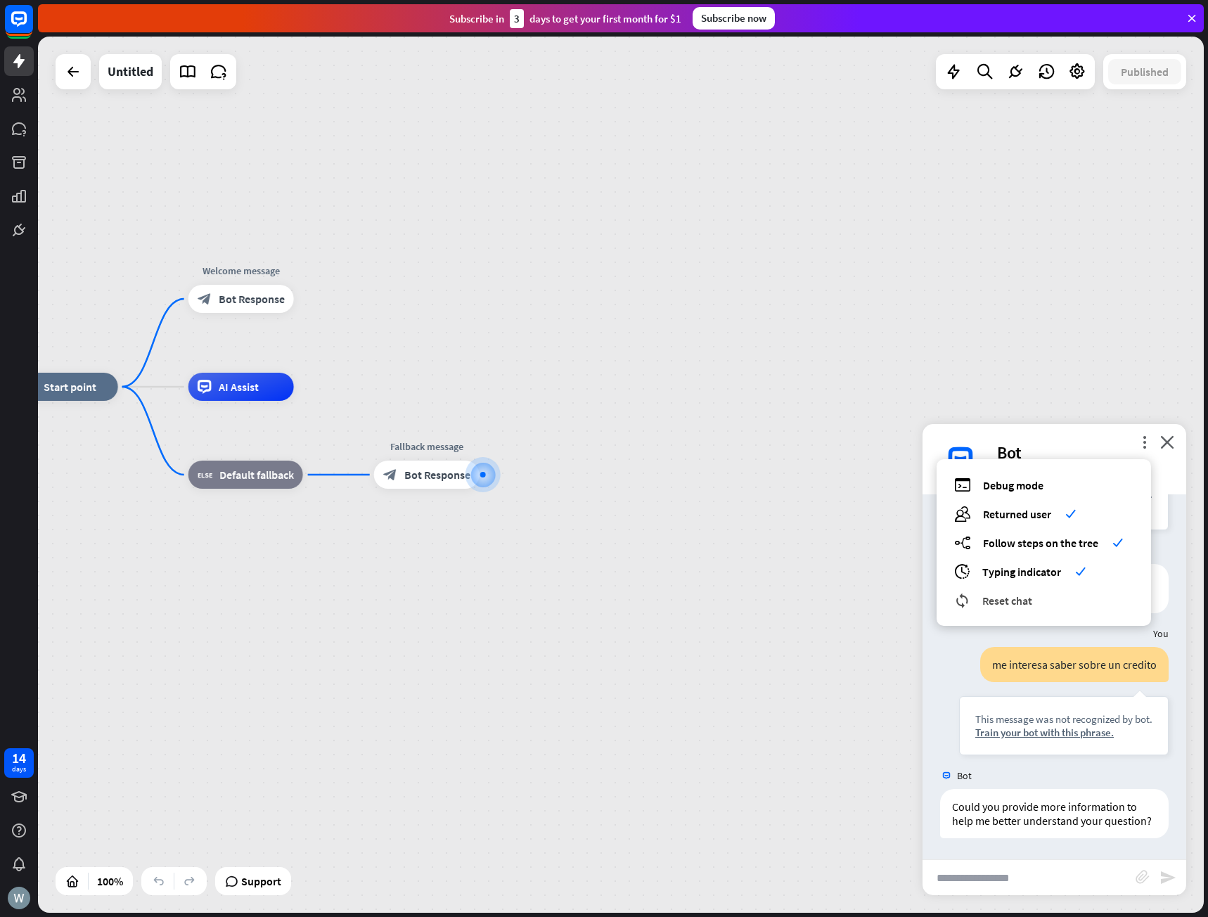
click at [1007, 603] on span "Reset chat" at bounding box center [1008, 601] width 50 height 14
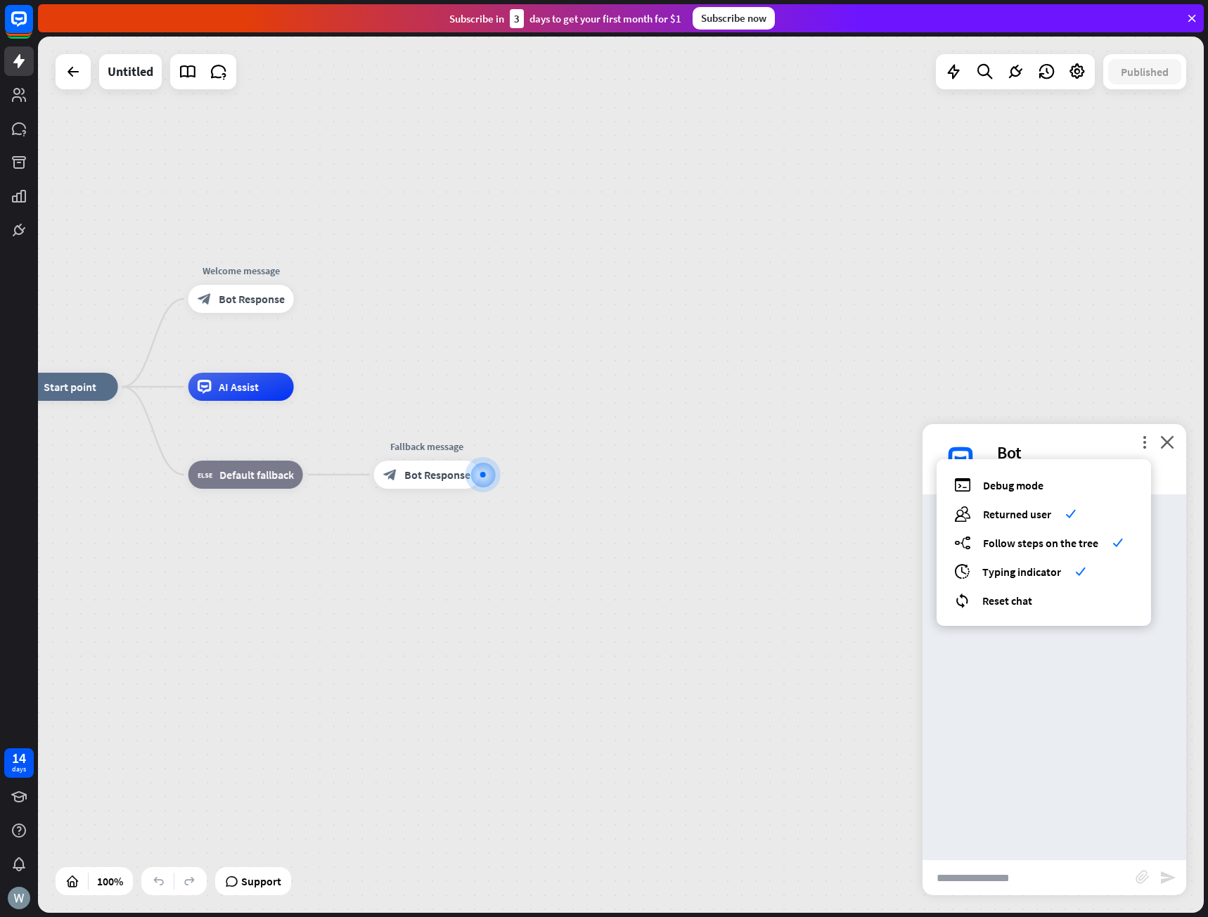
scroll to position [0, 0]
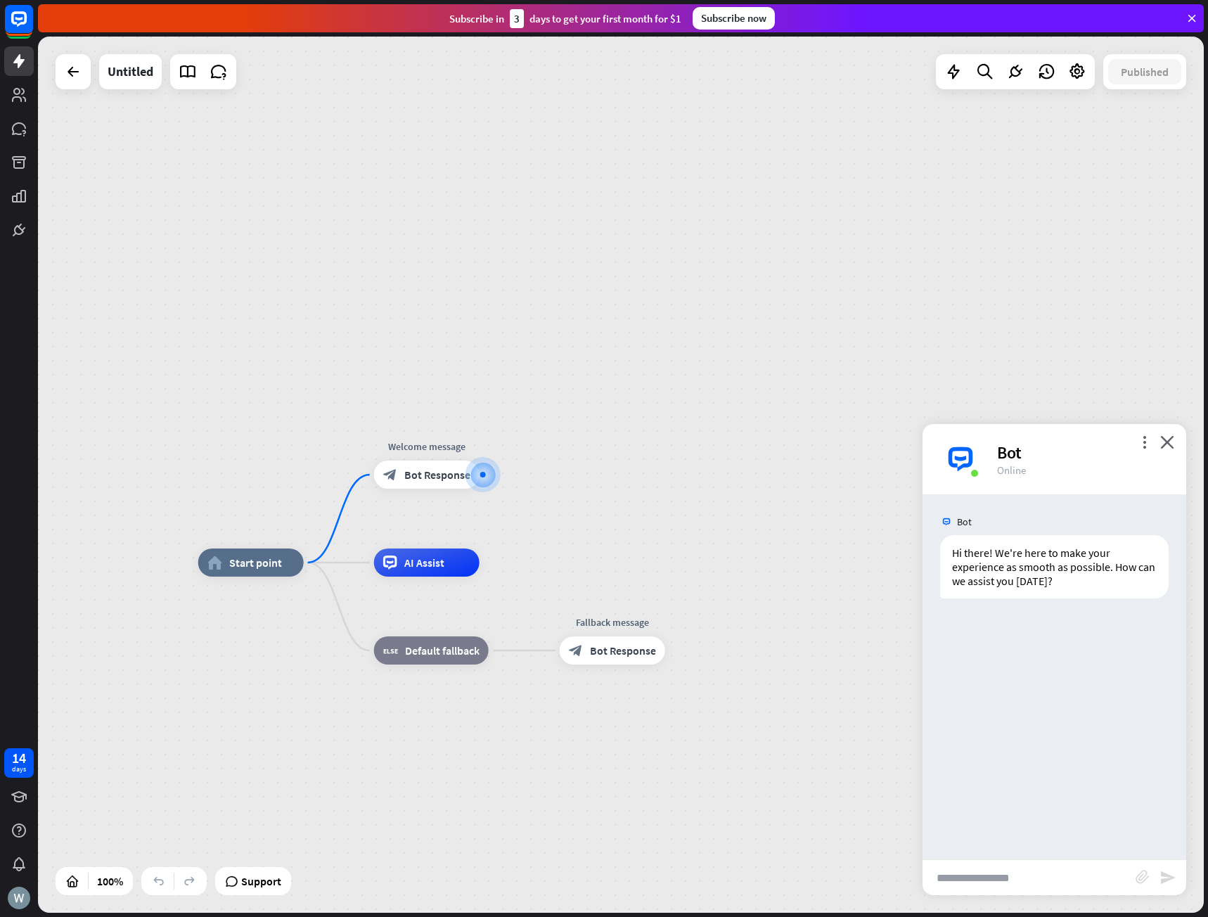
click at [986, 881] on input "text" at bounding box center [1029, 877] width 213 height 35
type input "**********"
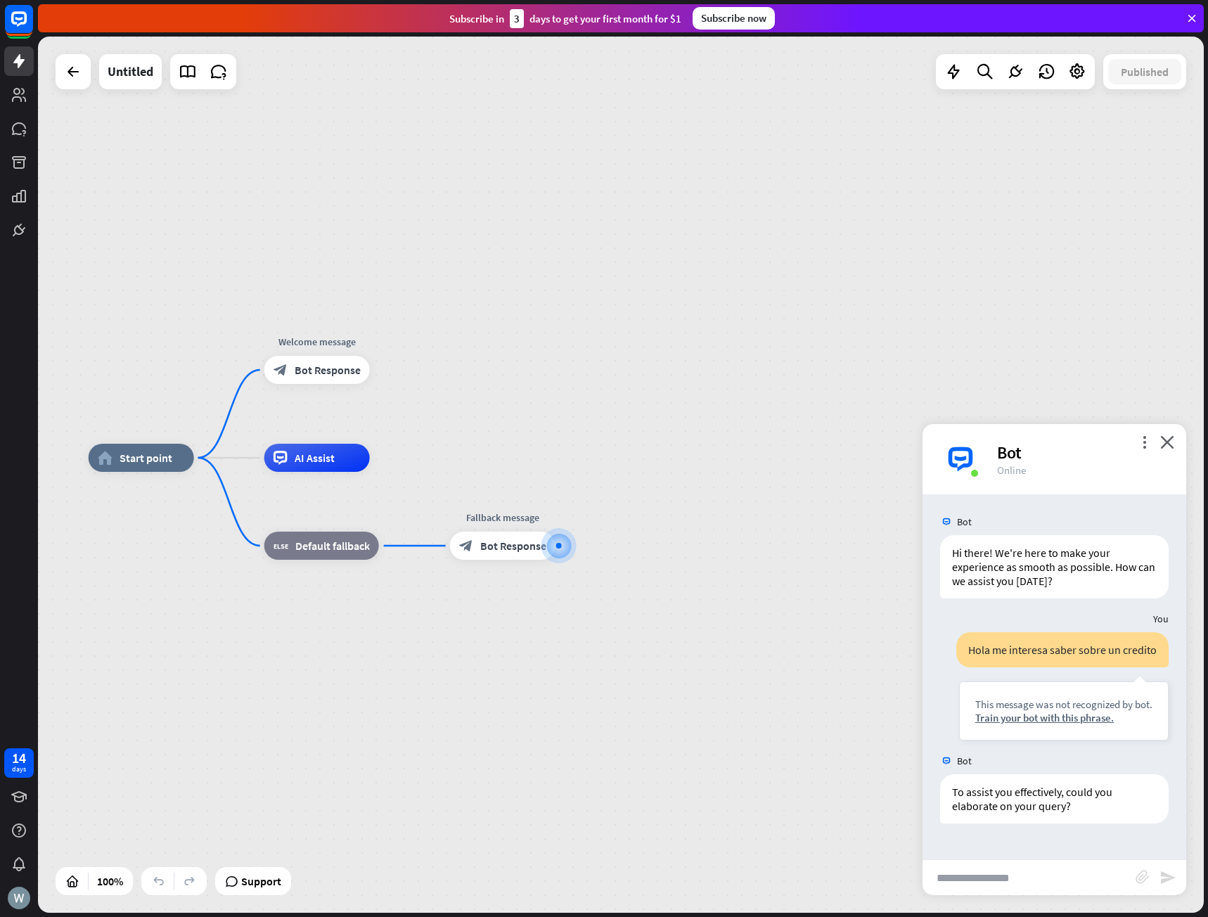
drag, startPoint x: 151, startPoint y: 613, endPoint x: 219, endPoint y: 684, distance: 99.0
click at [219, 684] on div "home_2 Start point Welcome message block_bot_response Bot Response AI Assist bl…" at bounding box center [672, 896] width 1166 height 876
click at [1000, 800] on div "To assist you effectively, could you elaborate on your query?" at bounding box center [1054, 798] width 229 height 49
click at [1143, 442] on icon "more_vert" at bounding box center [1144, 441] width 13 height 13
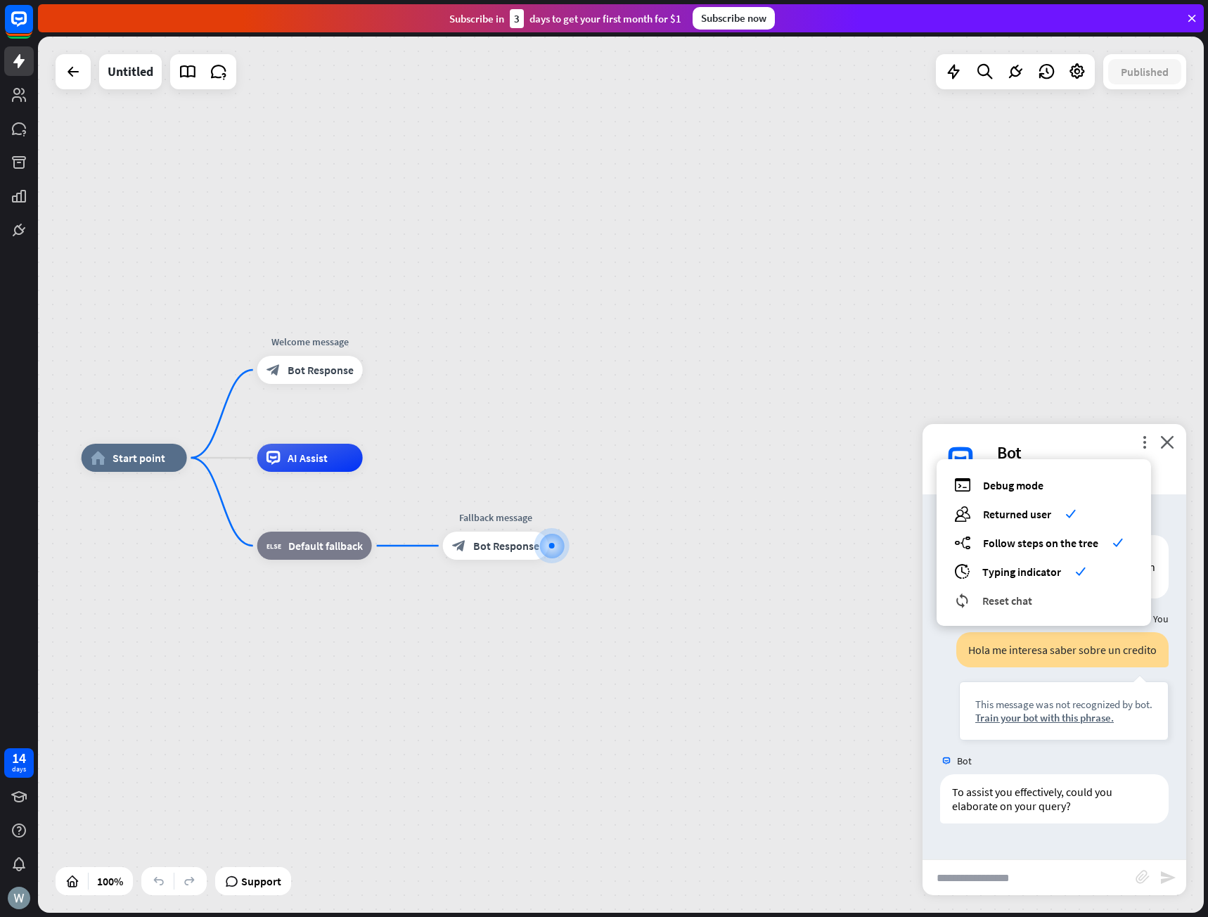
click at [999, 604] on span "Reset chat" at bounding box center [1008, 601] width 50 height 14
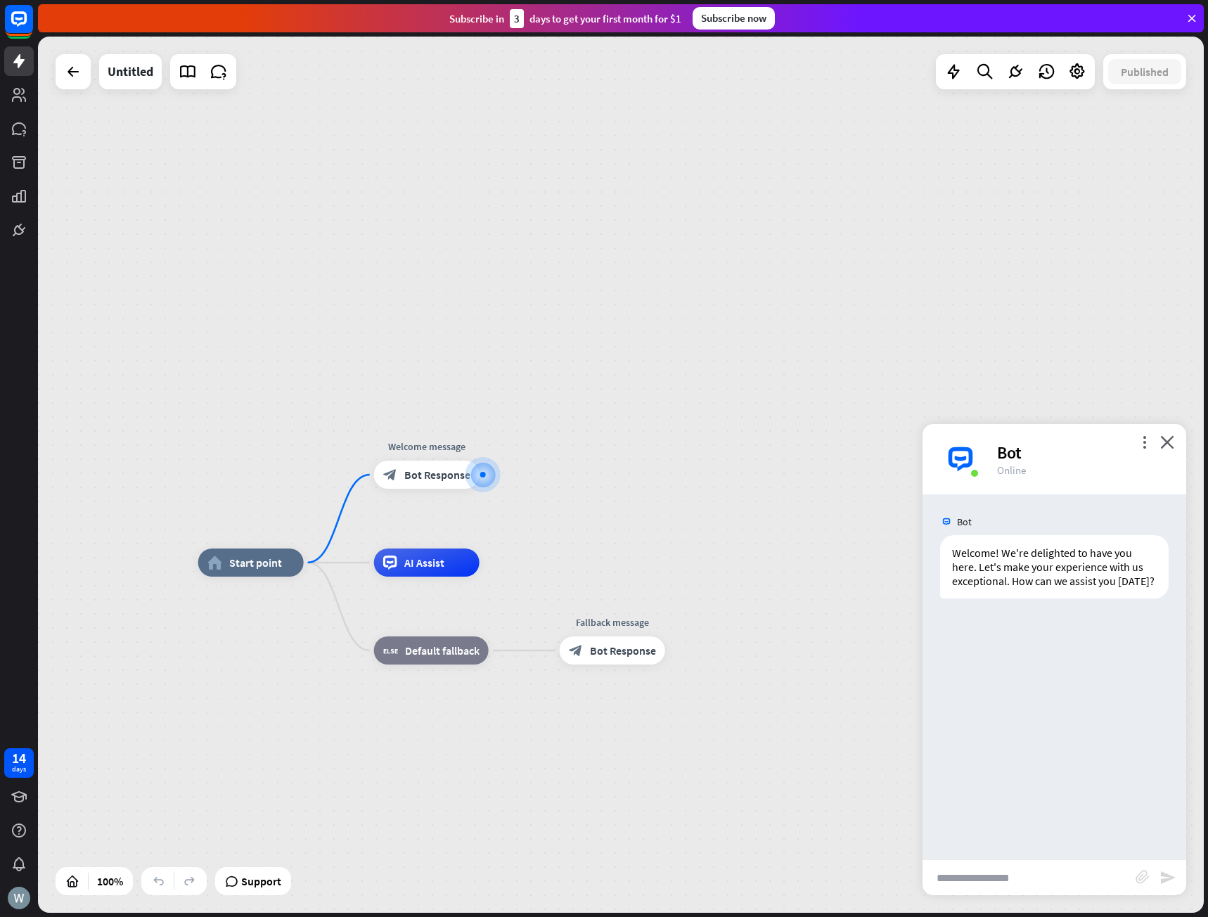
click at [1175, 447] on div "more_vert close Bot Online" at bounding box center [1055, 459] width 264 height 70
click at [1167, 445] on icon "close" at bounding box center [1168, 441] width 14 height 13
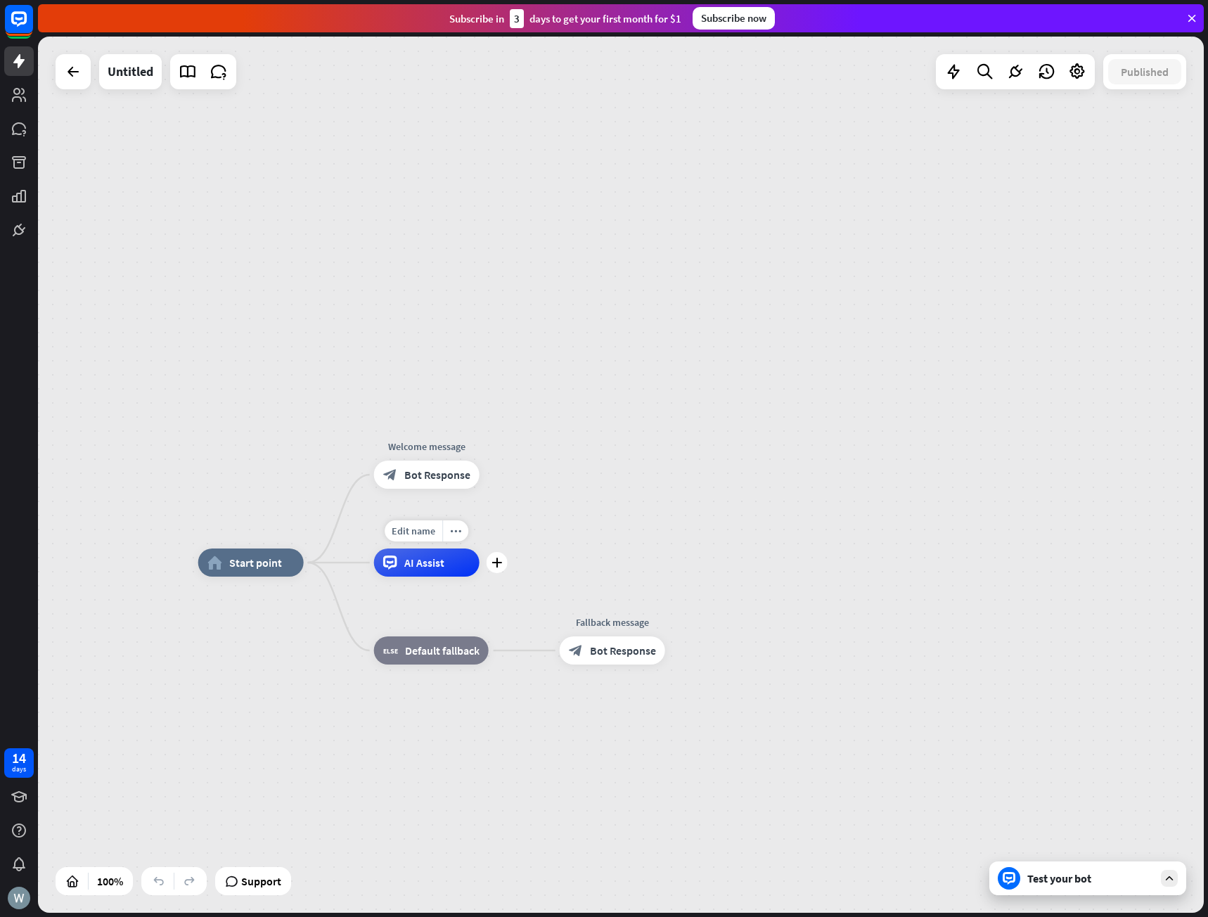
click at [402, 560] on div "AI Assist" at bounding box center [427, 563] width 106 height 28
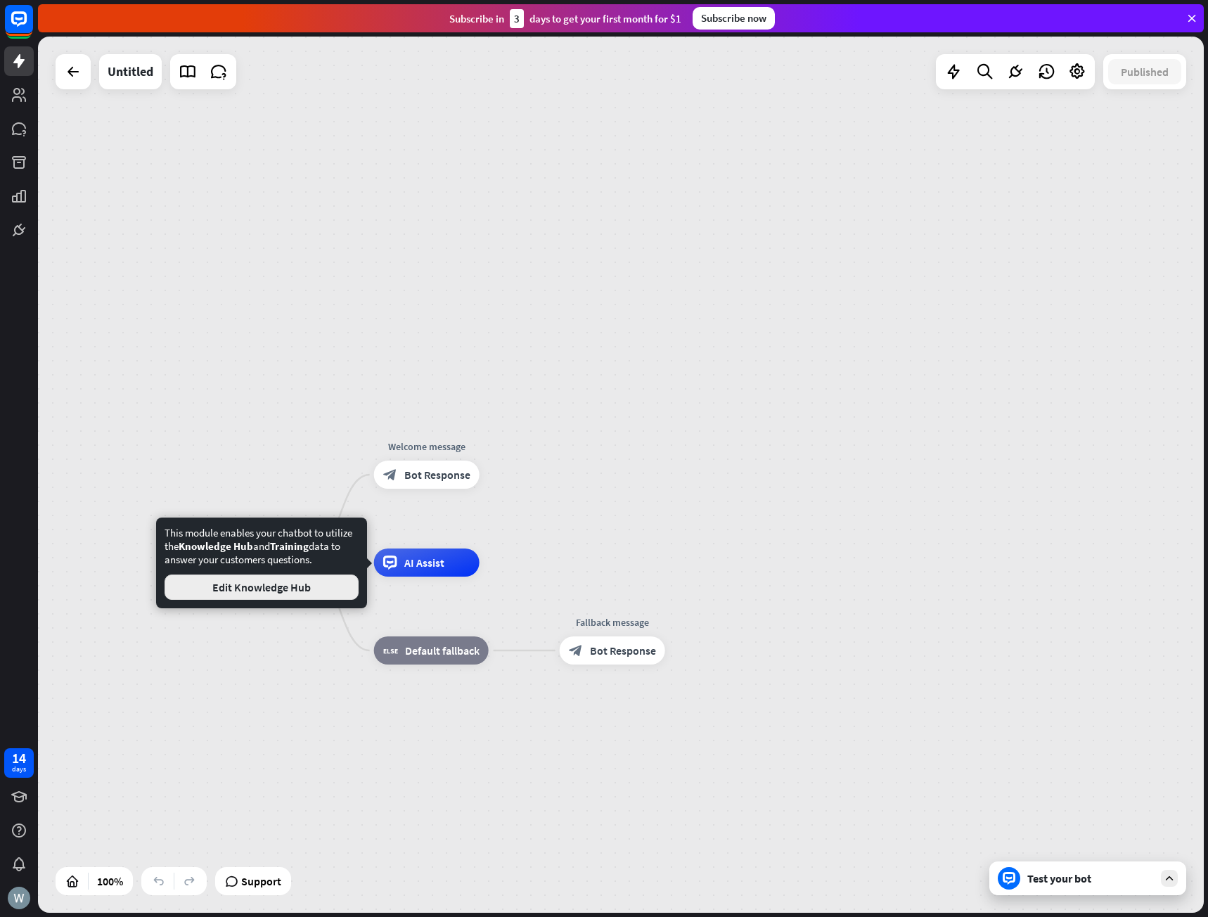
click at [241, 599] on button "Edit Knowledge Hub" at bounding box center [262, 587] width 194 height 25
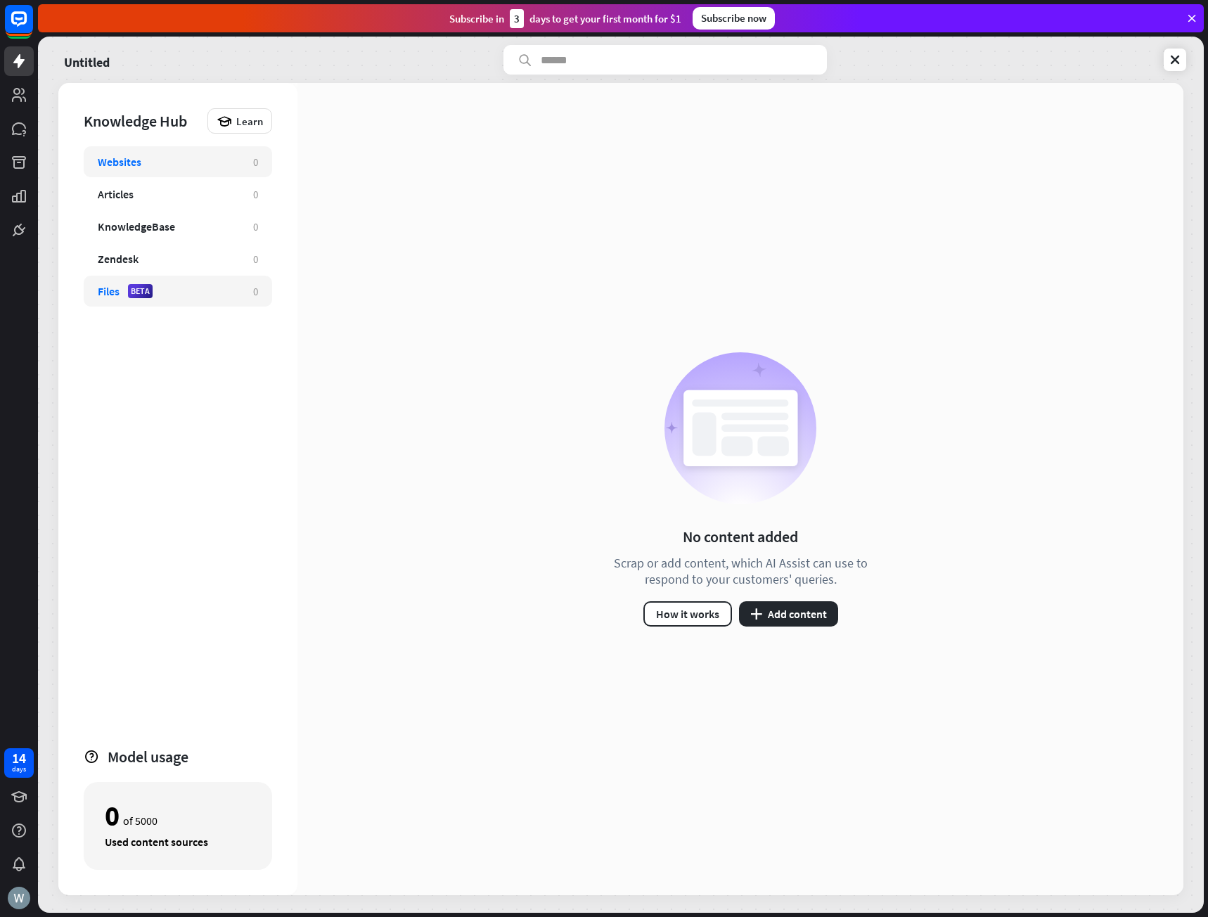
click at [181, 281] on div "Files BETA 0" at bounding box center [178, 291] width 189 height 31
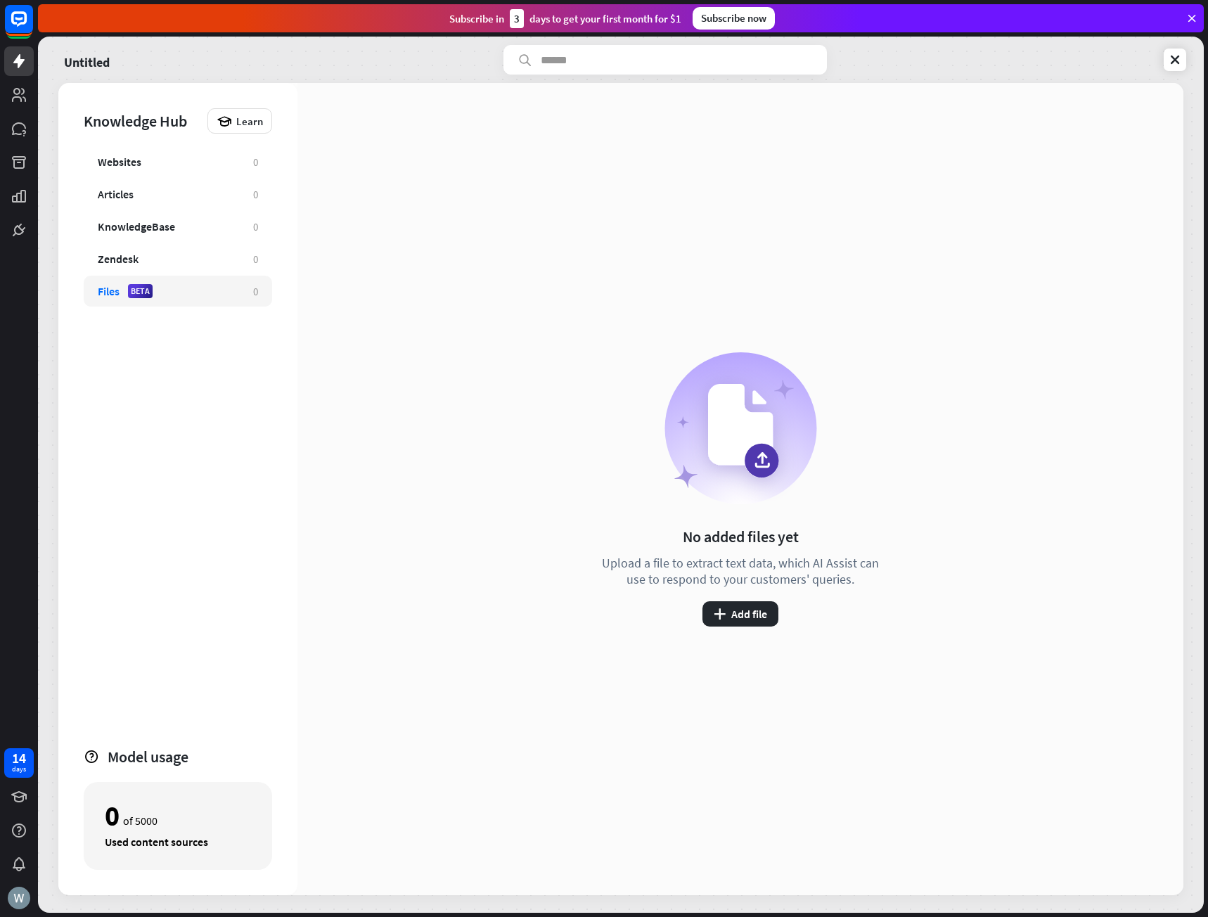
click at [174, 296] on div "Files BETA" at bounding box center [168, 291] width 141 height 14
click at [159, 249] on div "Zendesk 0" at bounding box center [178, 258] width 189 height 31
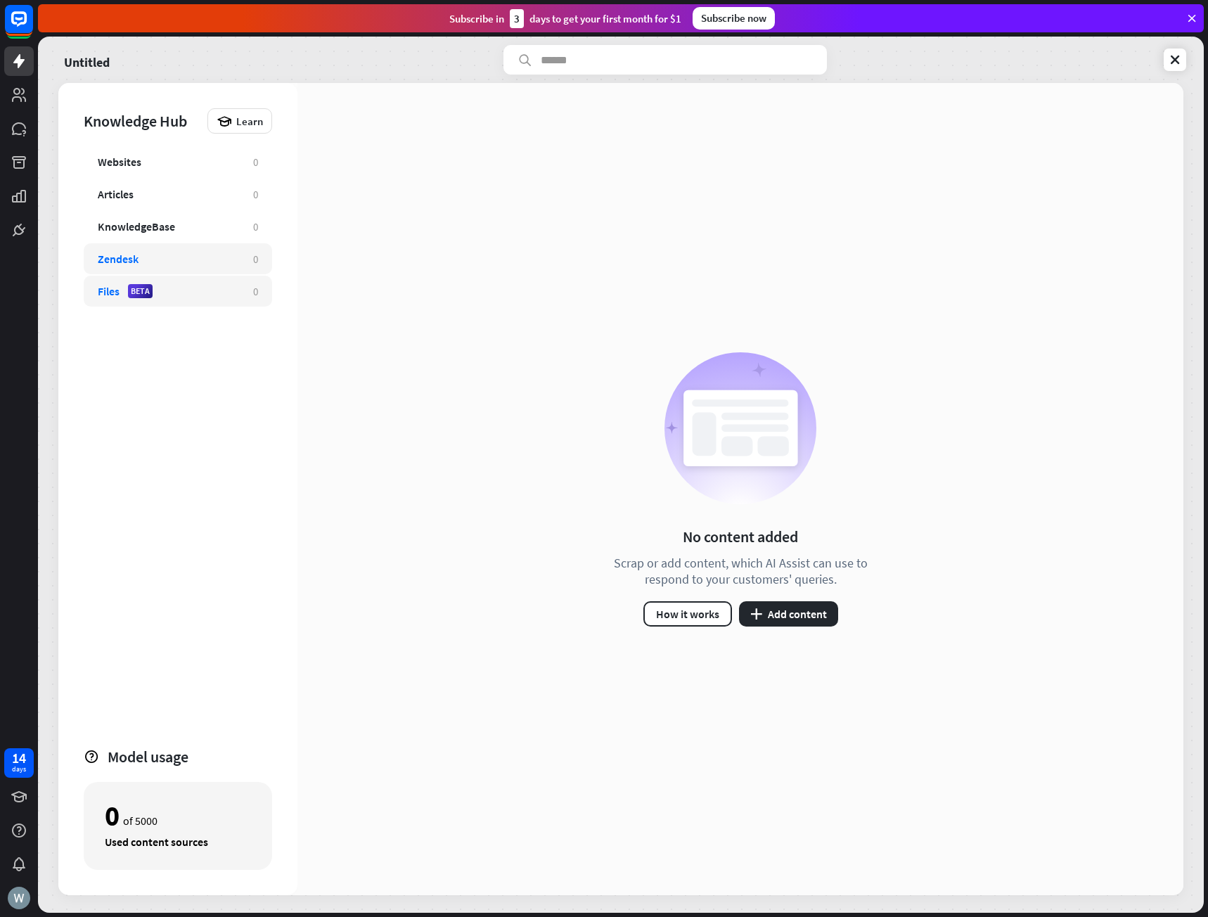
click at [170, 292] on div "Files BETA" at bounding box center [168, 291] width 141 height 14
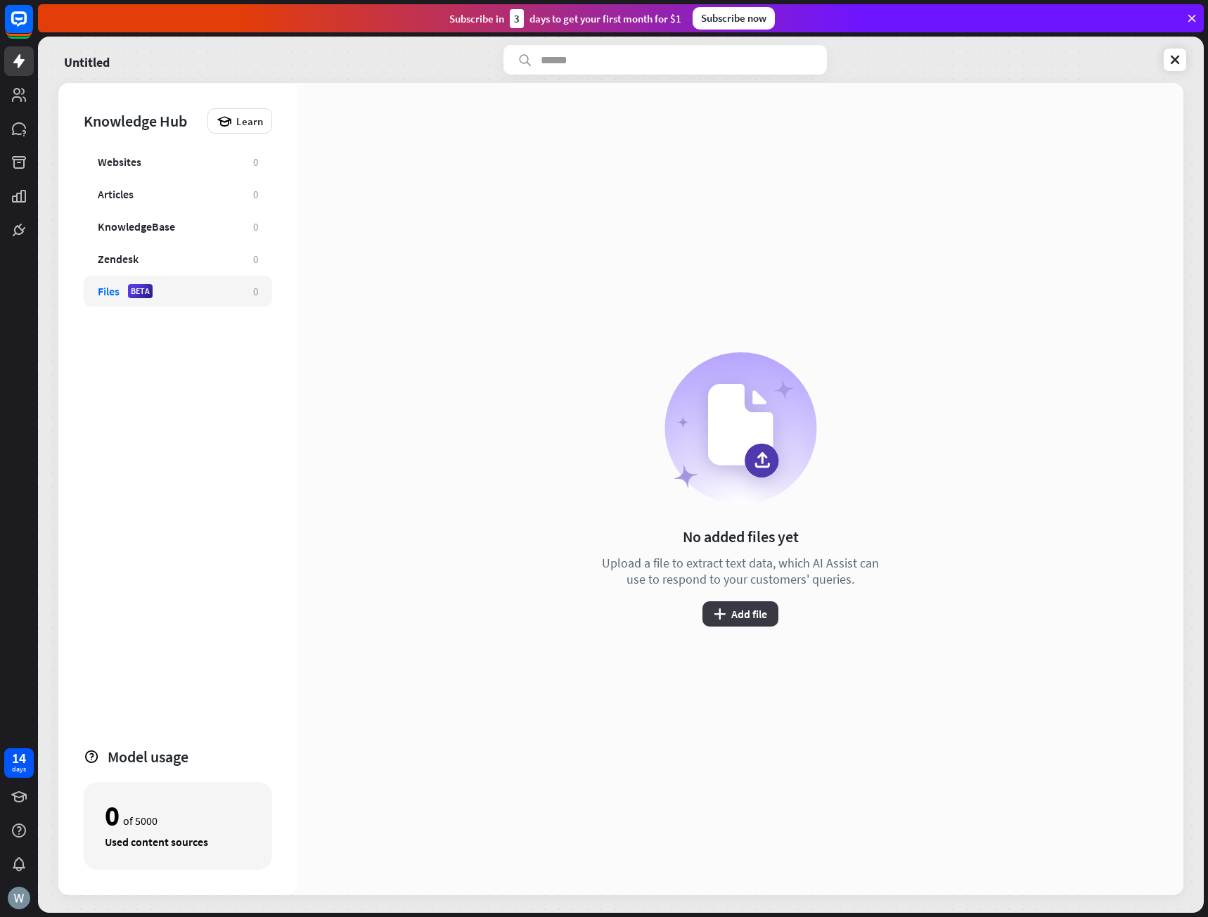
click at [736, 623] on button "plus Add file" at bounding box center [741, 613] width 76 height 25
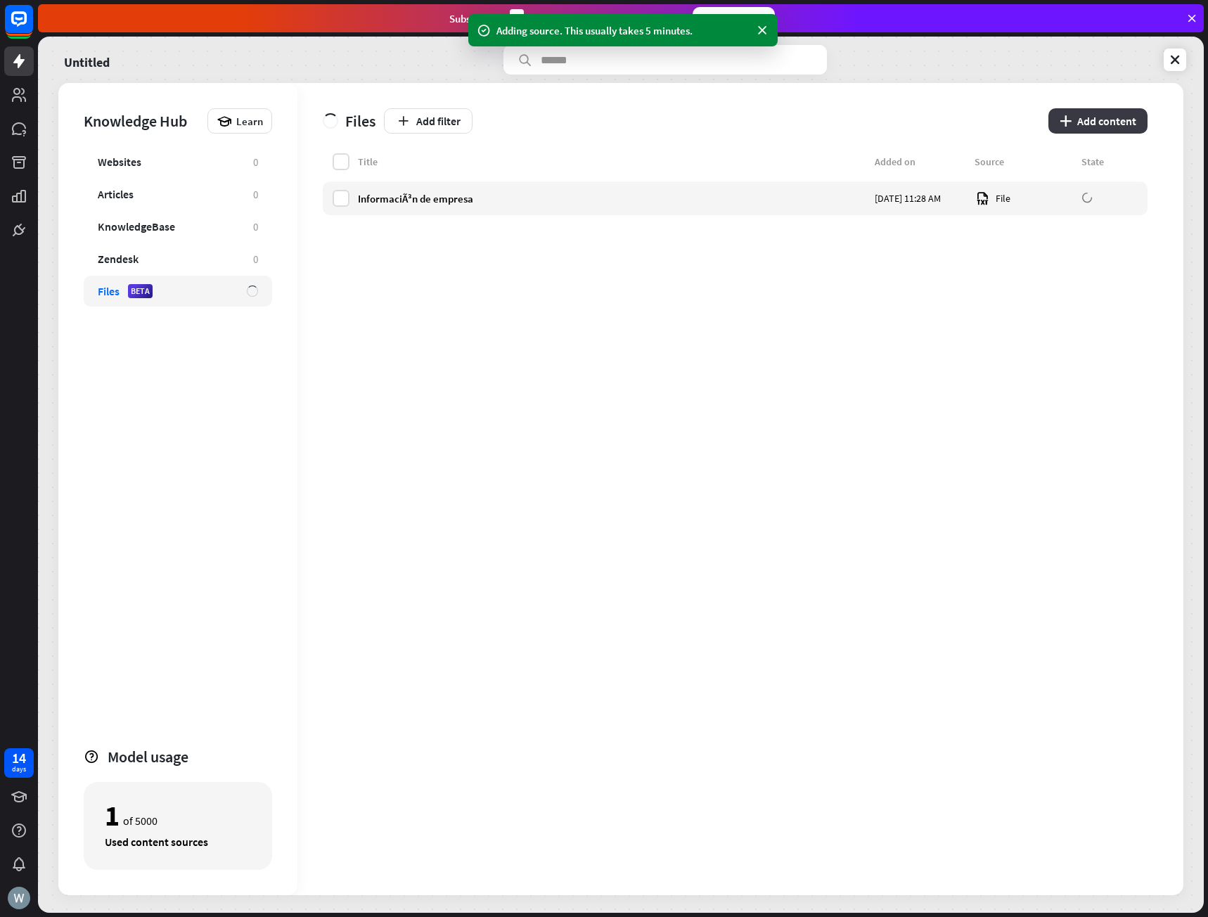
click at [1095, 121] on button "plus Add content" at bounding box center [1098, 120] width 99 height 25
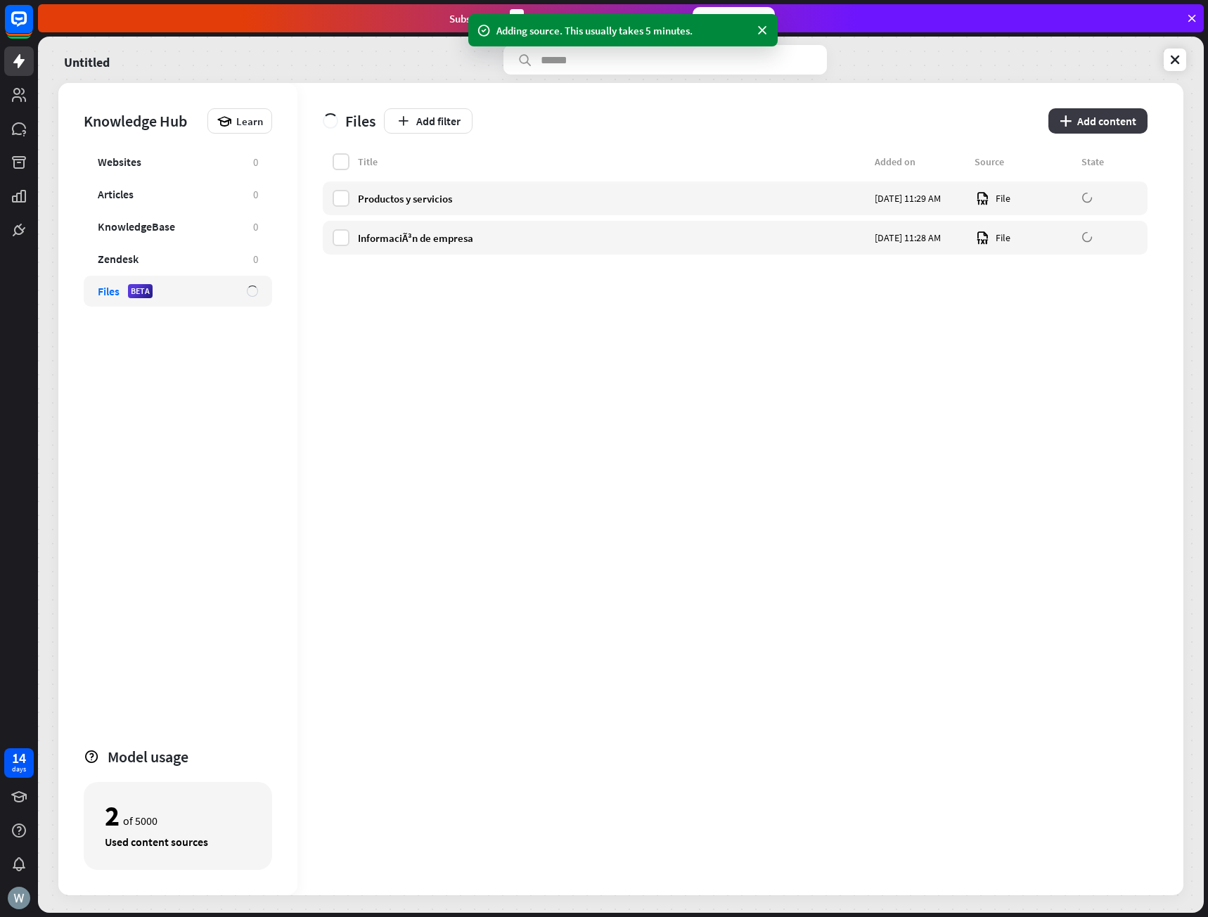
click at [1111, 122] on button "plus Add content" at bounding box center [1098, 120] width 99 height 25
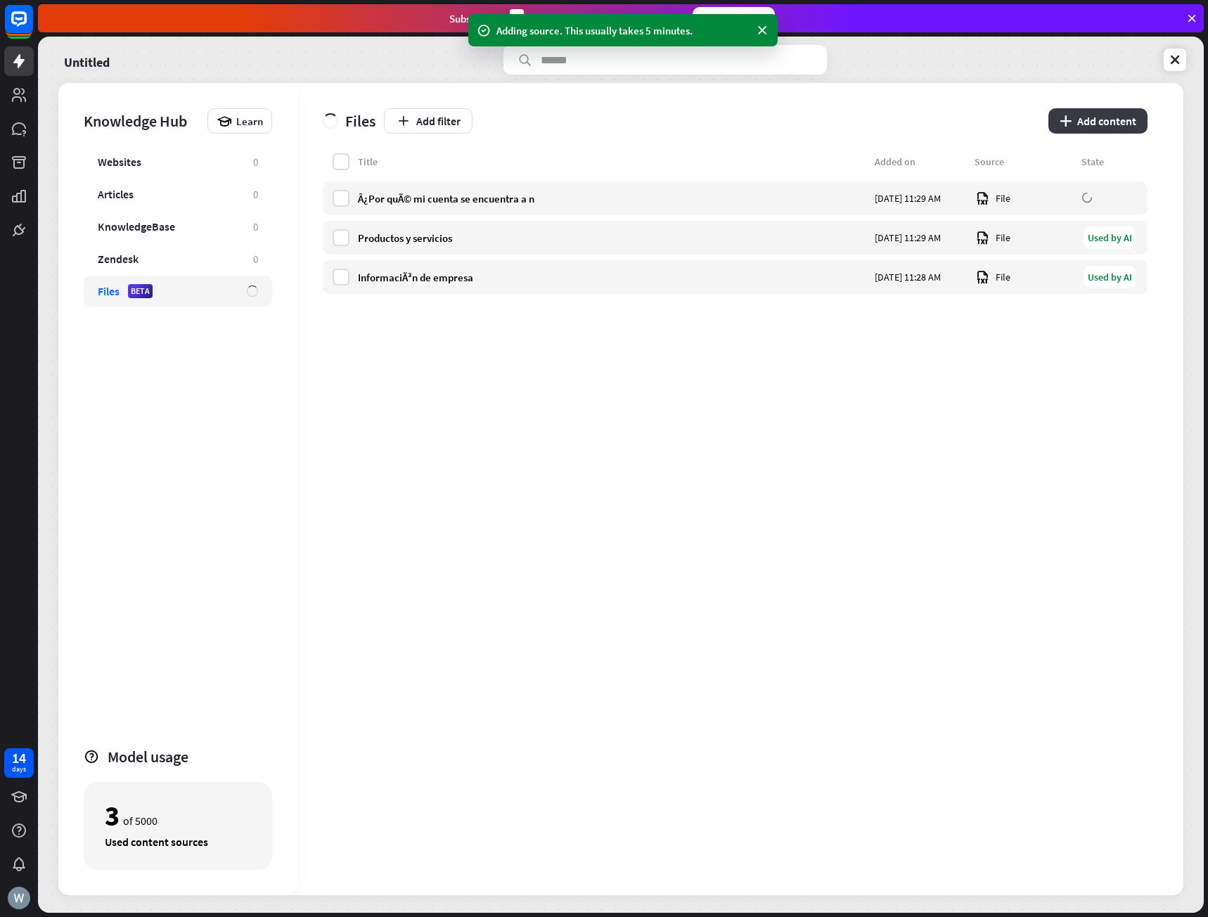
click at [1083, 126] on button "plus Add content" at bounding box center [1098, 120] width 99 height 25
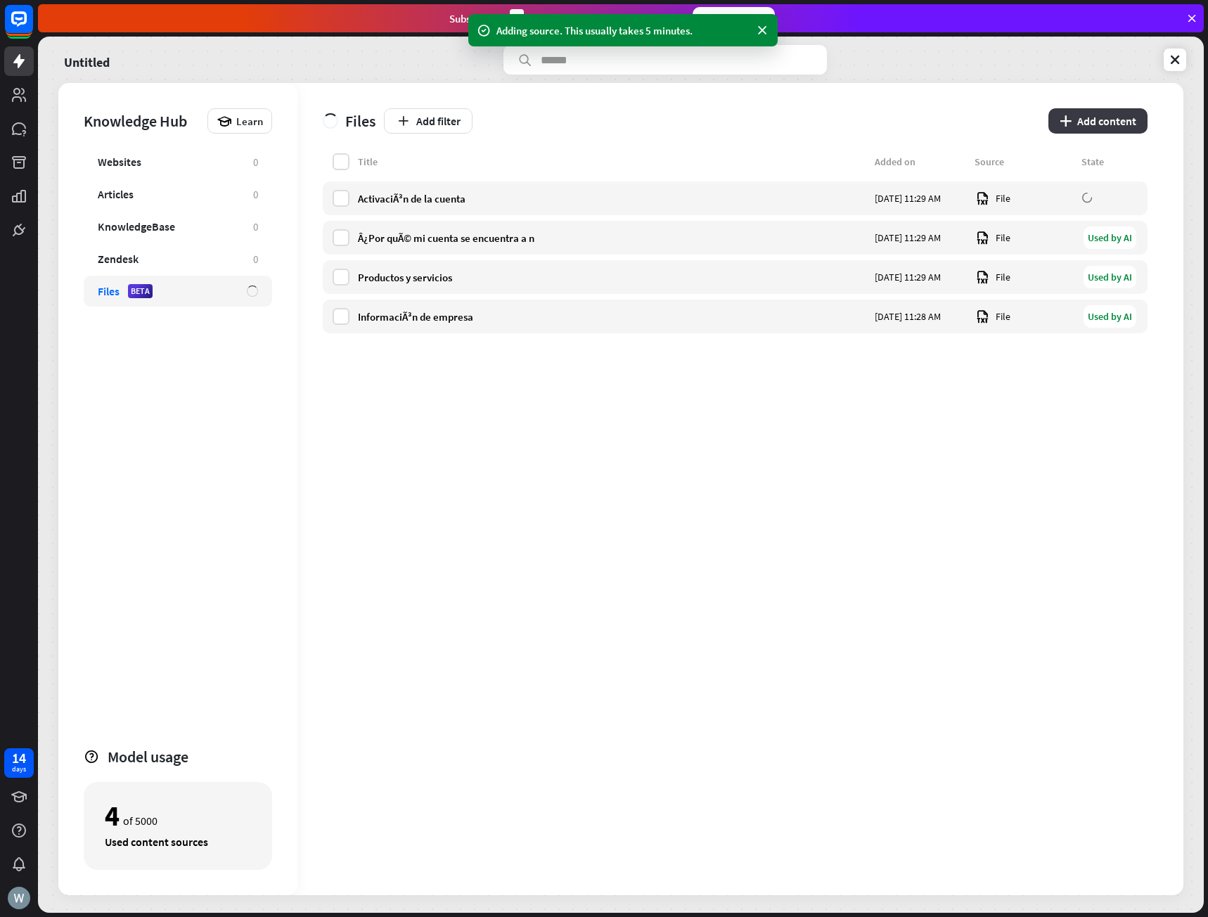
click at [1127, 123] on button "plus Add content" at bounding box center [1098, 120] width 99 height 25
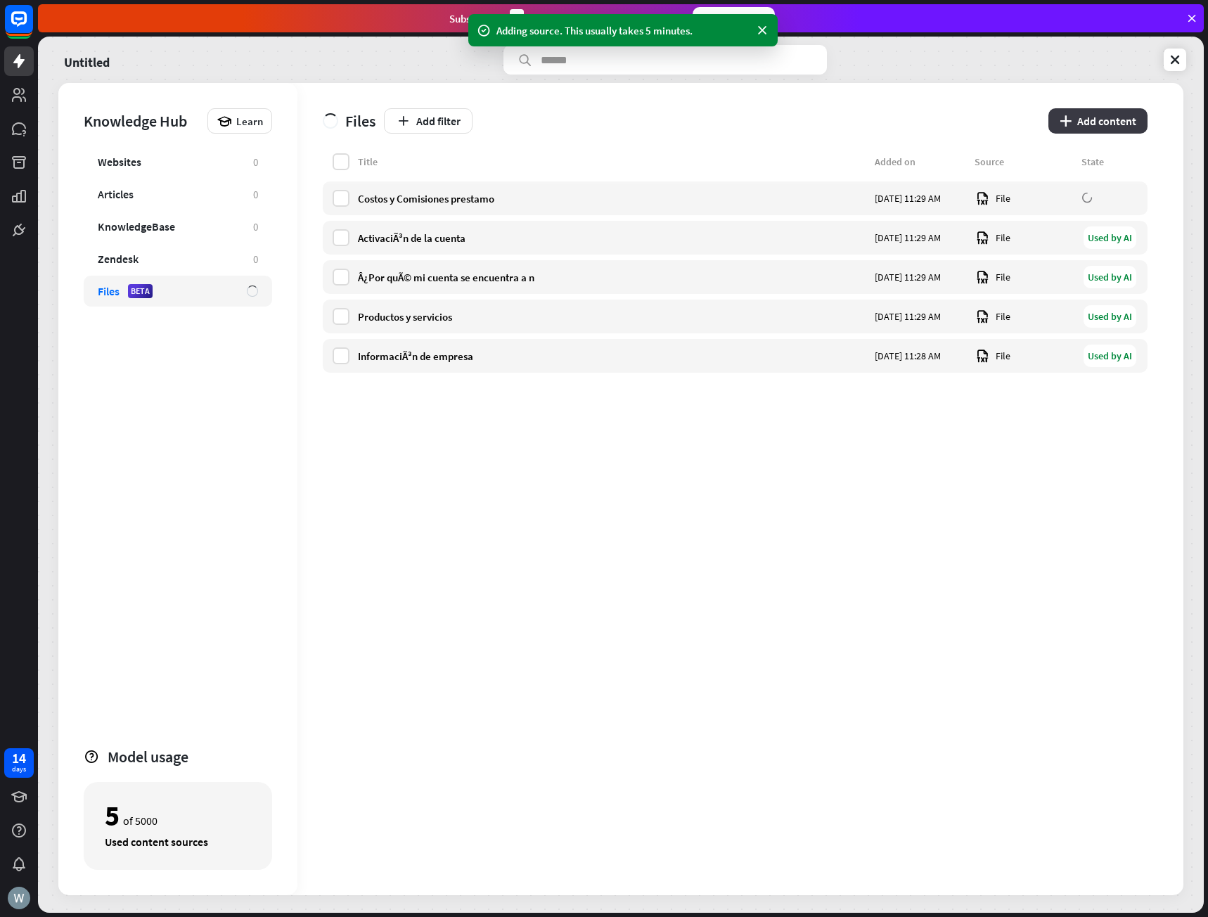
click at [1101, 129] on button "plus Add content" at bounding box center [1098, 120] width 99 height 25
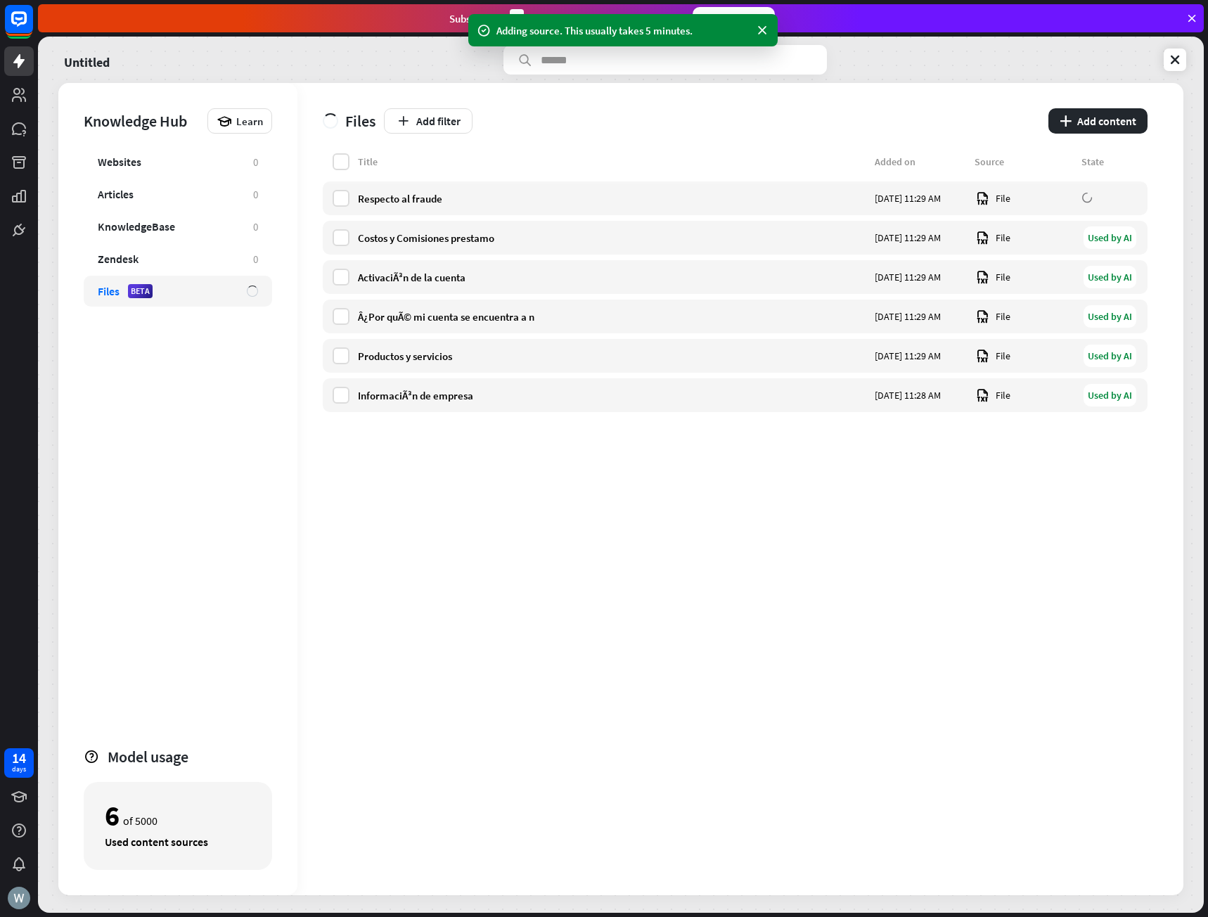
click at [1104, 117] on button "plus Add content" at bounding box center [1098, 120] width 99 height 25
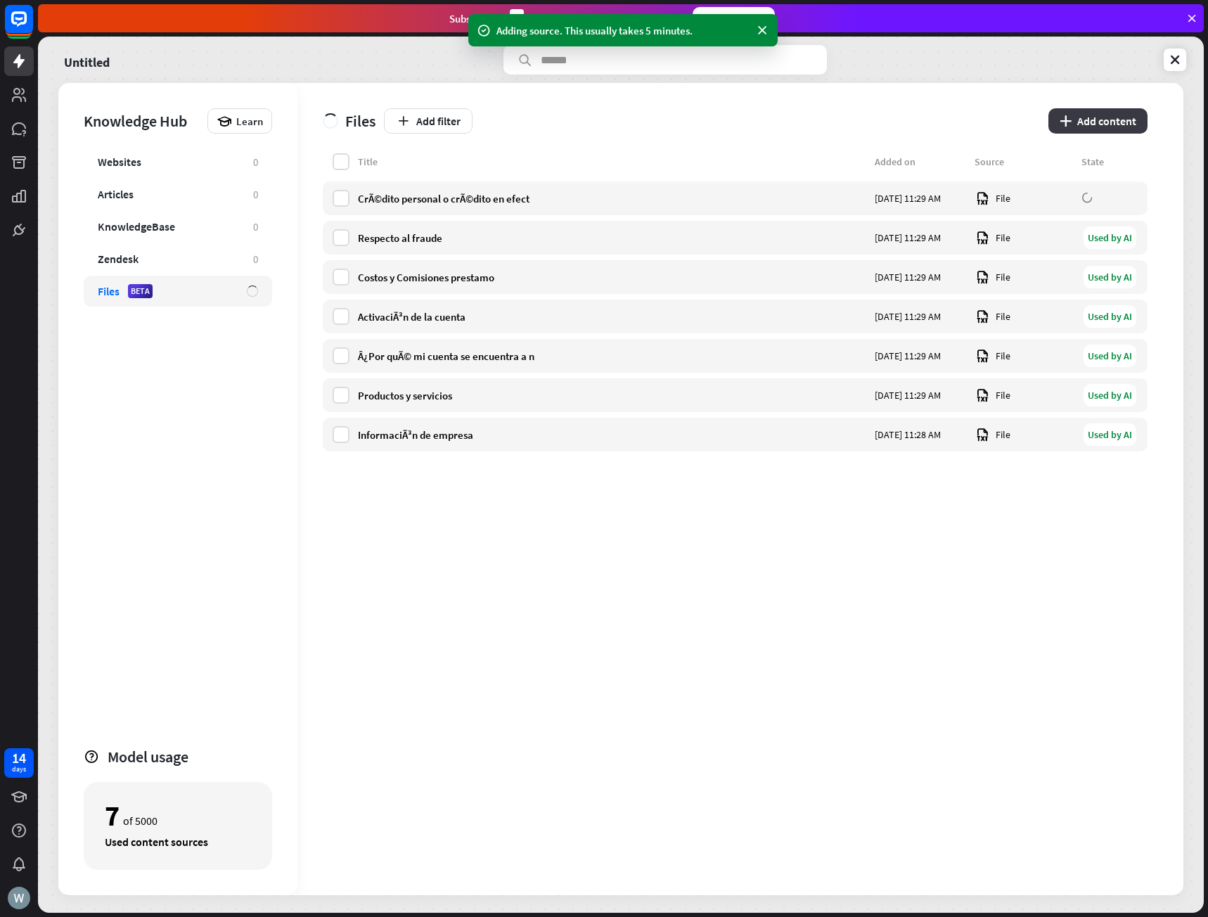
click at [1096, 122] on button "plus Add content" at bounding box center [1098, 120] width 99 height 25
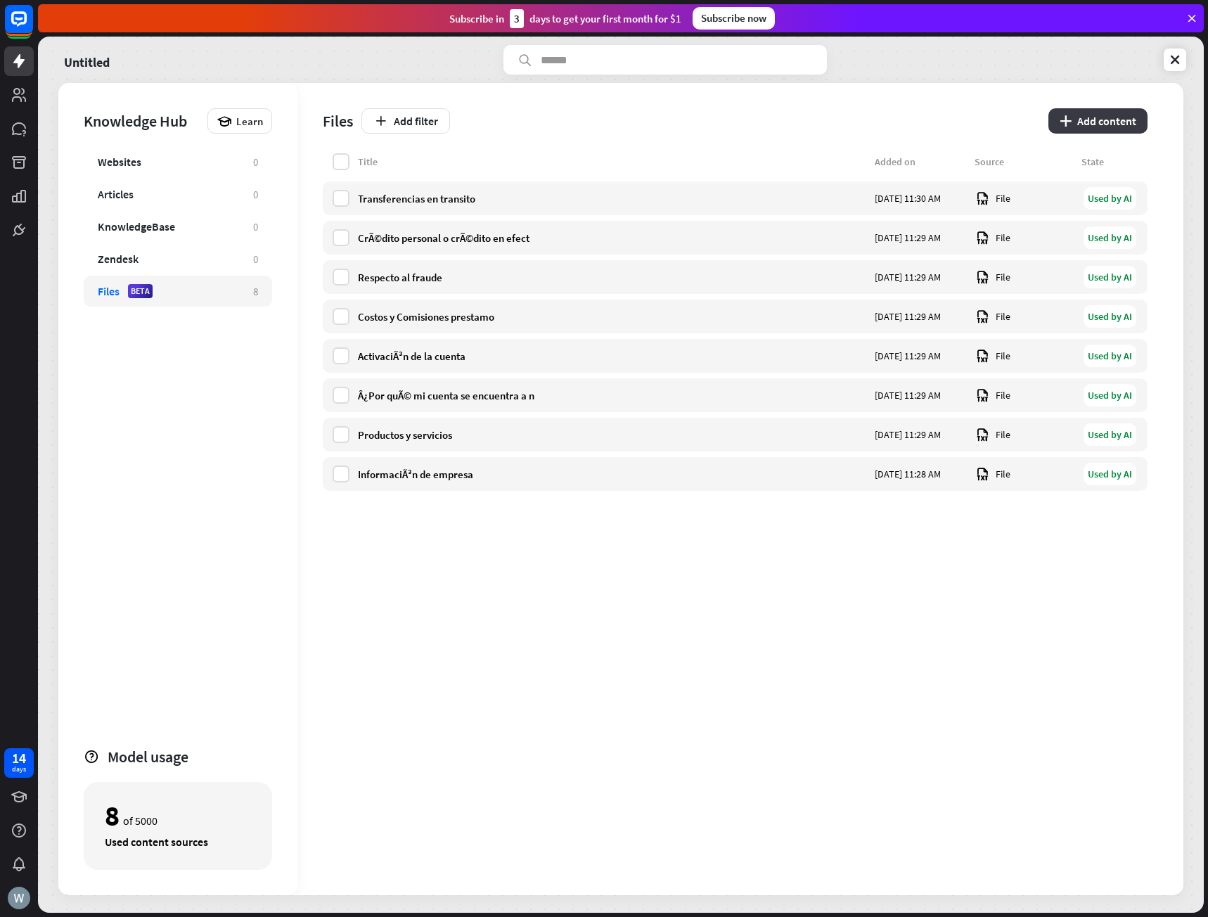
click at [1075, 129] on button "plus Add content" at bounding box center [1098, 120] width 99 height 25
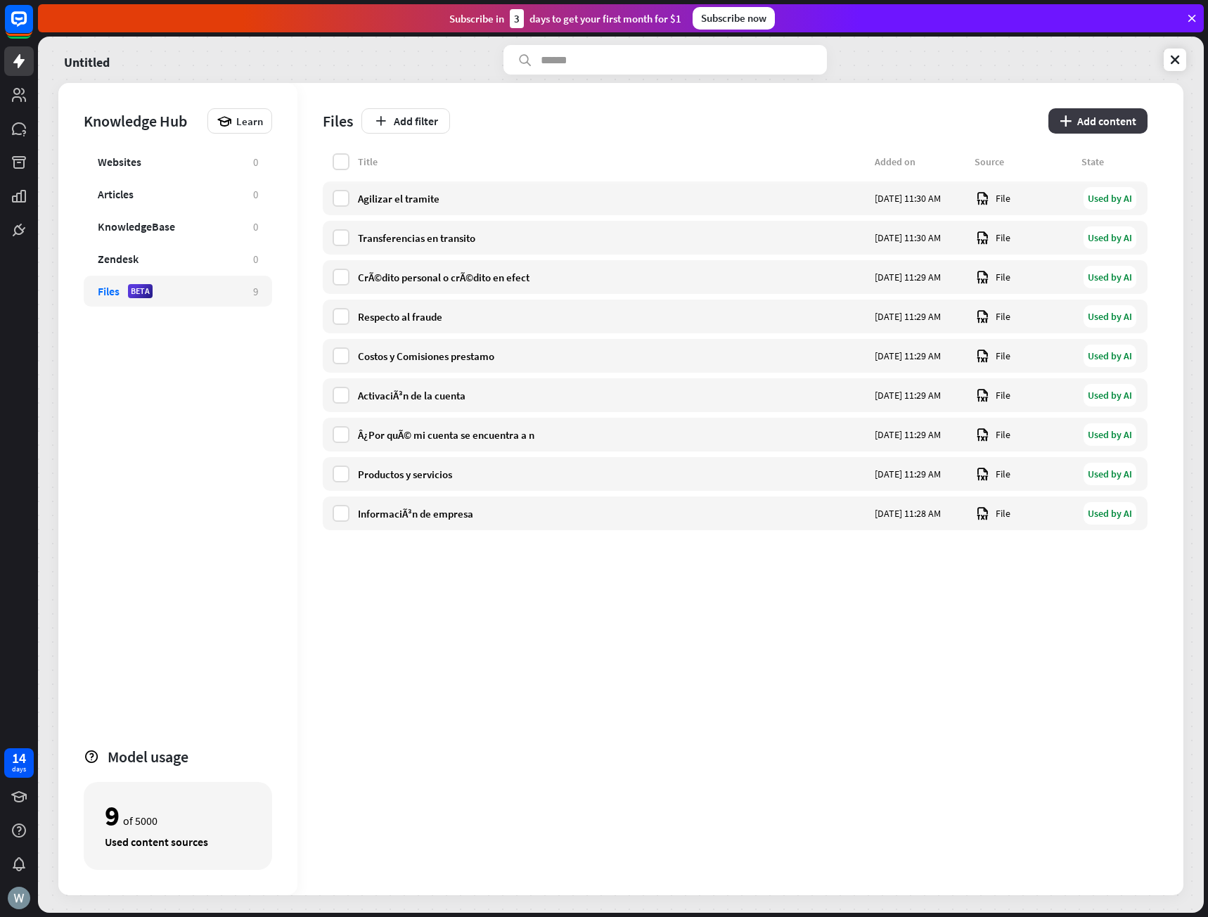
click at [1088, 118] on button "plus Add content" at bounding box center [1098, 120] width 99 height 25
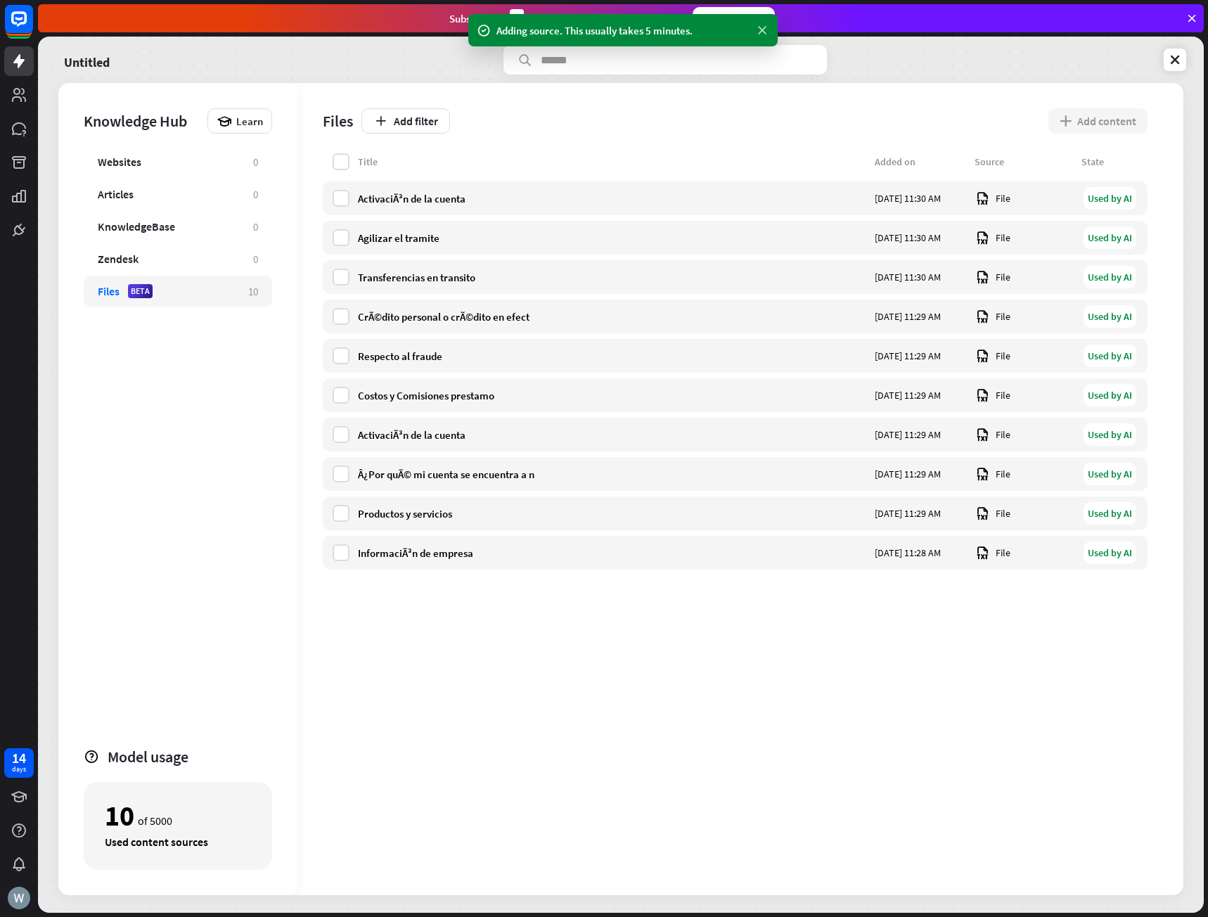
click at [763, 30] on icon at bounding box center [762, 30] width 14 height 15
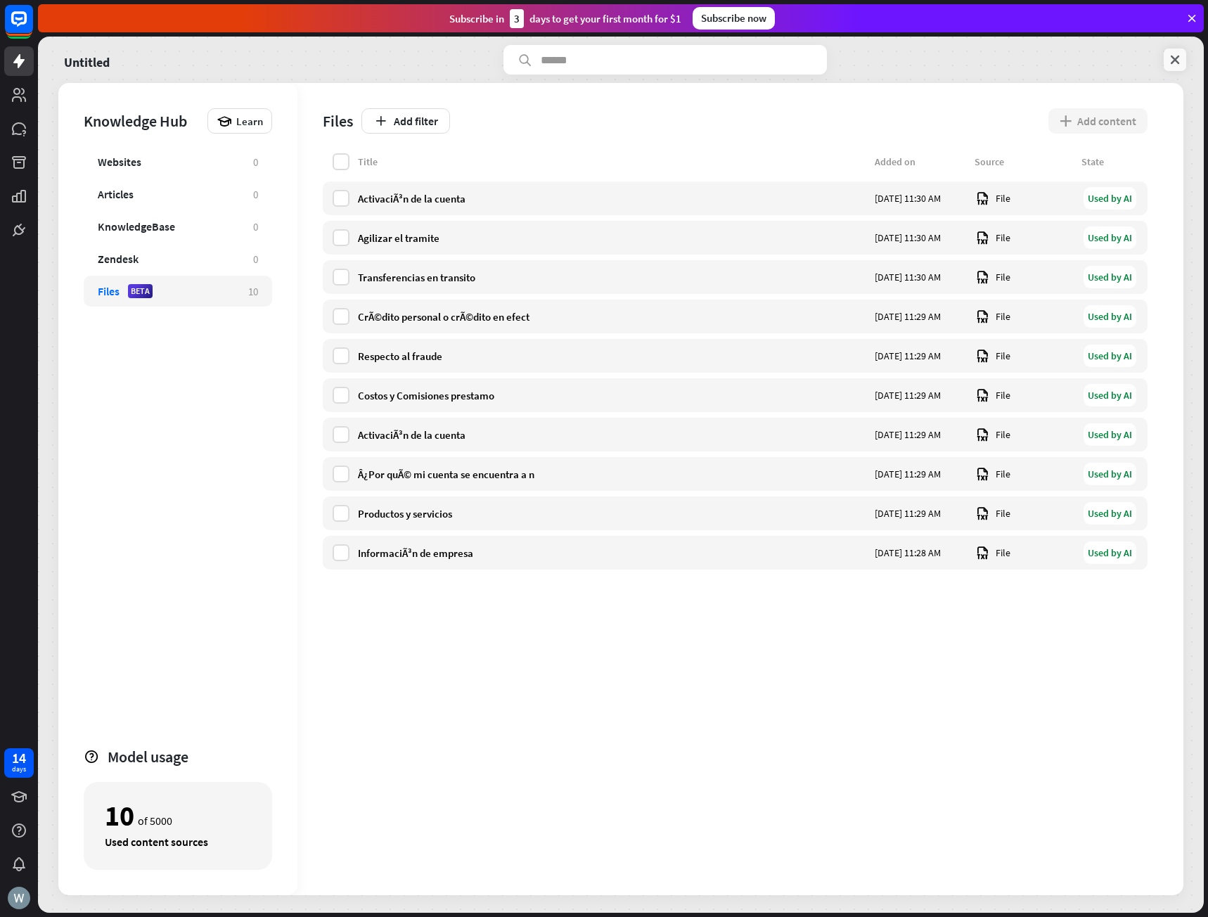
click at [1175, 61] on icon at bounding box center [1175, 60] width 14 height 14
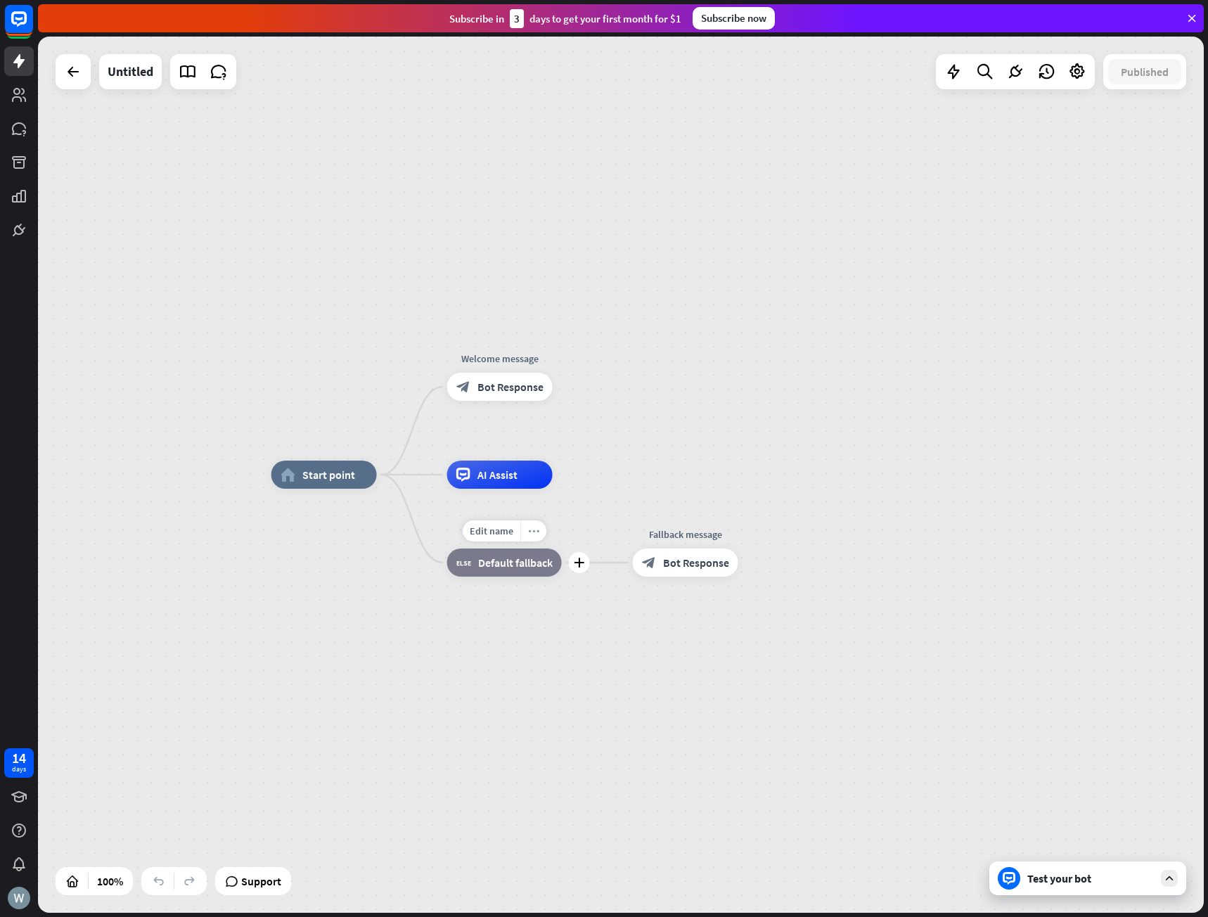
click at [539, 534] on icon "more_horiz" at bounding box center [533, 531] width 11 height 11
click at [504, 729] on div "home_2 Start point Welcome message block_bot_response Bot Response AI Assist bl…" at bounding box center [855, 913] width 1166 height 876
click at [316, 474] on span "Start point" at bounding box center [328, 475] width 53 height 14
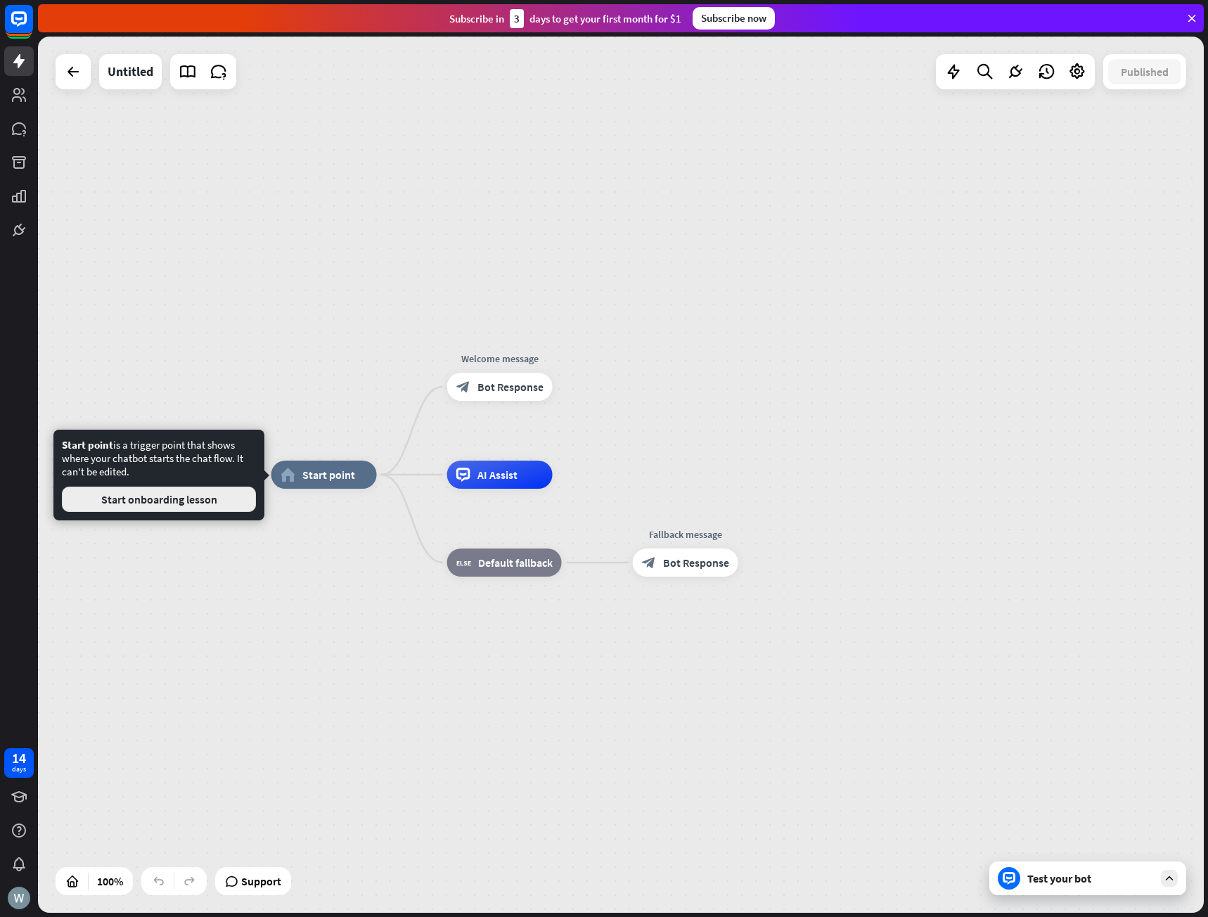
click at [173, 508] on button "Start onboarding lesson" at bounding box center [159, 499] width 194 height 25
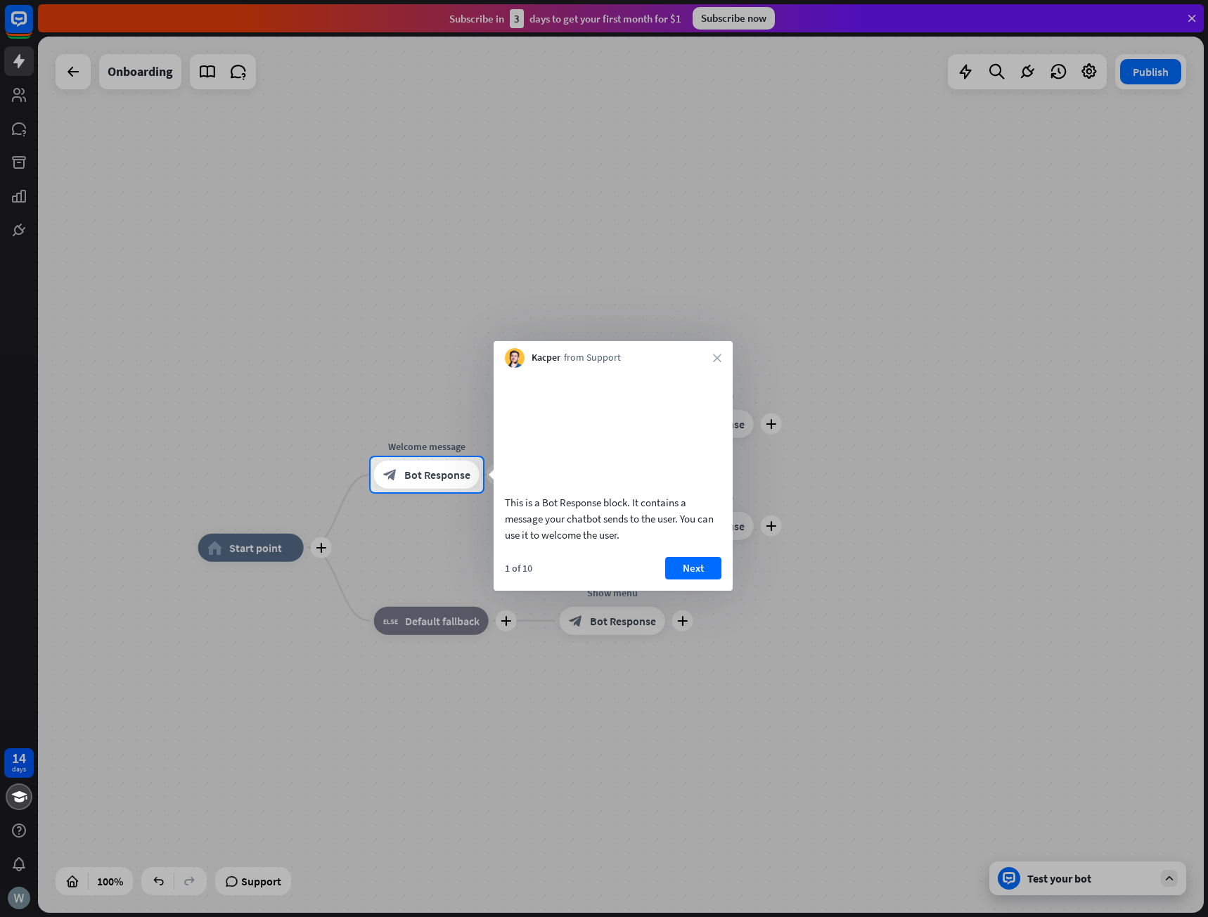
click at [584, 319] on div at bounding box center [604, 228] width 1208 height 457
click at [716, 358] on icon "close" at bounding box center [717, 358] width 8 height 8
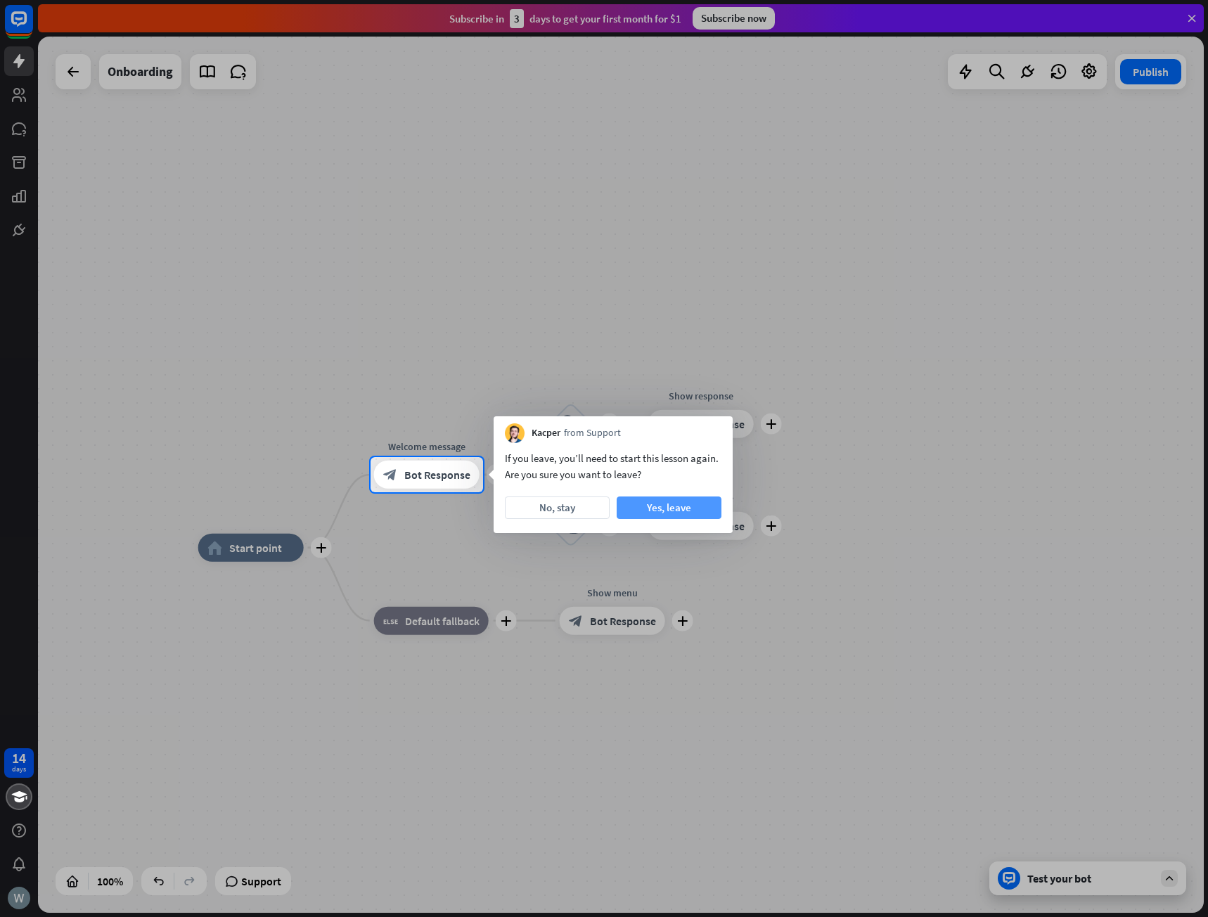
click at [686, 509] on button "Yes, leave" at bounding box center [669, 508] width 105 height 23
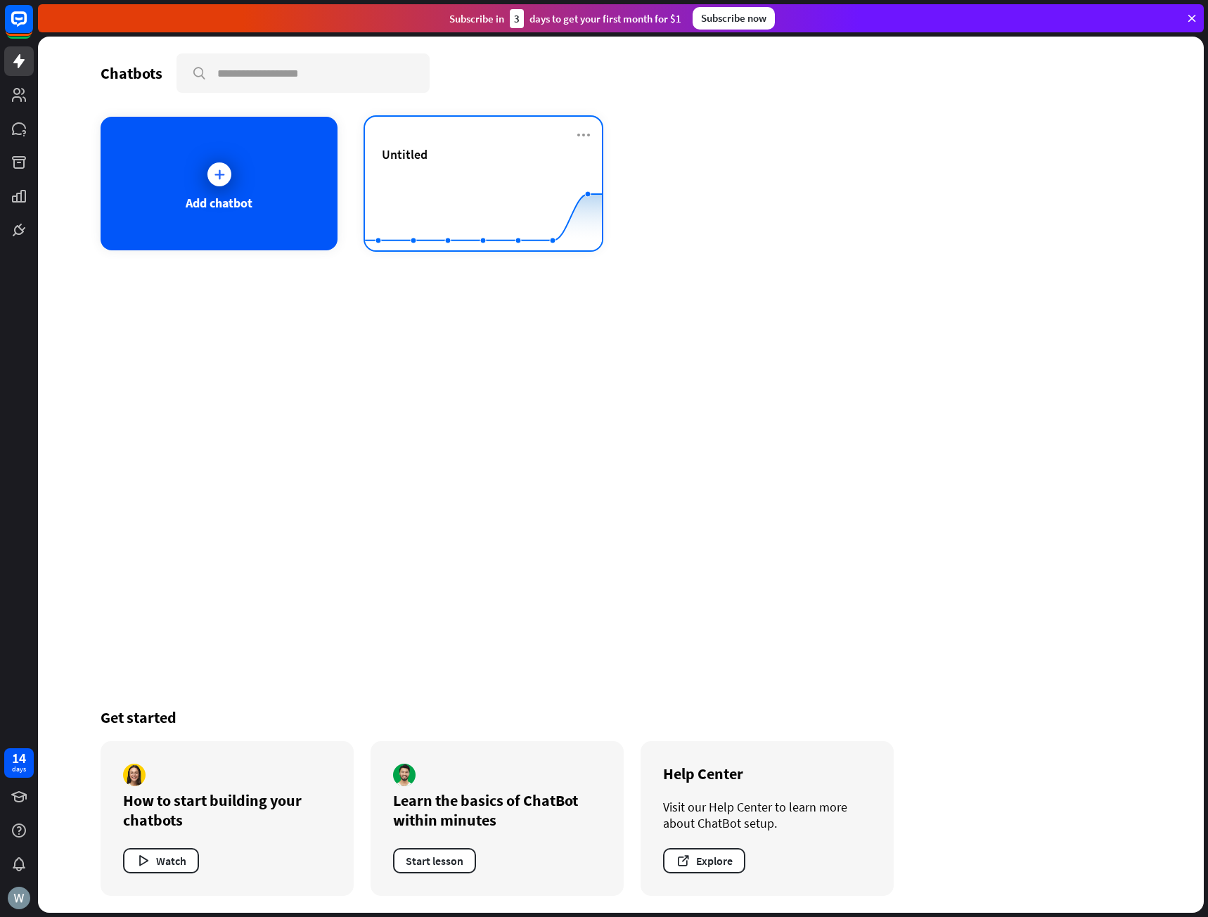
click at [435, 169] on div "Untitled" at bounding box center [483, 170] width 203 height 49
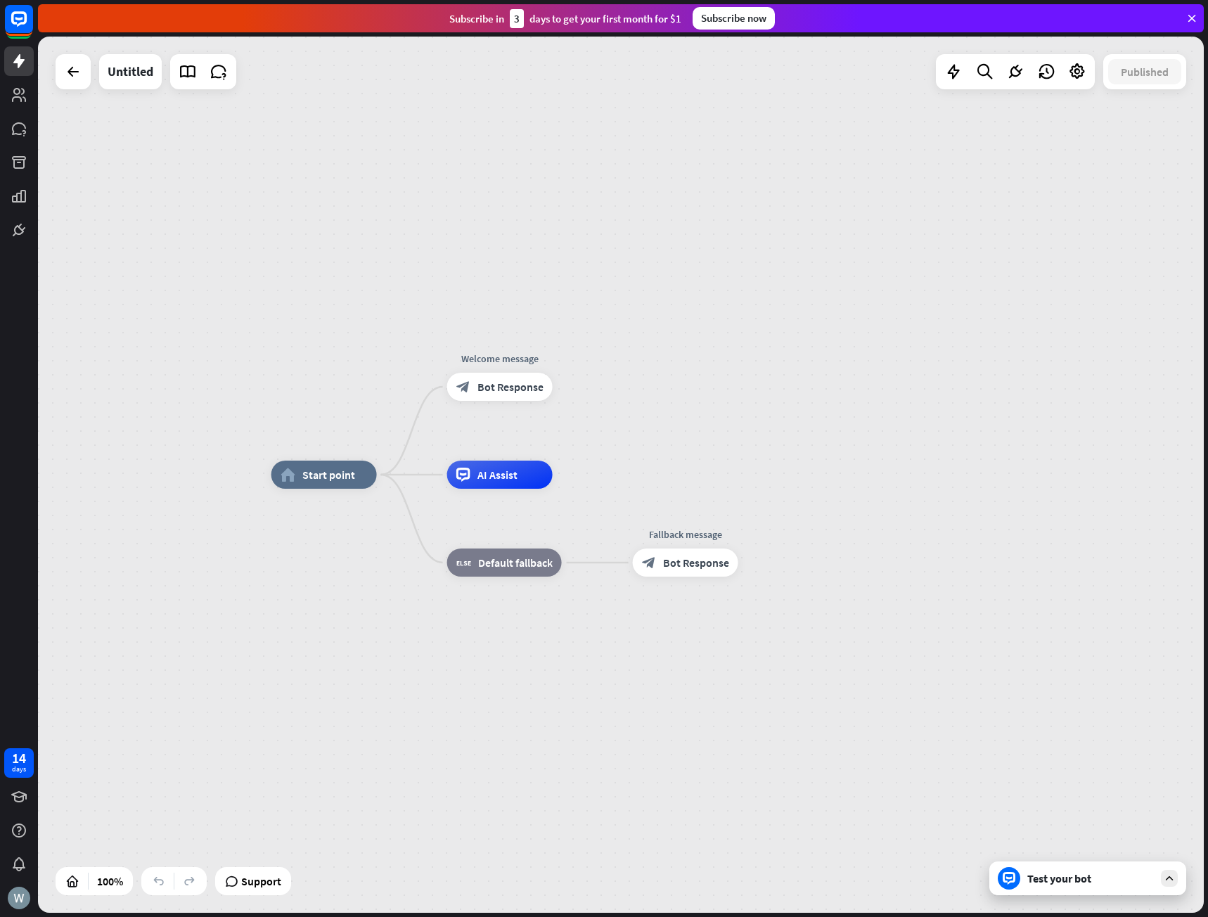
click at [1073, 876] on div "Test your bot" at bounding box center [1091, 879] width 127 height 14
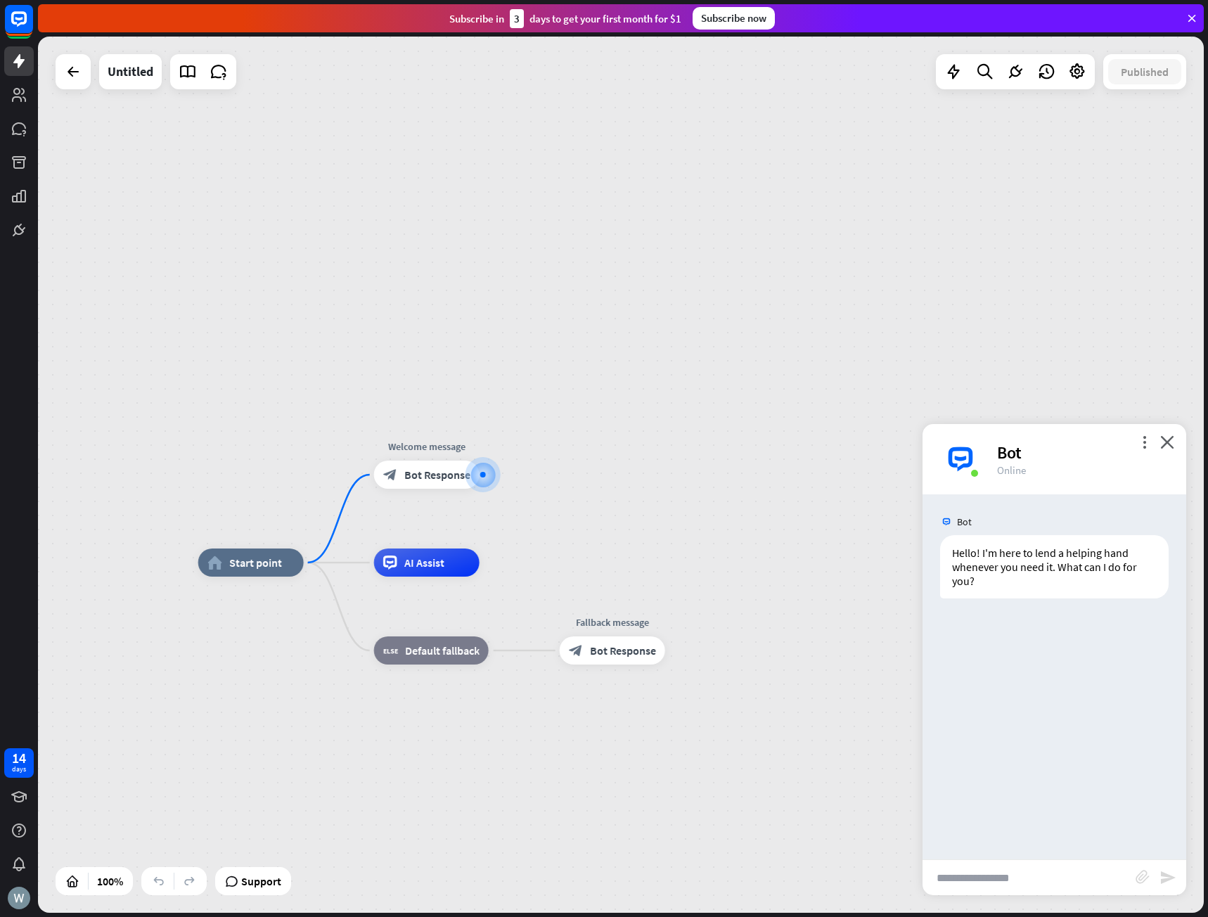
click at [1045, 872] on input "text" at bounding box center [1029, 877] width 213 height 35
type input "**********"
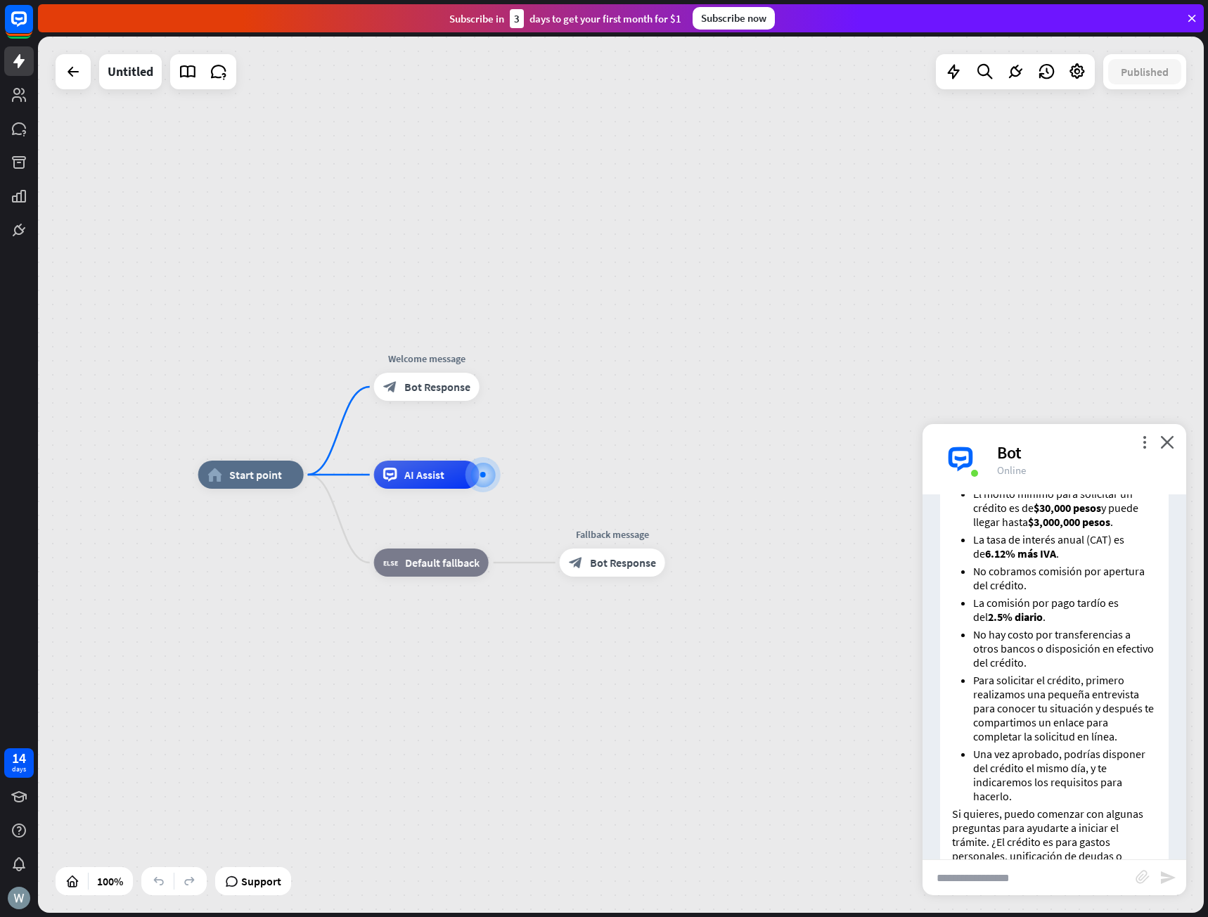
scroll to position [334, 0]
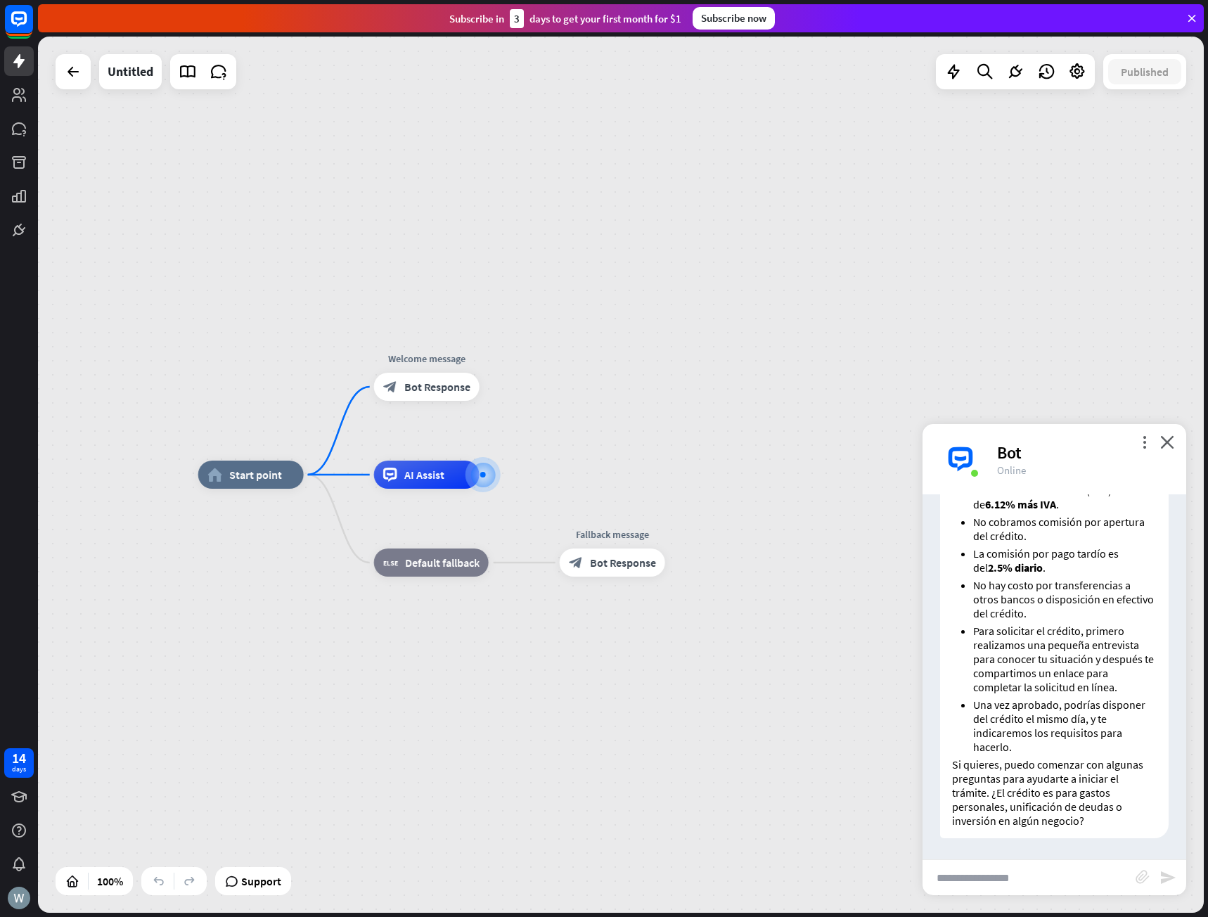
click at [725, 704] on div "home_2 Start point Welcome message block_bot_response Bot Response AI Assist bl…" at bounding box center [781, 913] width 1166 height 876
click at [455, 534] on icon "more_horiz" at bounding box center [460, 531] width 11 height 11
click at [456, 715] on div "home_2 Start point Welcome message block_bot_response Bot Response AI Assist bl…" at bounding box center [781, 913] width 1166 height 876
click at [1144, 454] on div "Bot" at bounding box center [1083, 453] width 172 height 22
click at [1144, 447] on icon "more_vert" at bounding box center [1144, 441] width 13 height 13
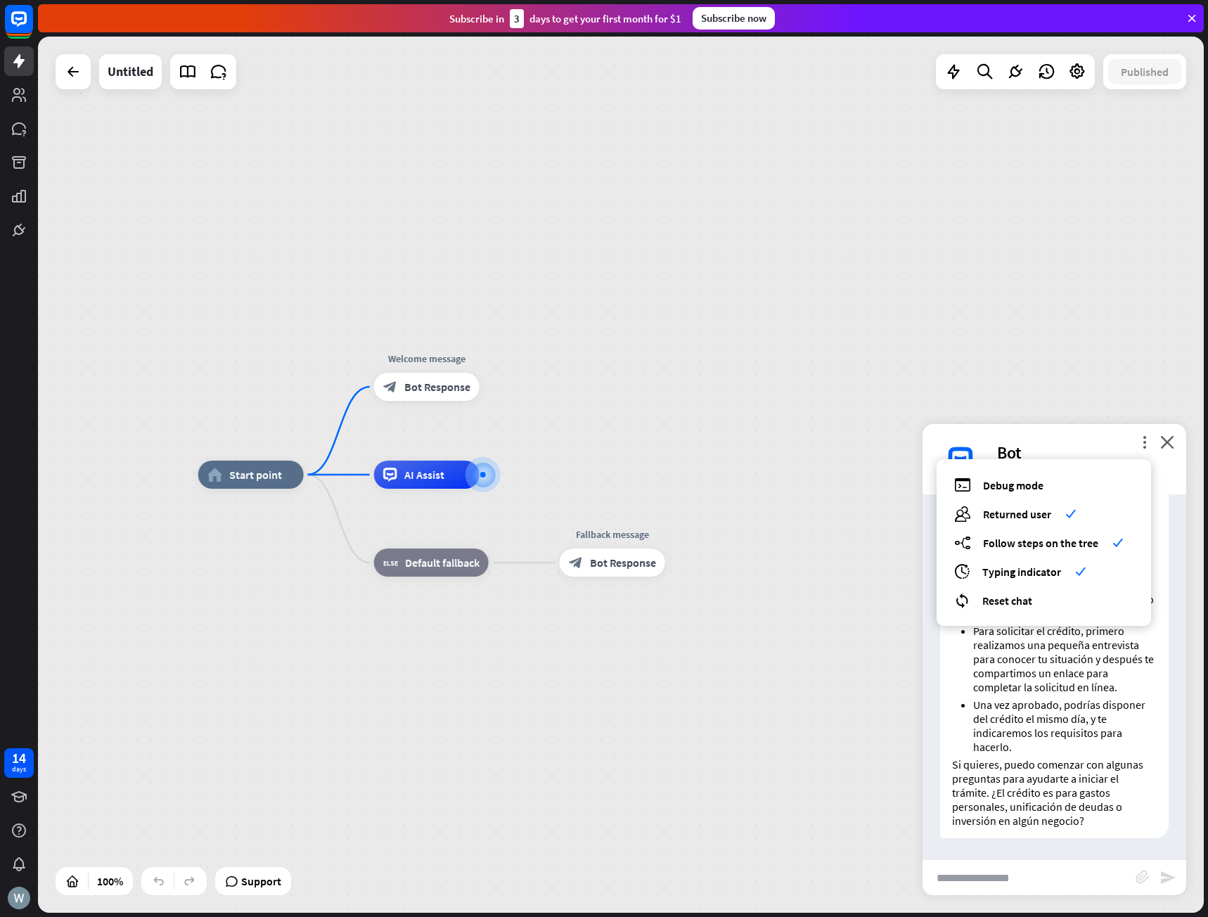
click at [1087, 446] on div "Bot" at bounding box center [1083, 453] width 172 height 22
